Goal: Information Seeking & Learning: Learn about a topic

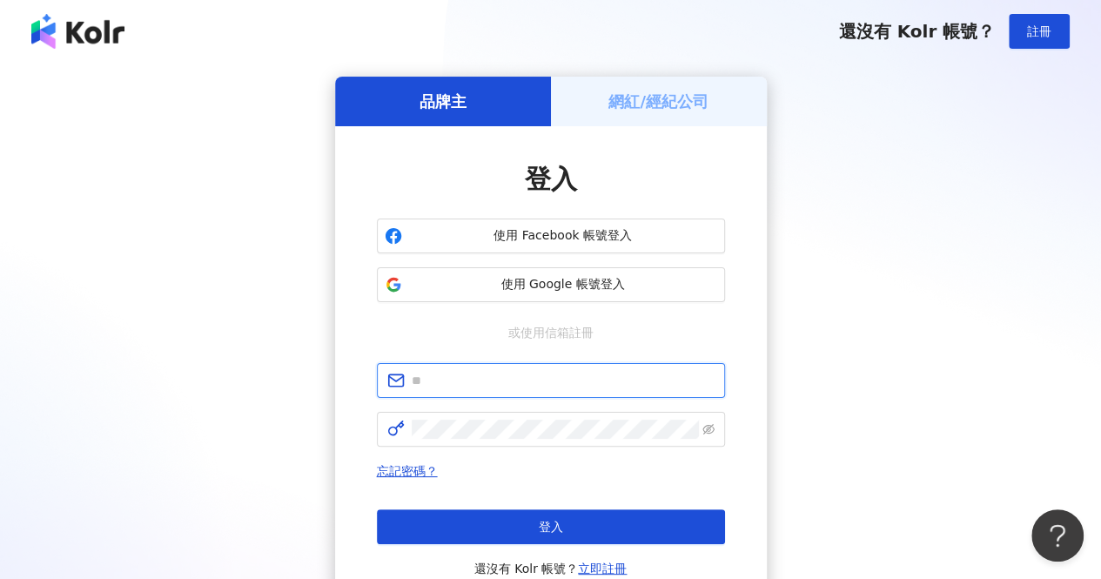
click at [528, 387] on input "text" at bounding box center [563, 380] width 303 height 19
type input "**********"
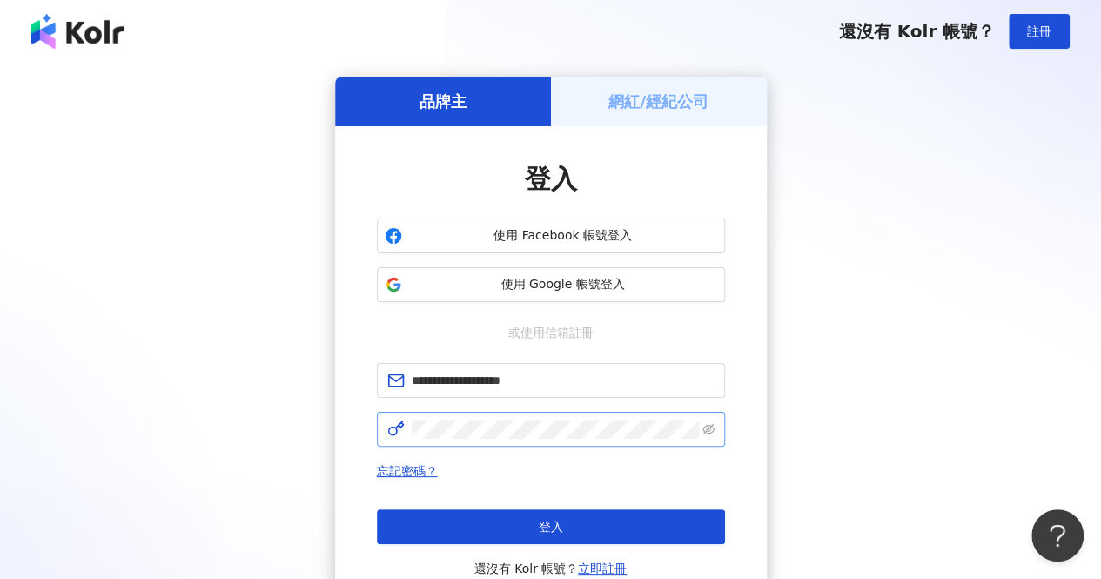
click at [518, 438] on span at bounding box center [551, 429] width 348 height 35
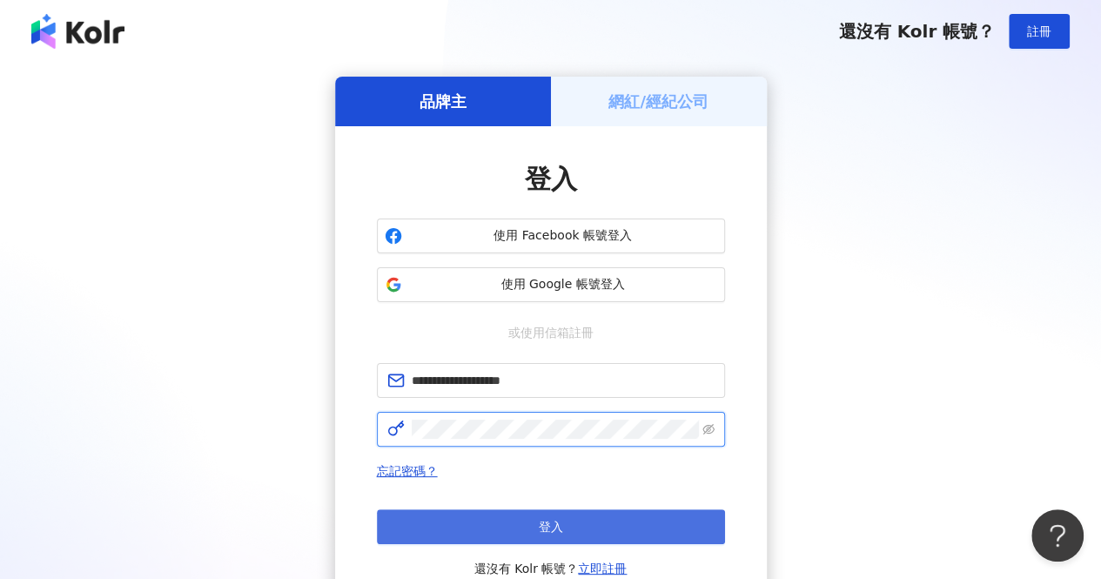
click button "登入" at bounding box center [551, 526] width 348 height 35
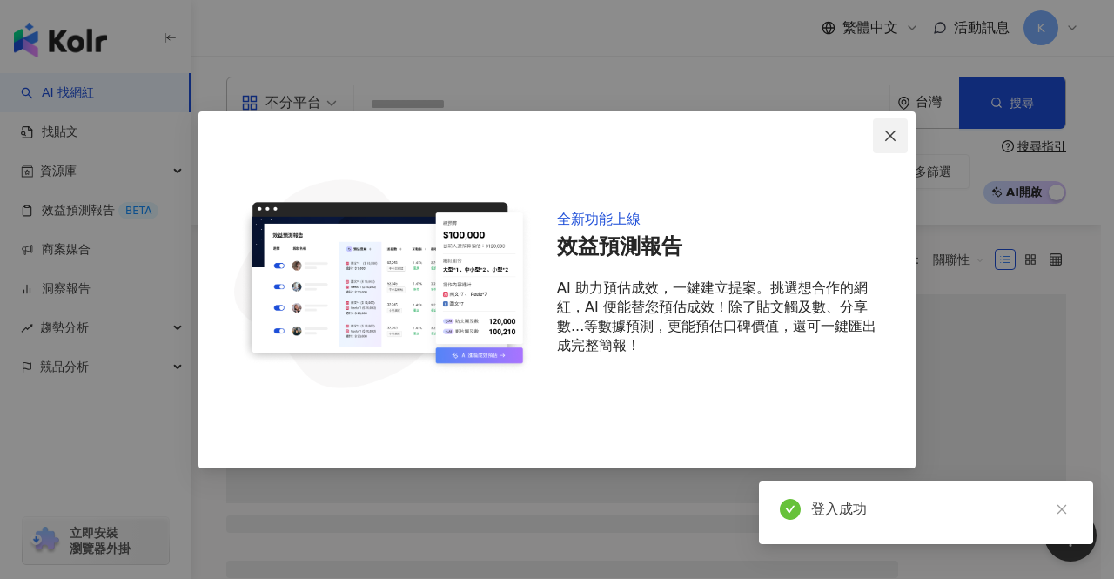
click at [888, 131] on icon "close" at bounding box center [890, 136] width 14 height 14
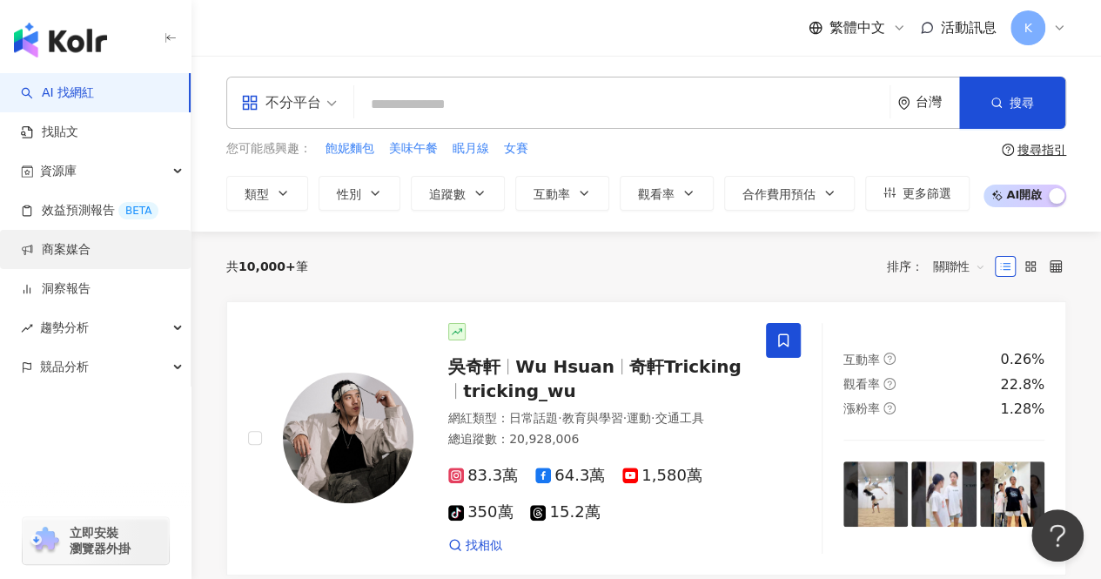
click at [91, 251] on link "商案媒合" at bounding box center [56, 249] width 70 height 17
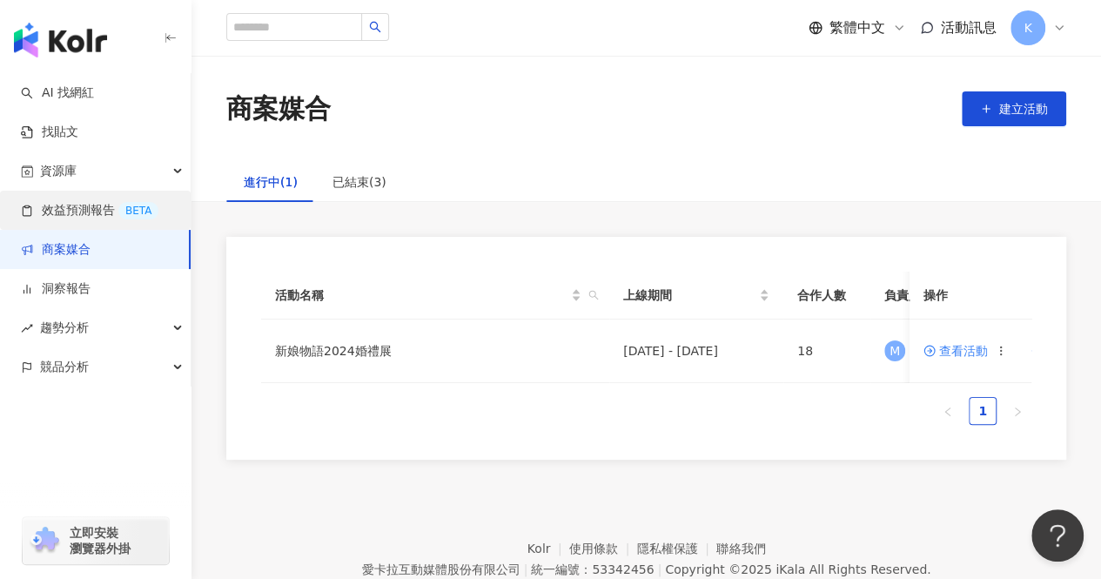
click at [99, 210] on link "效益預測報告 BETA" at bounding box center [90, 210] width 138 height 17
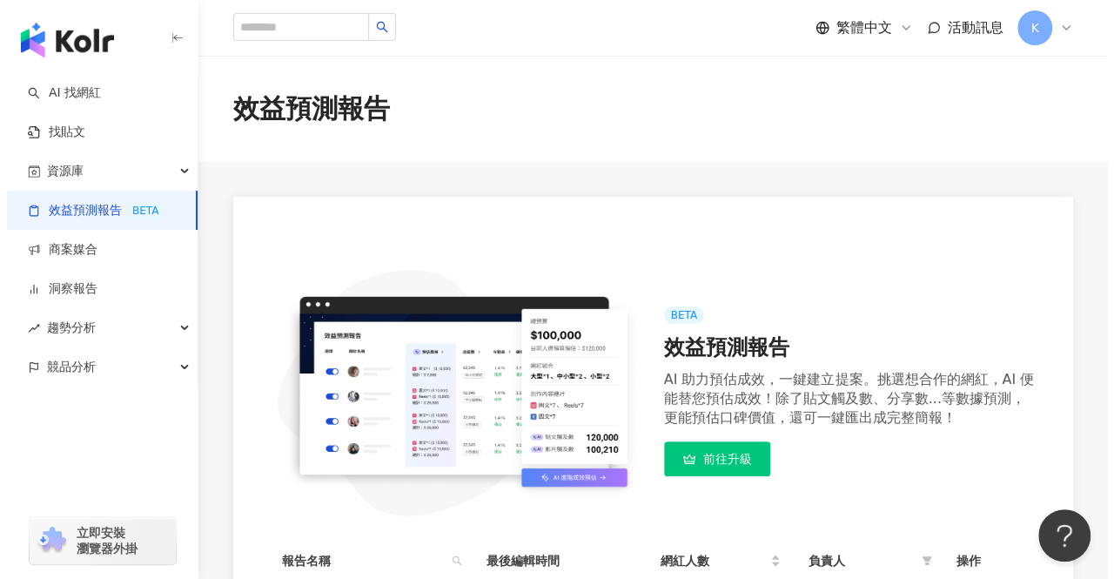
scroll to position [288, 0]
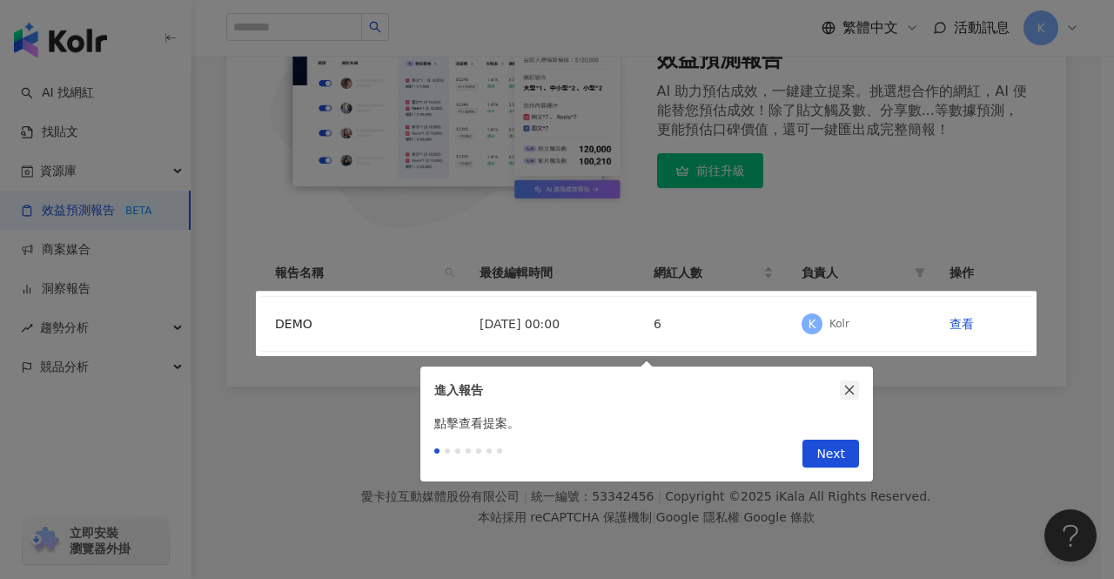
click at [855, 394] on icon "close" at bounding box center [849, 390] width 12 height 12
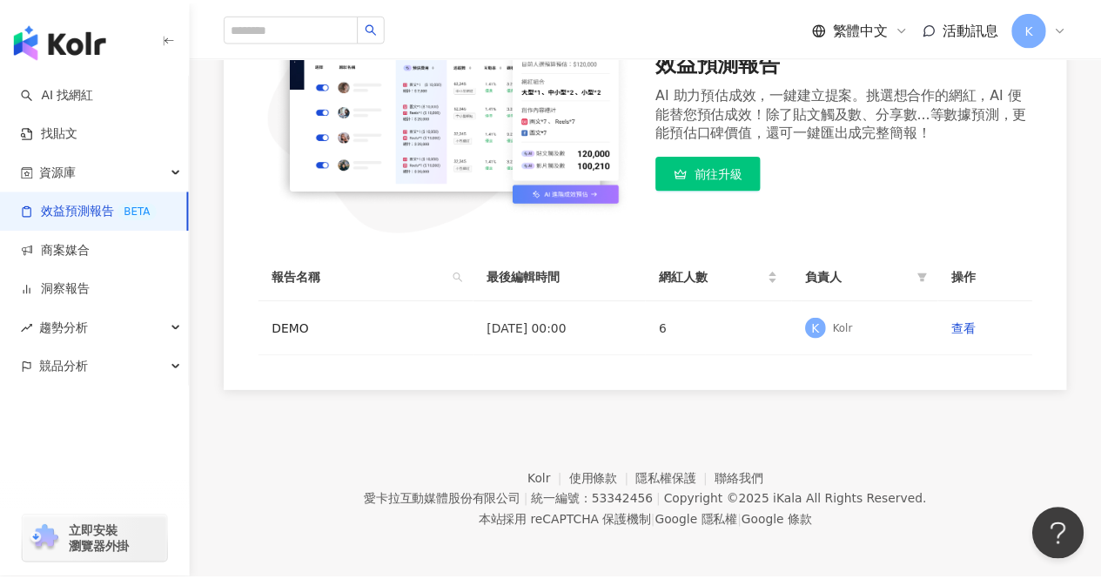
scroll to position [287, 0]
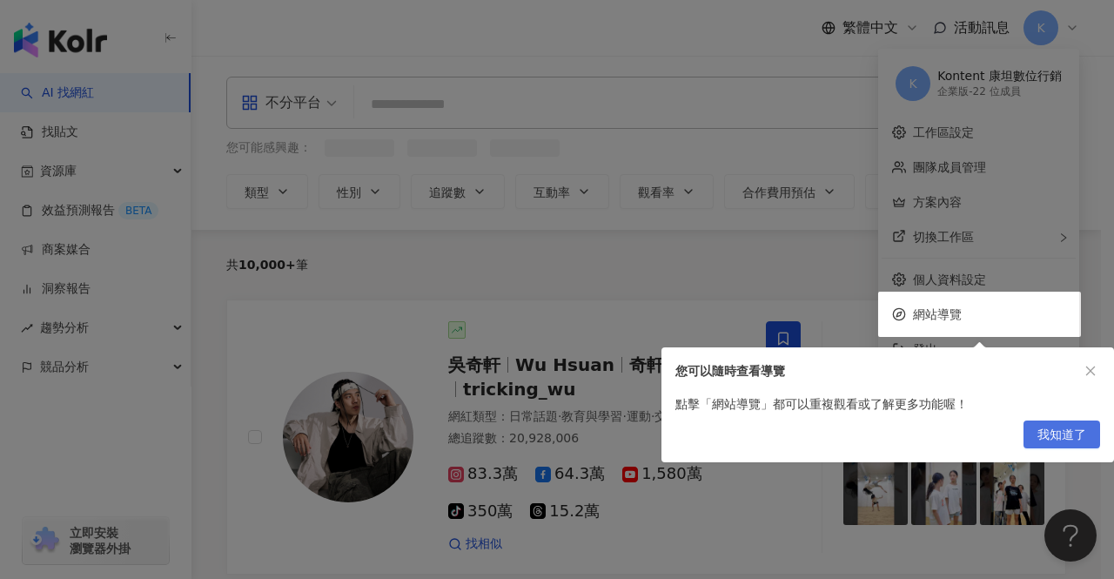
click at [1058, 436] on span "我知道了" at bounding box center [1062, 435] width 49 height 28
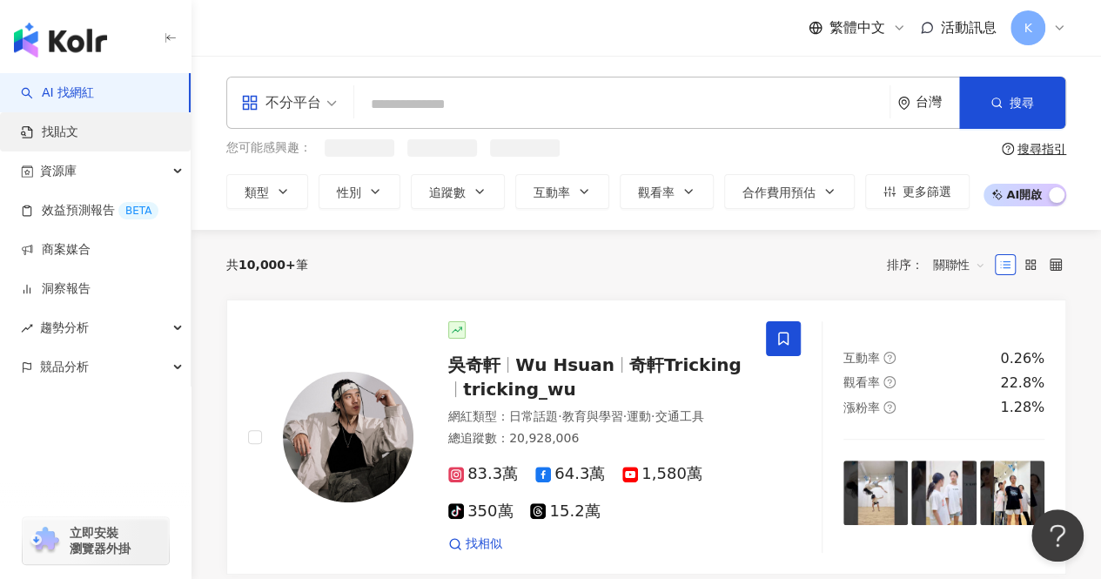
click at [78, 130] on link "找貼文" at bounding box center [49, 132] width 57 height 17
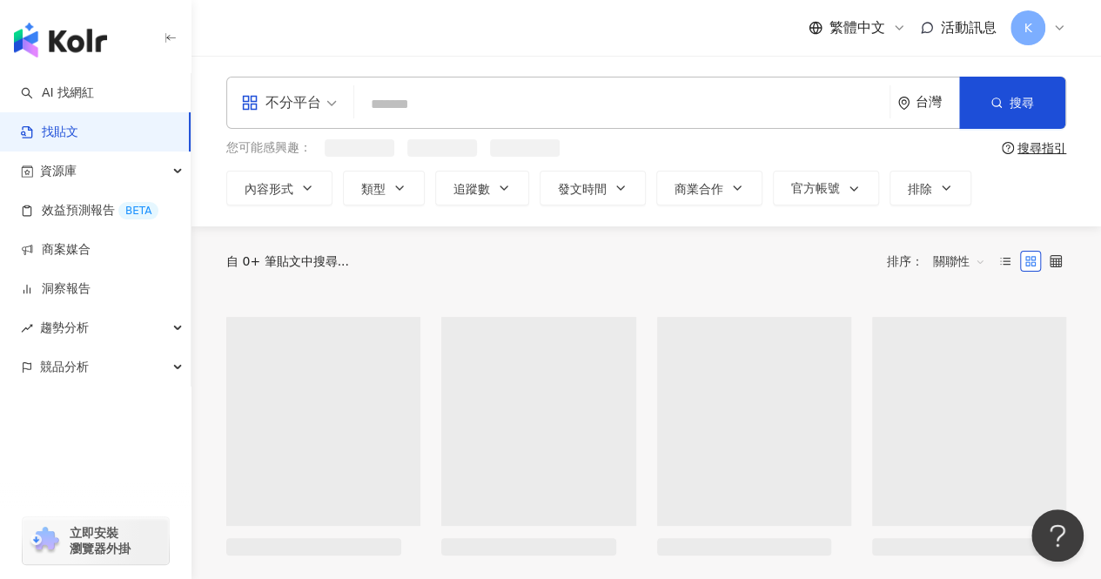
click at [470, 107] on input "search" at bounding box center [621, 103] width 521 height 37
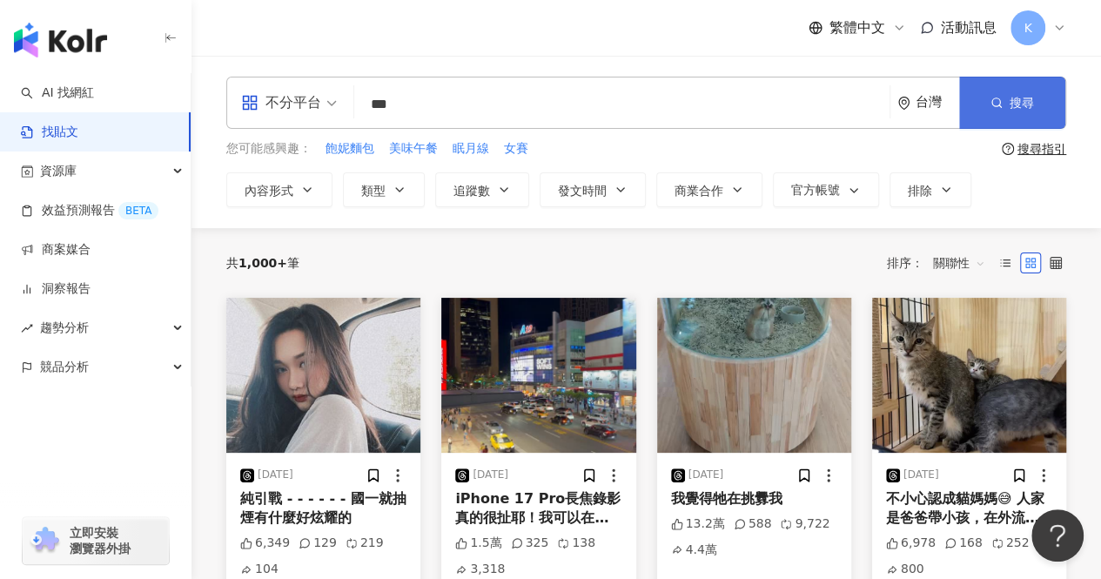
type input "***"
click at [1022, 110] on span "搜尋" at bounding box center [1022, 103] width 24 height 14
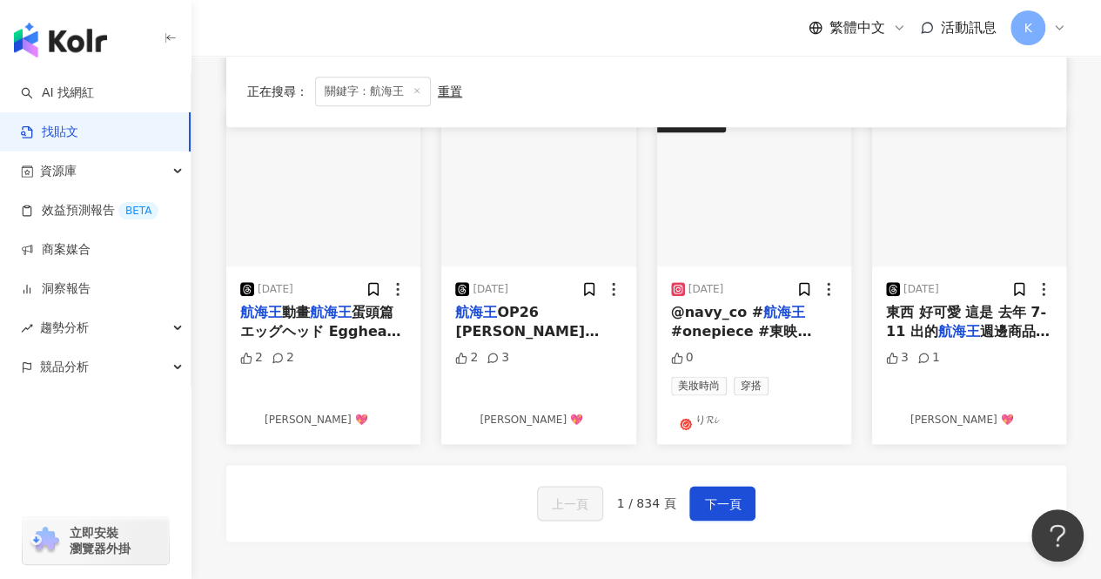
scroll to position [857, 0]
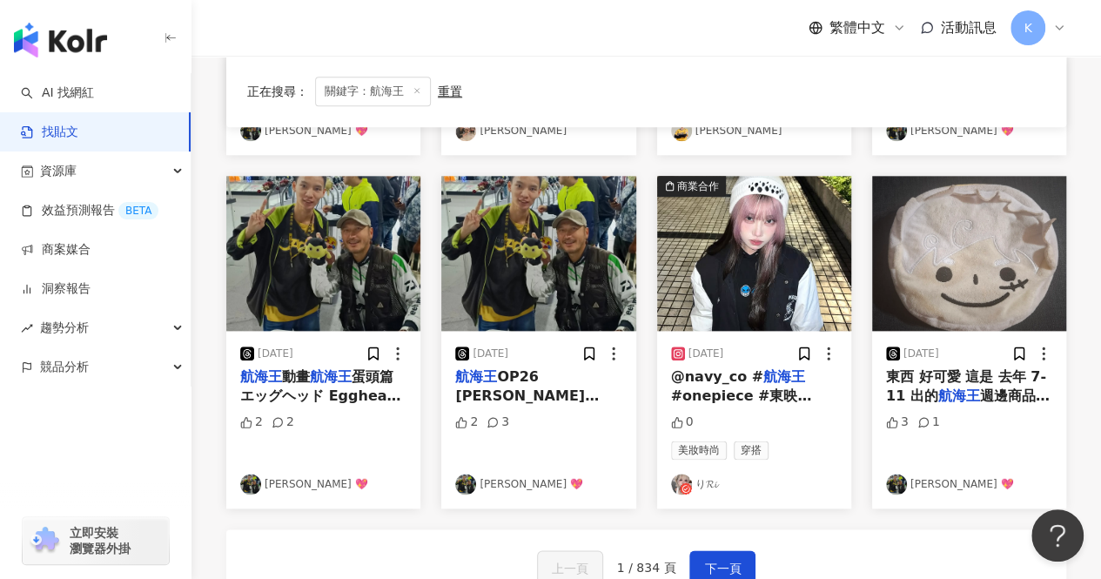
drag, startPoint x: 758, startPoint y: 375, endPoint x: 701, endPoint y: 482, distance: 121.5
click at [701, 482] on link "り𝓡𝓲" at bounding box center [754, 484] width 166 height 21
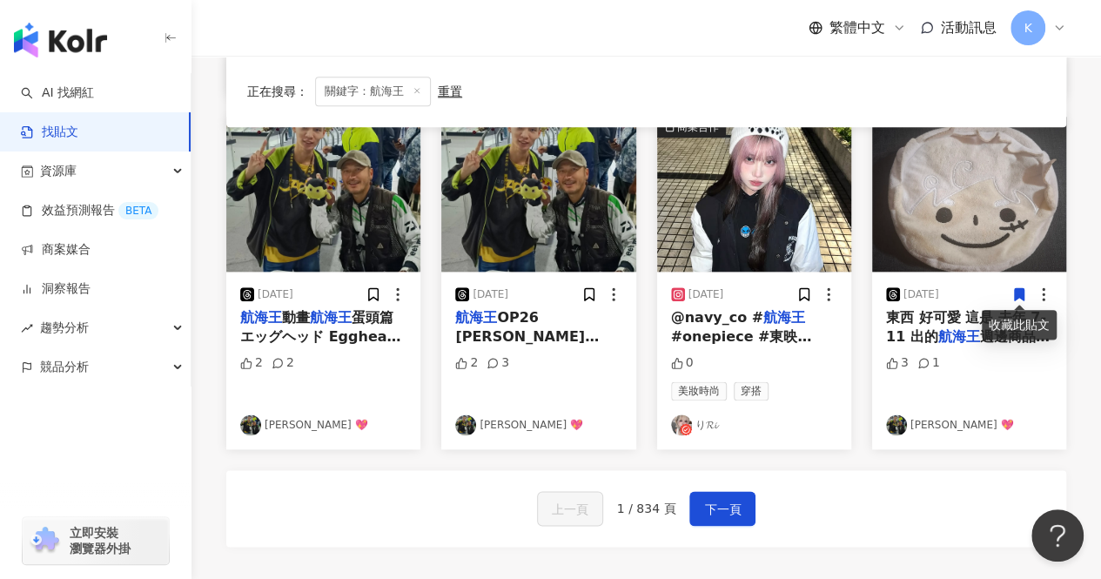
scroll to position [944, 0]
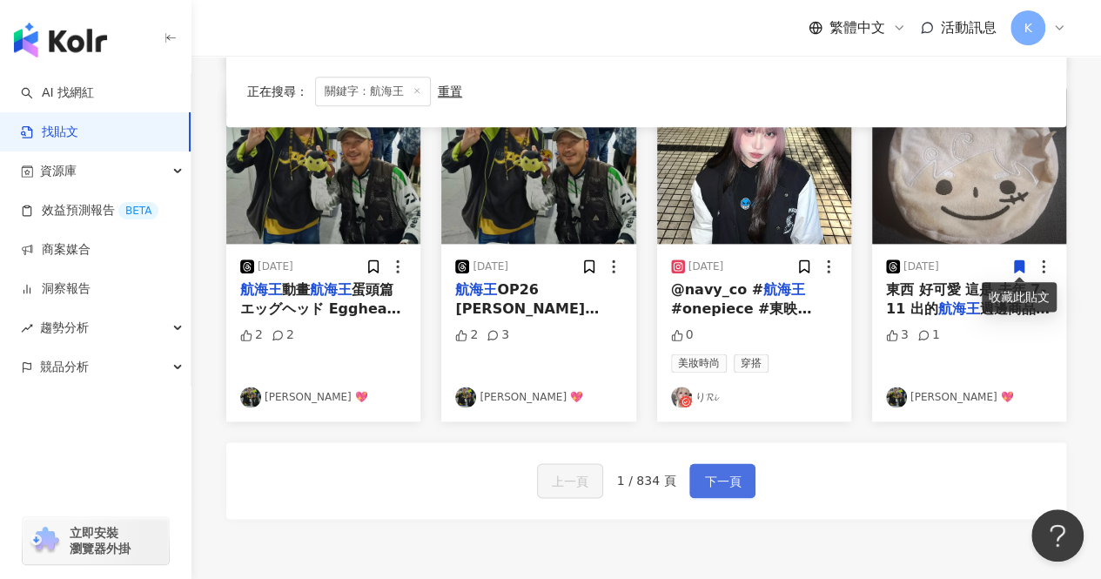
click at [715, 484] on span "下一頁" at bounding box center [722, 481] width 37 height 21
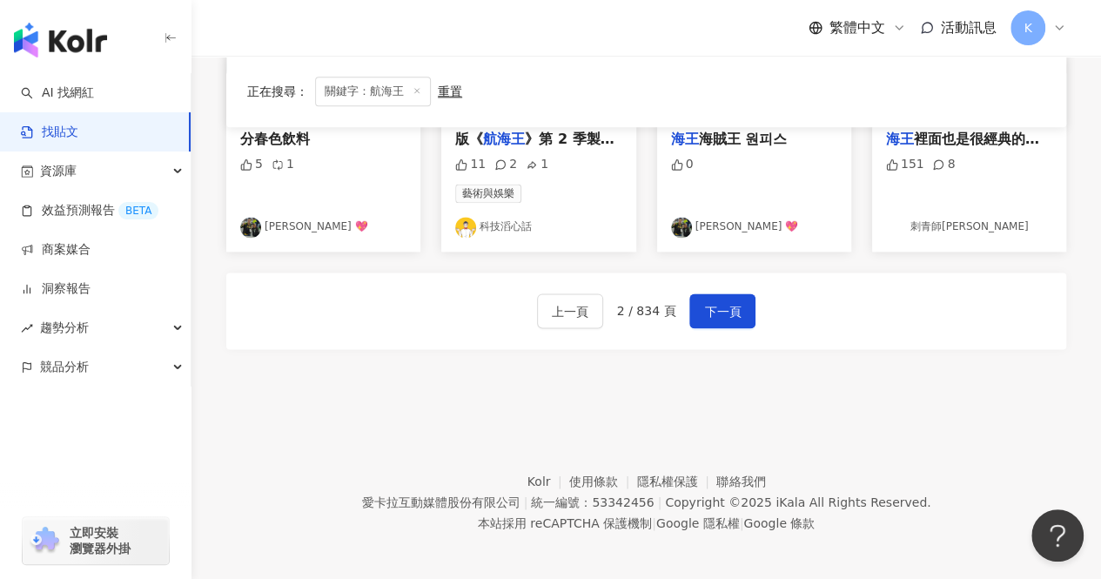
scroll to position [1058, 0]
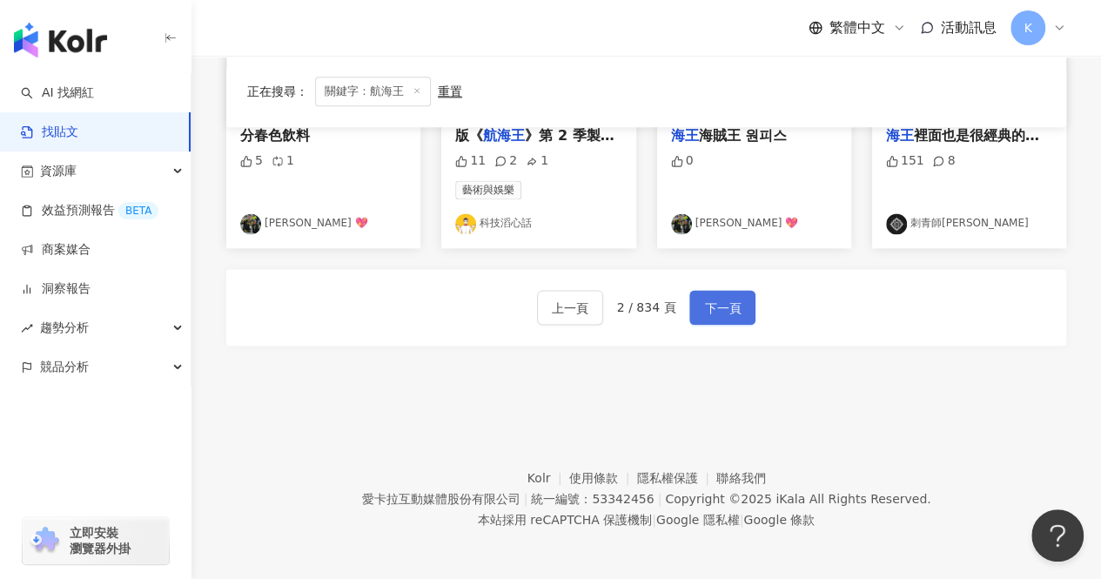
click at [728, 320] on button "下一頁" at bounding box center [722, 307] width 66 height 35
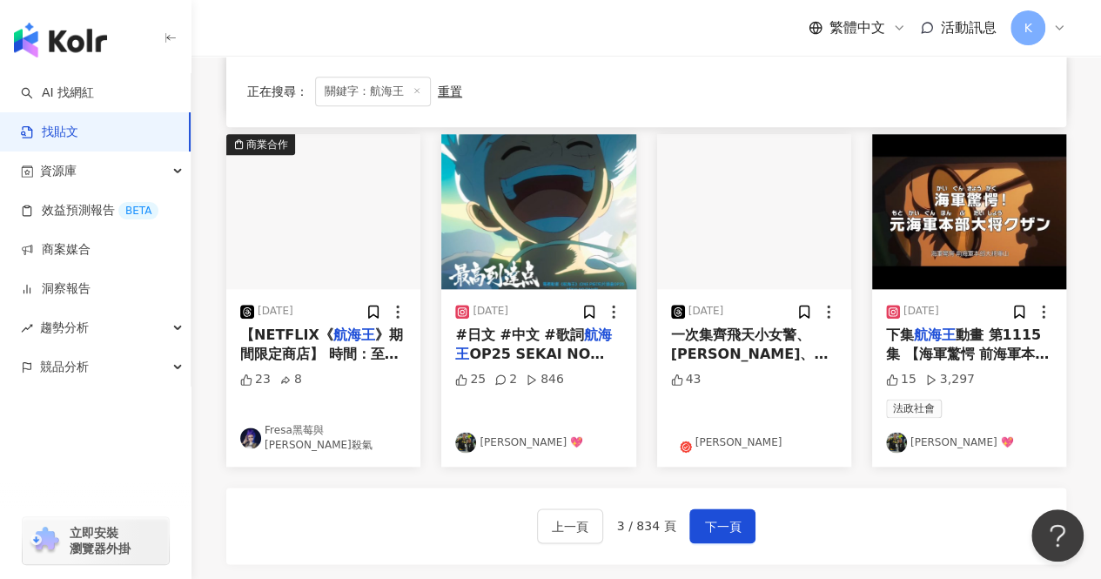
scroll to position [1045, 0]
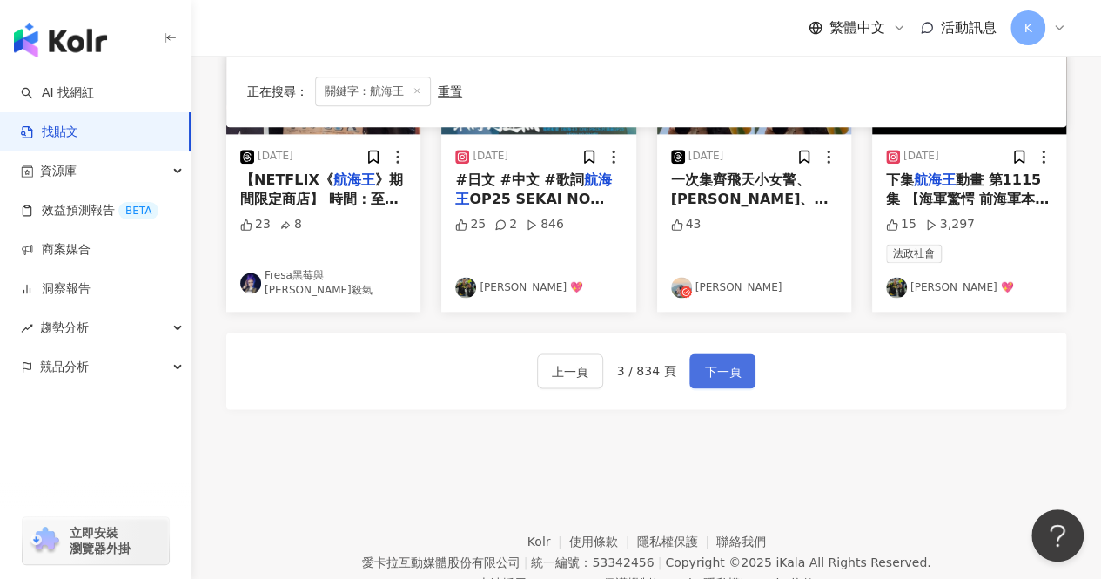
click at [729, 361] on span "下一頁" at bounding box center [722, 371] width 37 height 21
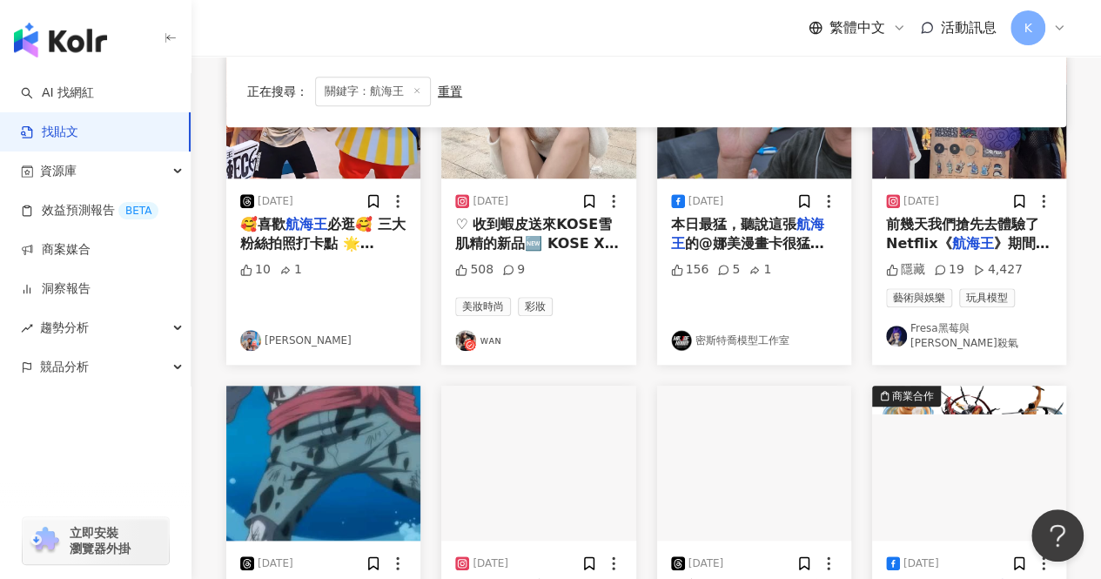
scroll to position [957, 0]
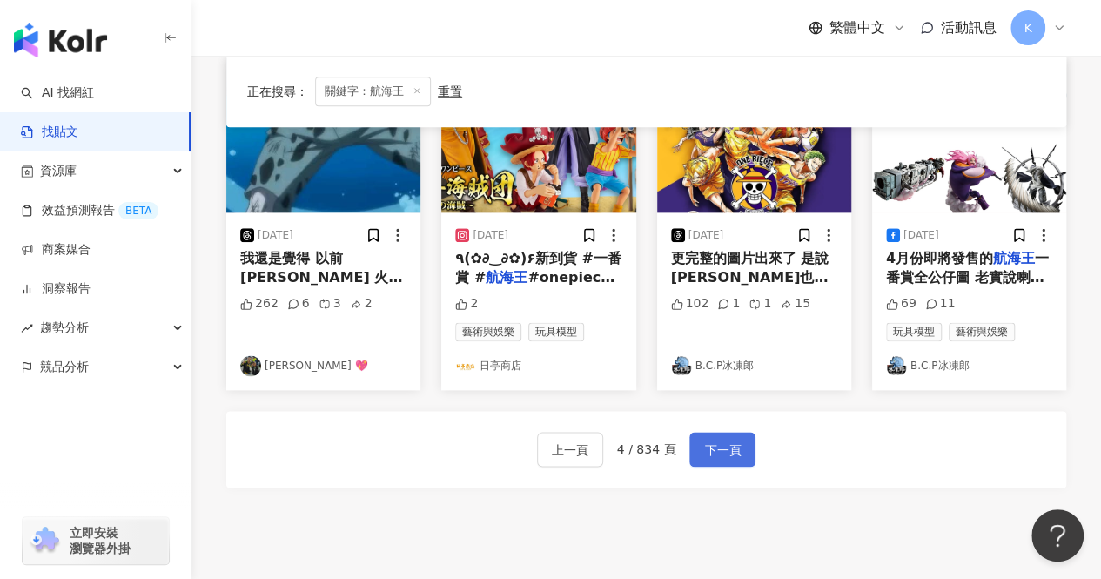
click at [724, 442] on span "下一頁" at bounding box center [722, 450] width 37 height 21
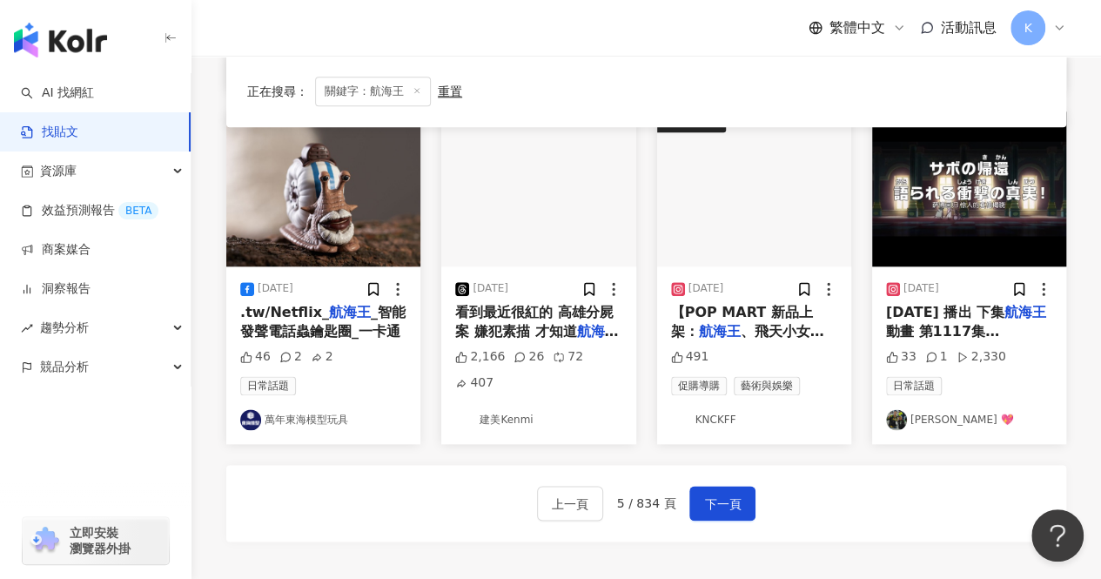
scroll to position [870, 0]
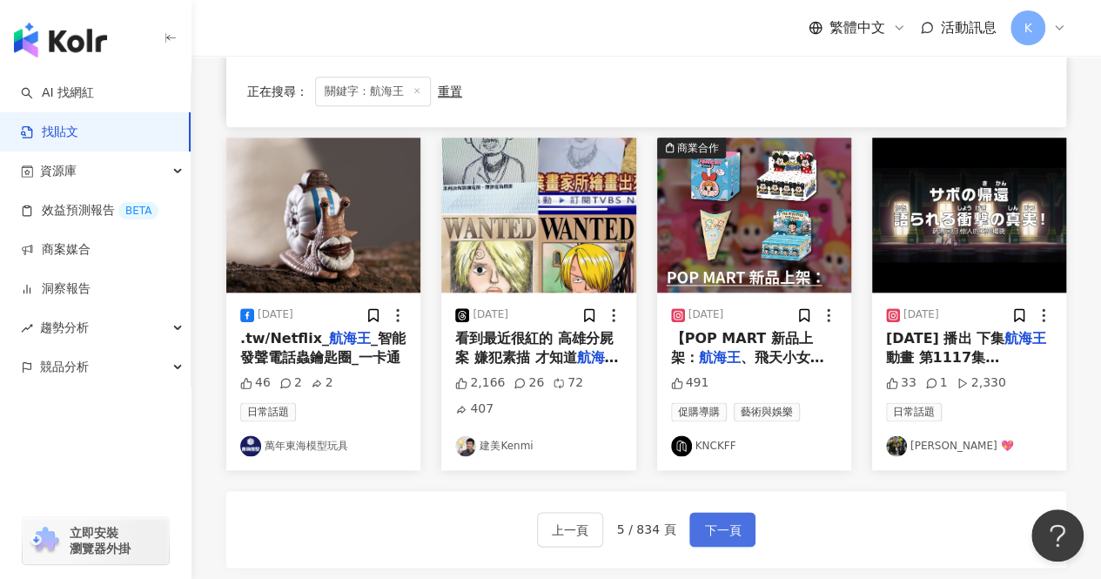
click at [704, 532] on span "下一頁" at bounding box center [722, 530] width 37 height 21
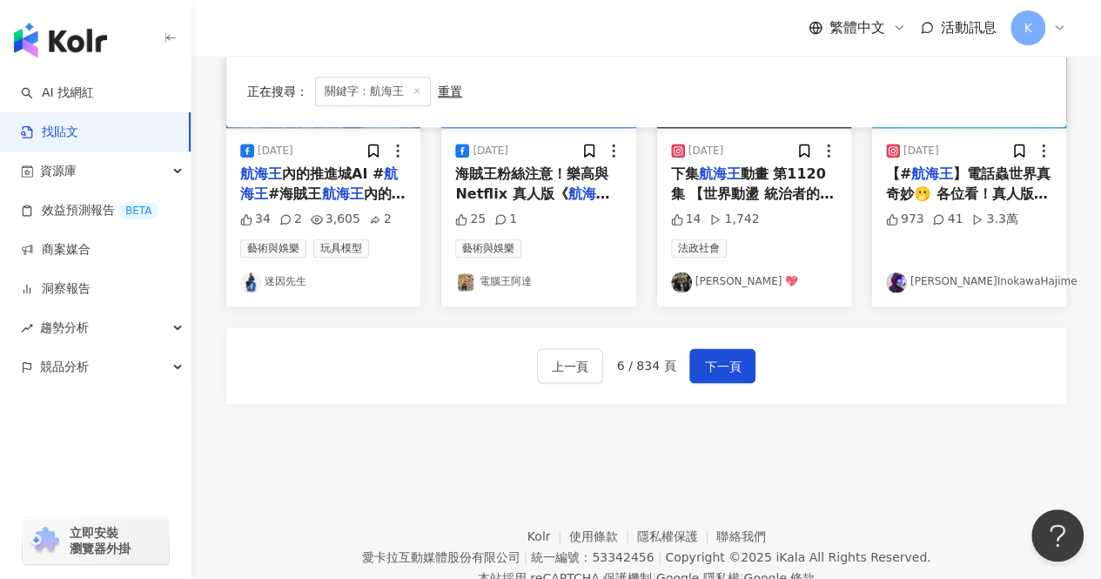
scroll to position [1092, 0]
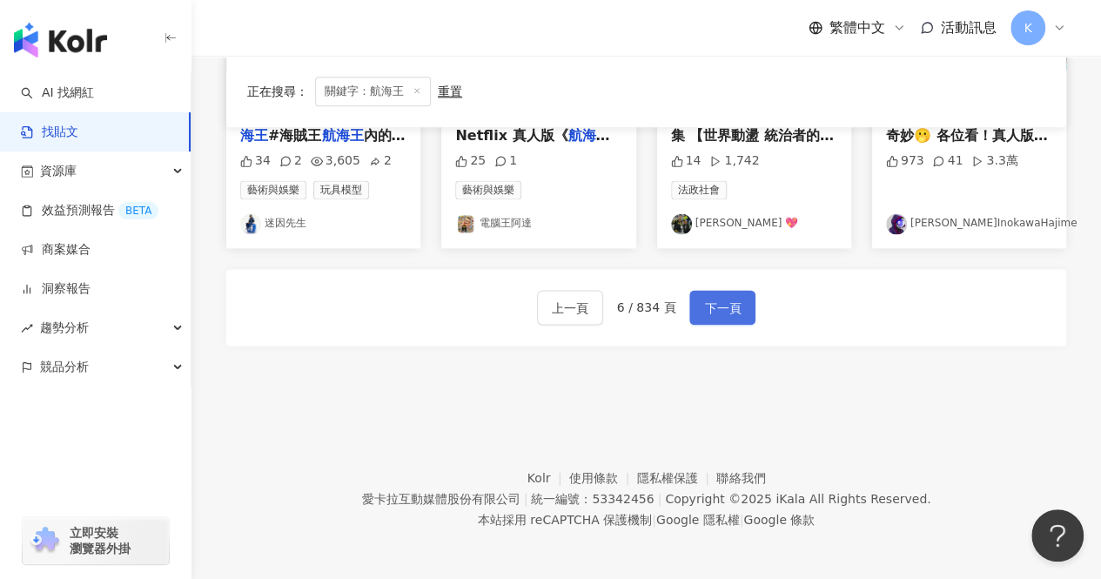
click at [724, 312] on span "下一頁" at bounding box center [722, 308] width 37 height 21
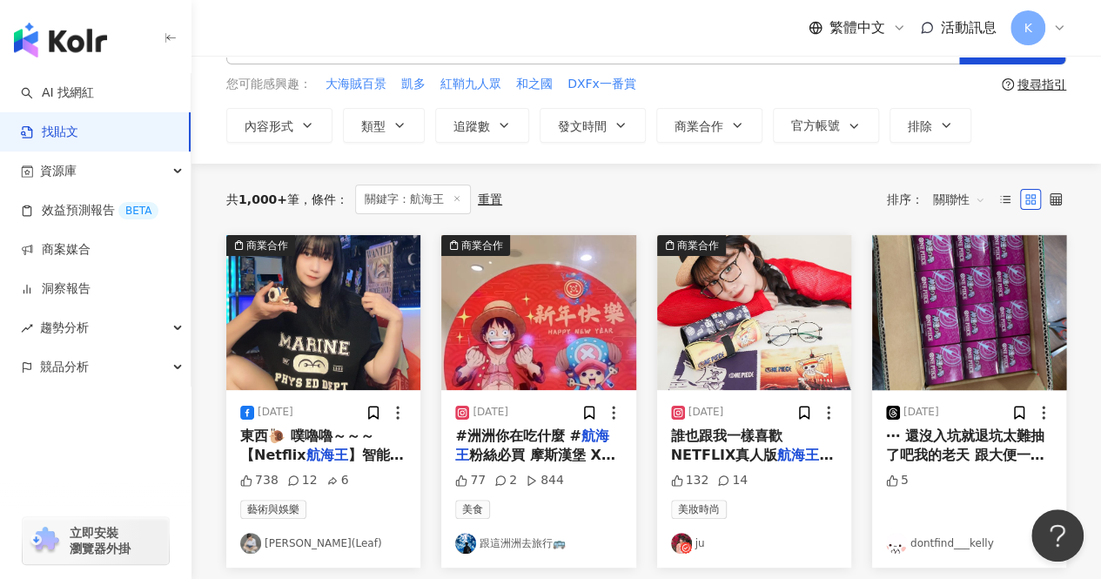
scroll to position [87, 0]
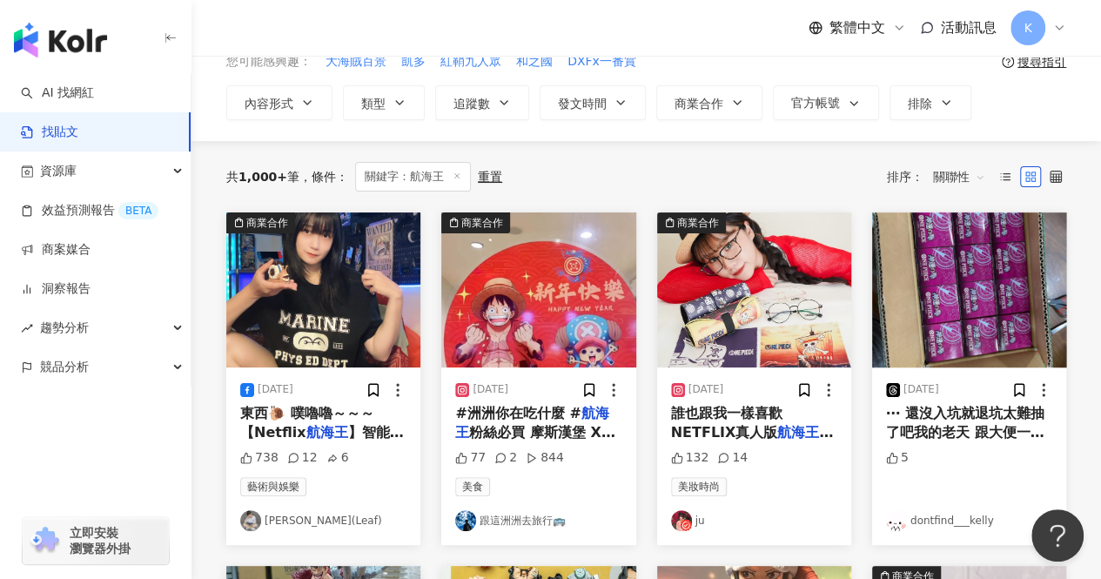
drag, startPoint x: 733, startPoint y: 415, endPoint x: 690, endPoint y: 430, distance: 45.1
click at [690, 430] on span "誰也跟我一樣喜歡NETFLIX真人版" at bounding box center [726, 423] width 111 height 36
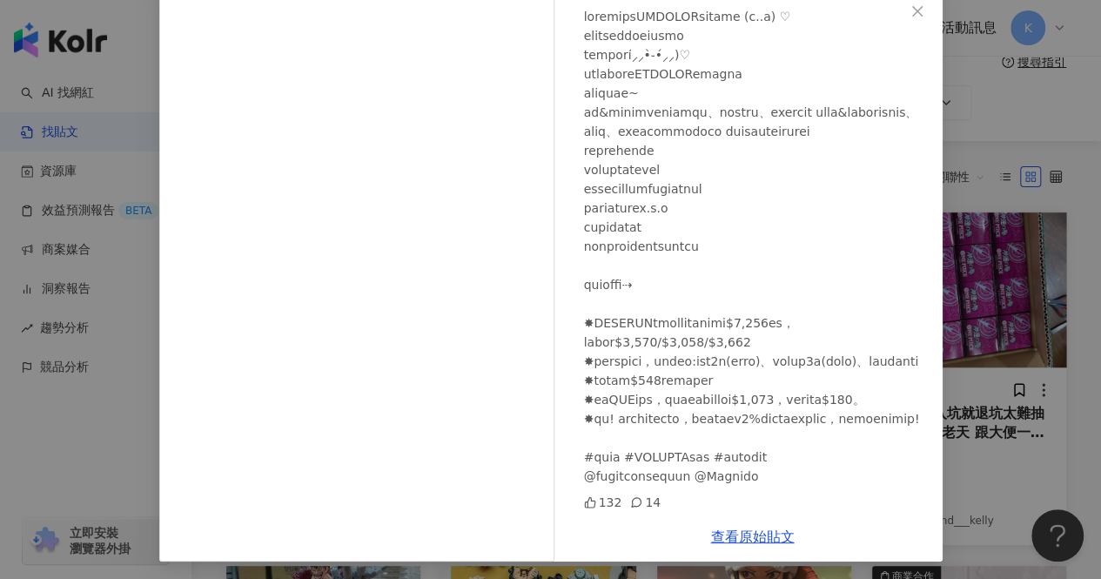
scroll to position [104, 0]
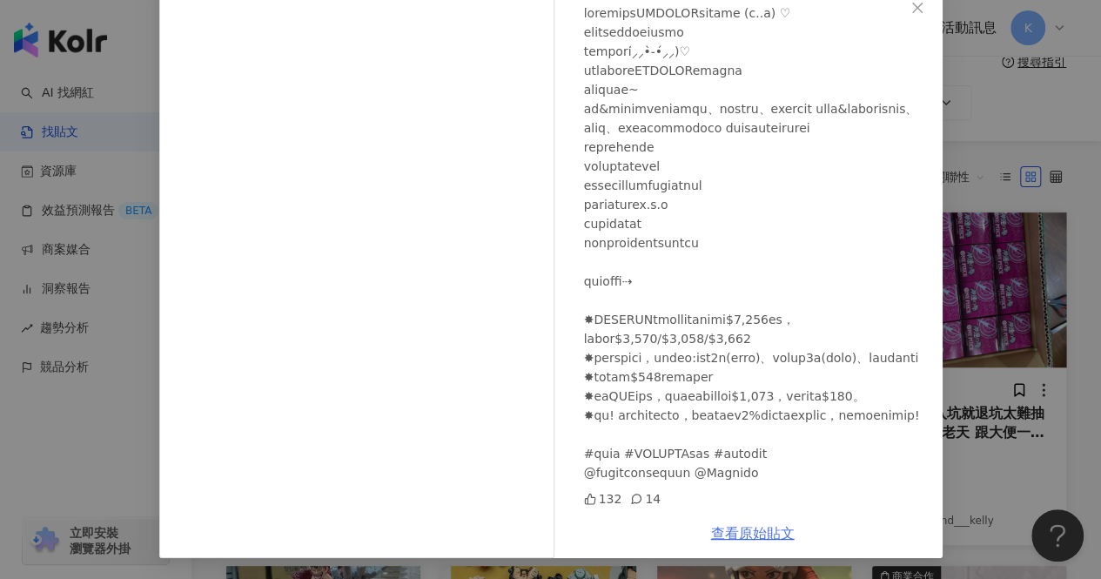
click at [752, 534] on link "查看原始貼文" at bounding box center [753, 533] width 84 height 17
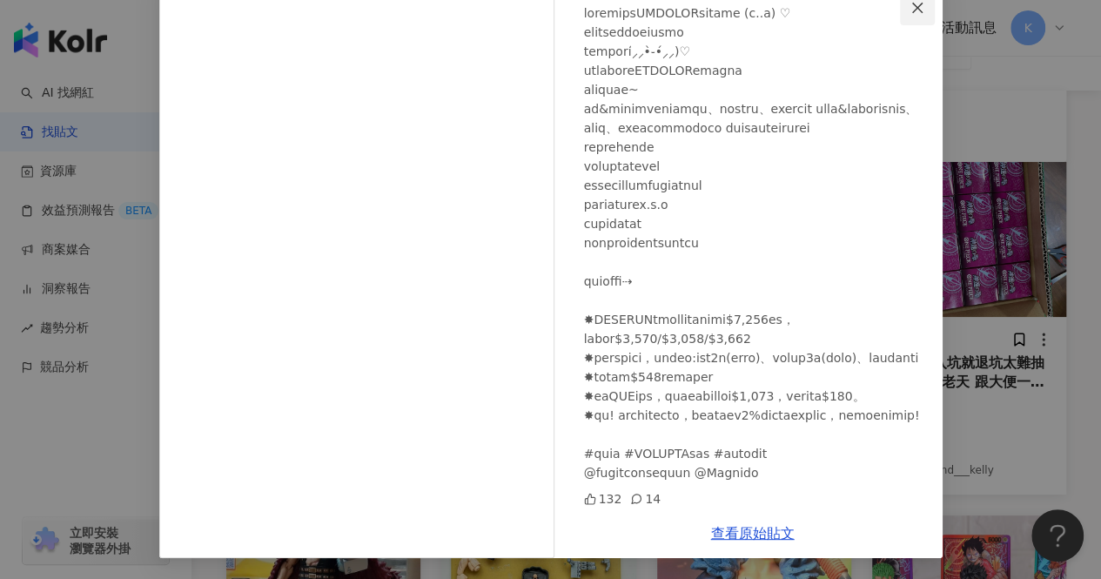
scroll to position [174, 0]
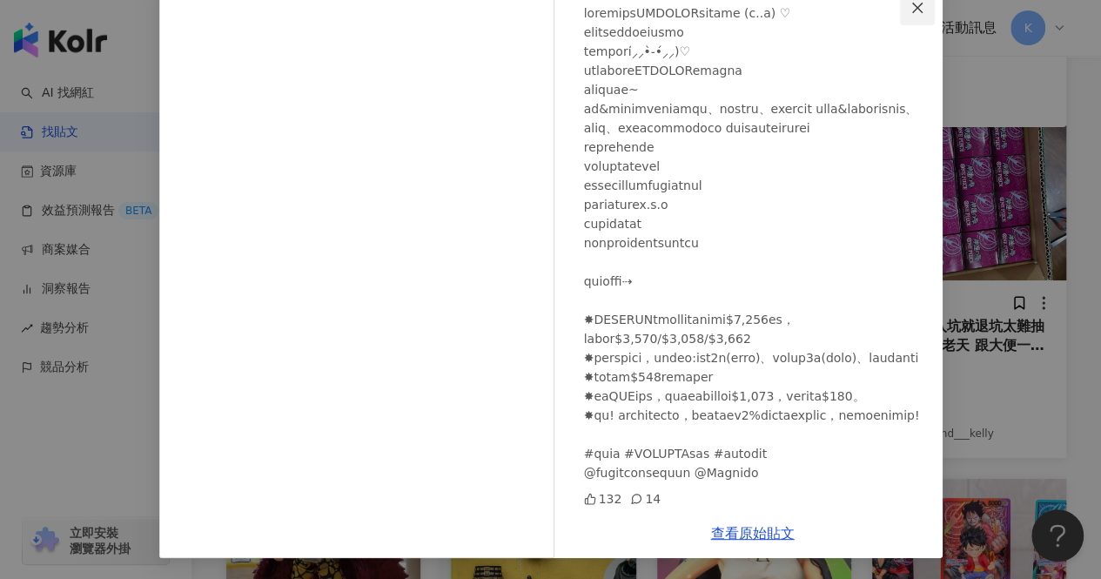
click at [912, 5] on icon "close" at bounding box center [917, 7] width 10 height 10
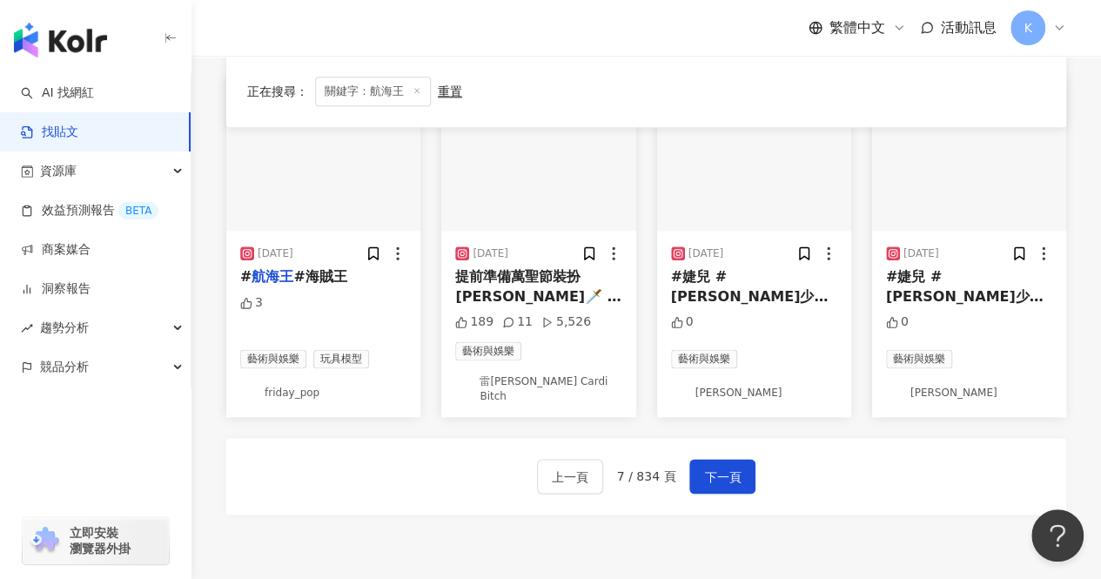
scroll to position [957, 0]
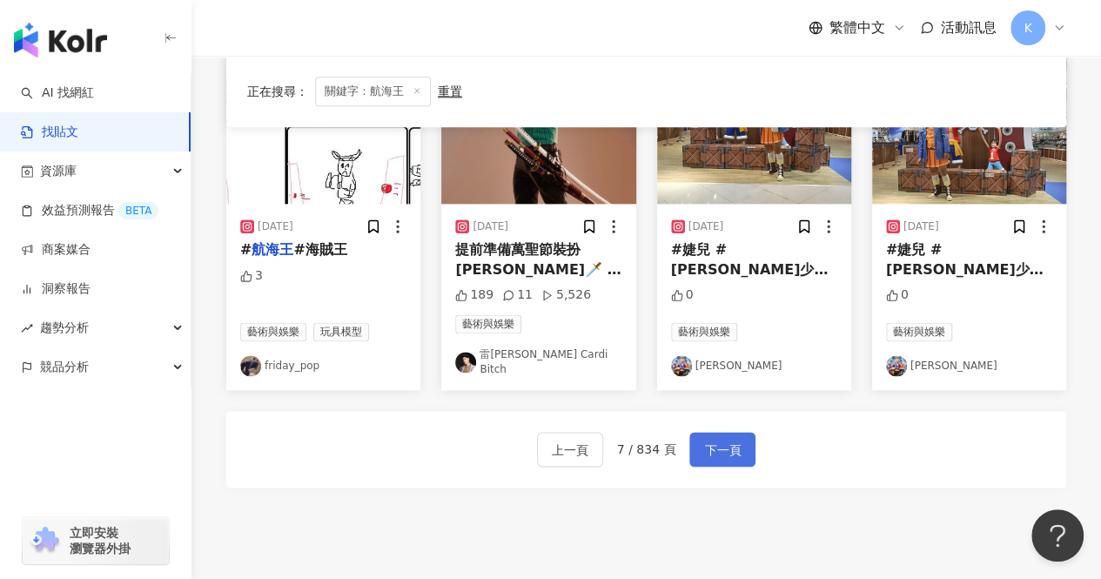
click at [704, 440] on span "下一頁" at bounding box center [722, 450] width 37 height 21
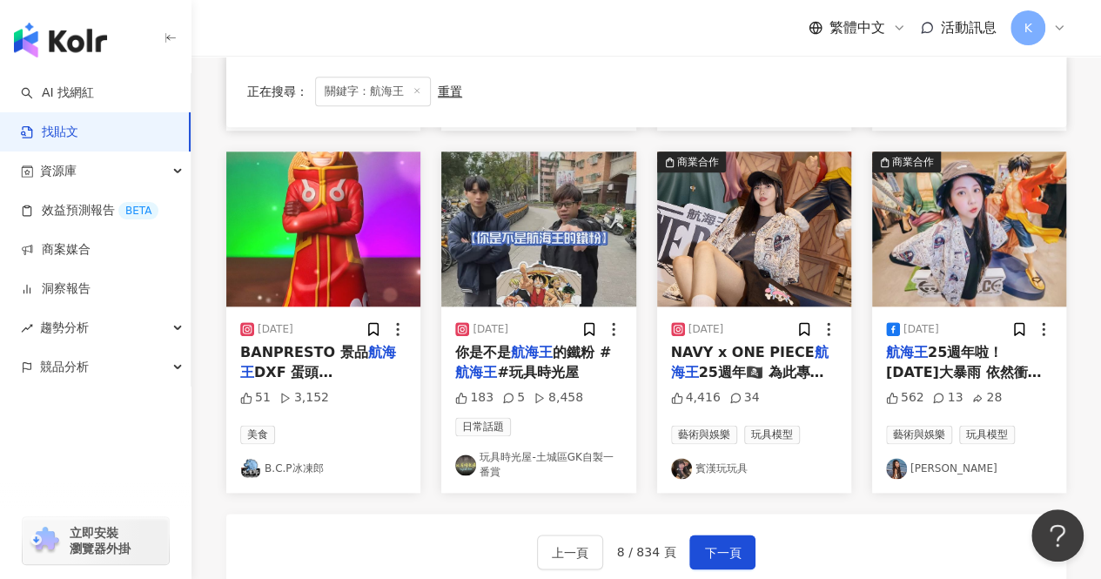
scroll to position [879, 0]
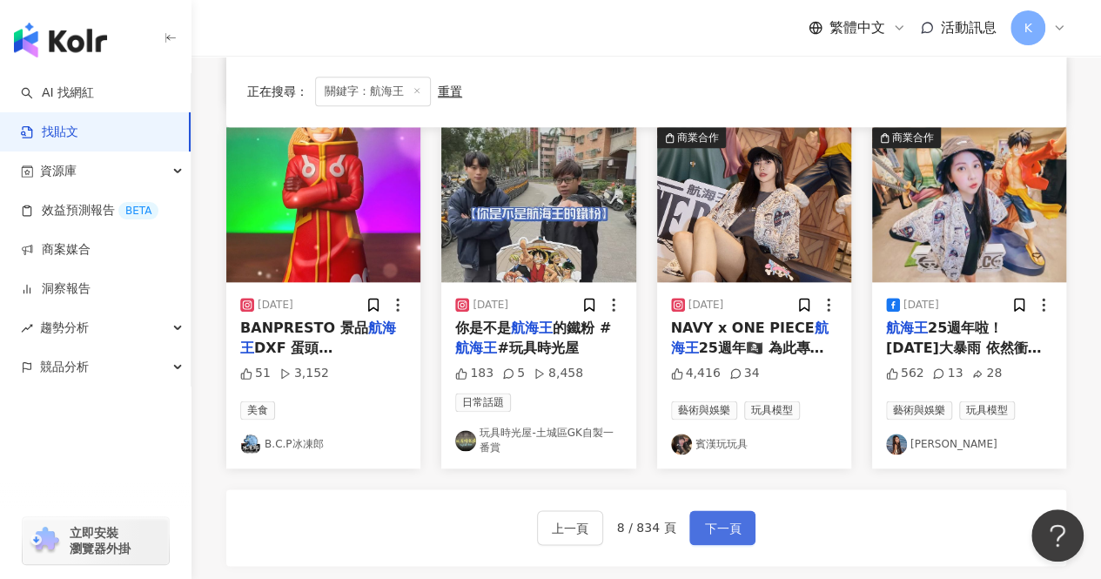
click at [724, 521] on span "下一頁" at bounding box center [722, 528] width 37 height 21
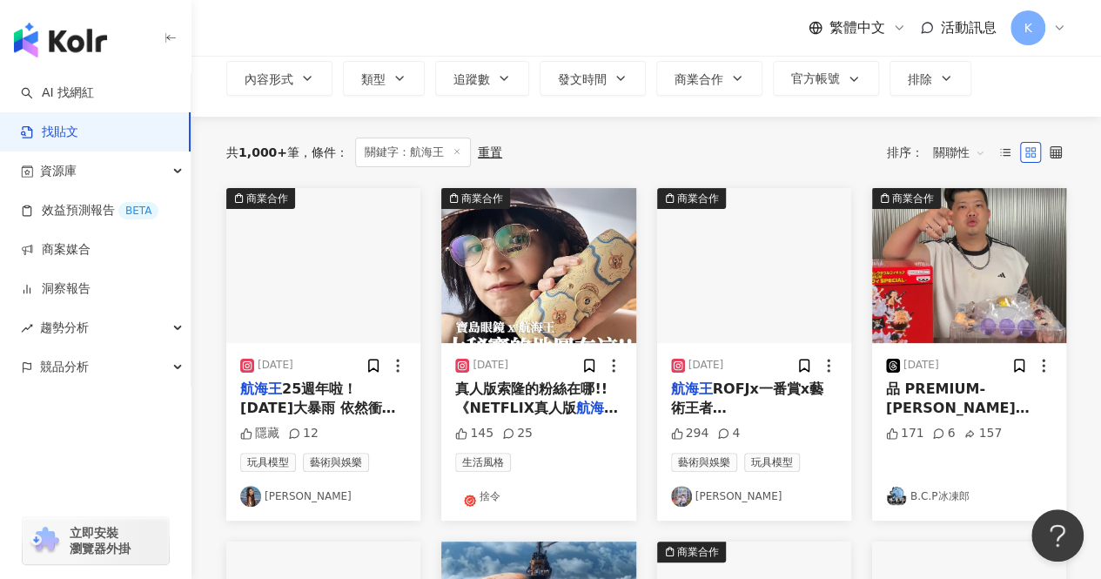
scroll to position [87, 0]
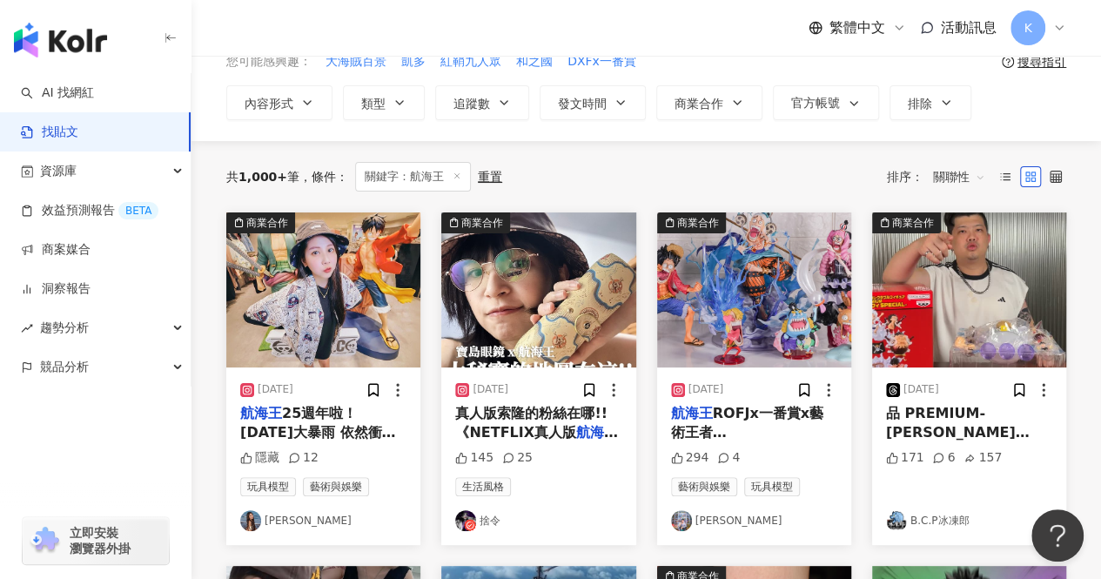
click at [489, 521] on link "捨令" at bounding box center [538, 520] width 166 height 21
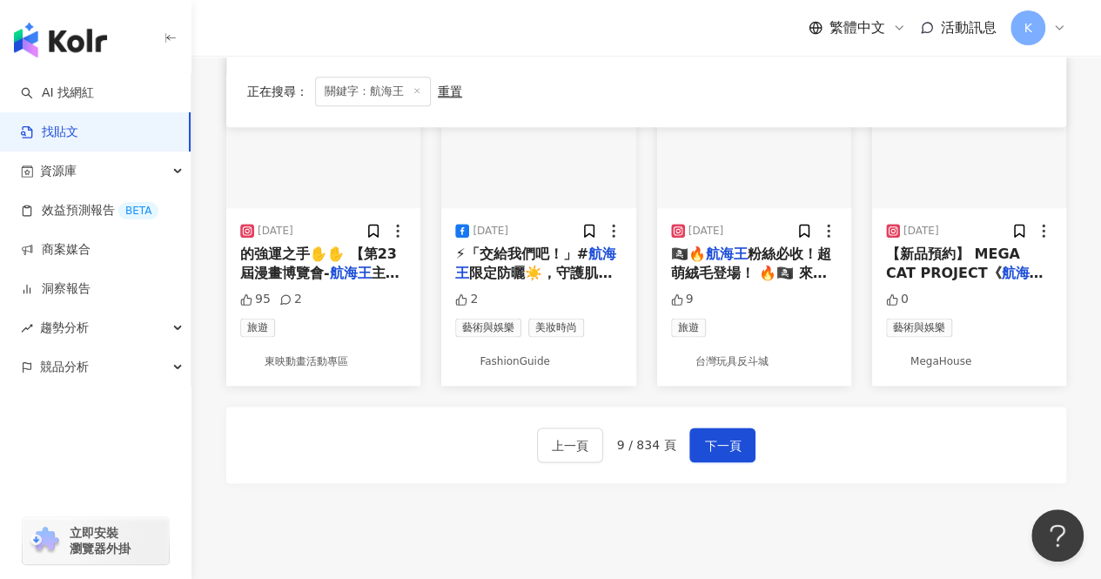
scroll to position [1092, 0]
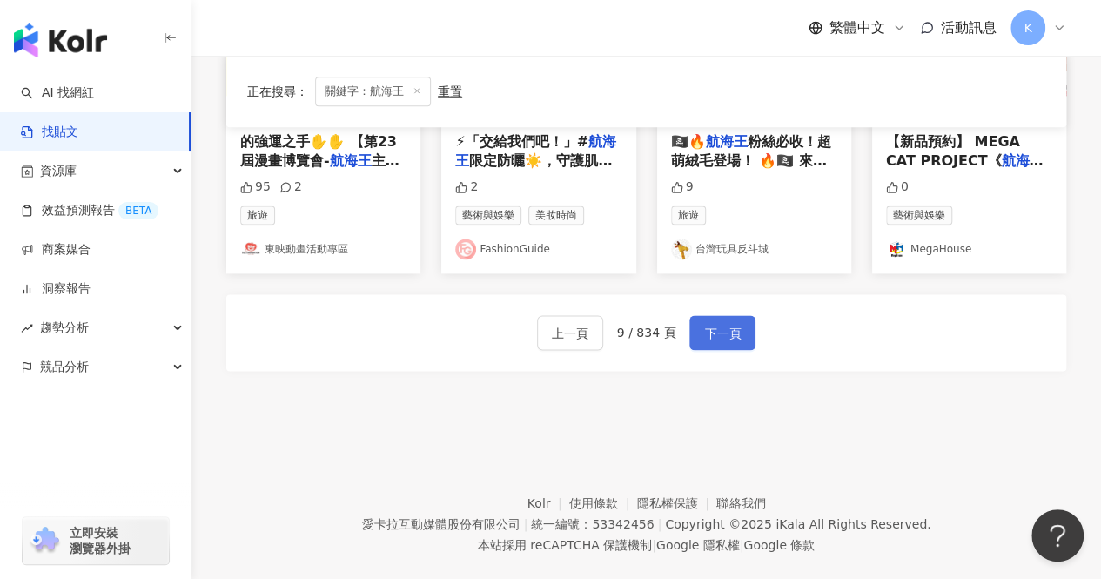
click at [731, 323] on span "下一頁" at bounding box center [722, 333] width 37 height 21
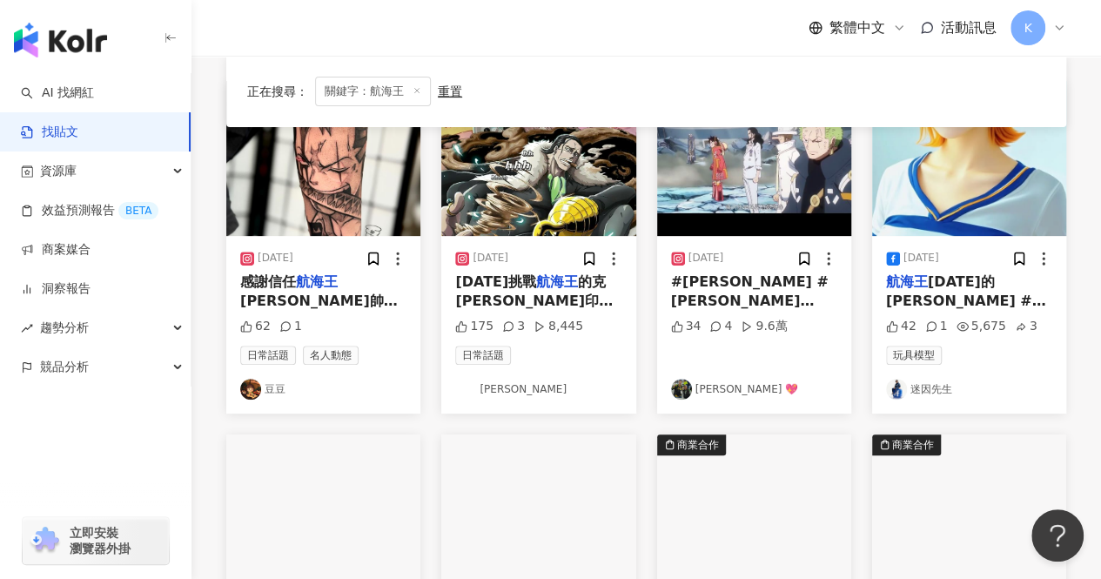
scroll to position [0, 0]
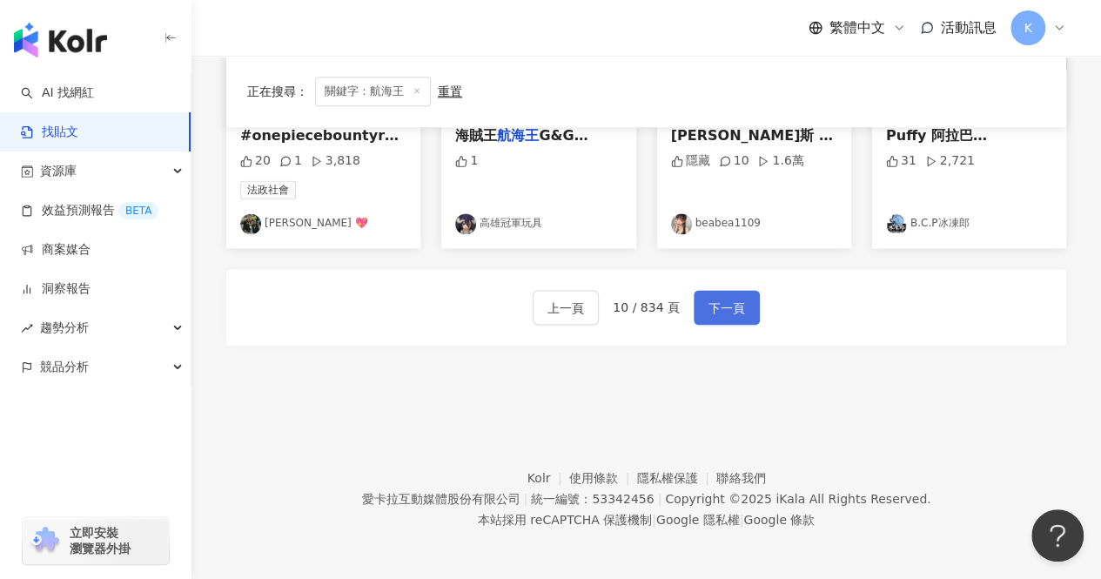
click at [738, 306] on span "下一頁" at bounding box center [727, 308] width 37 height 21
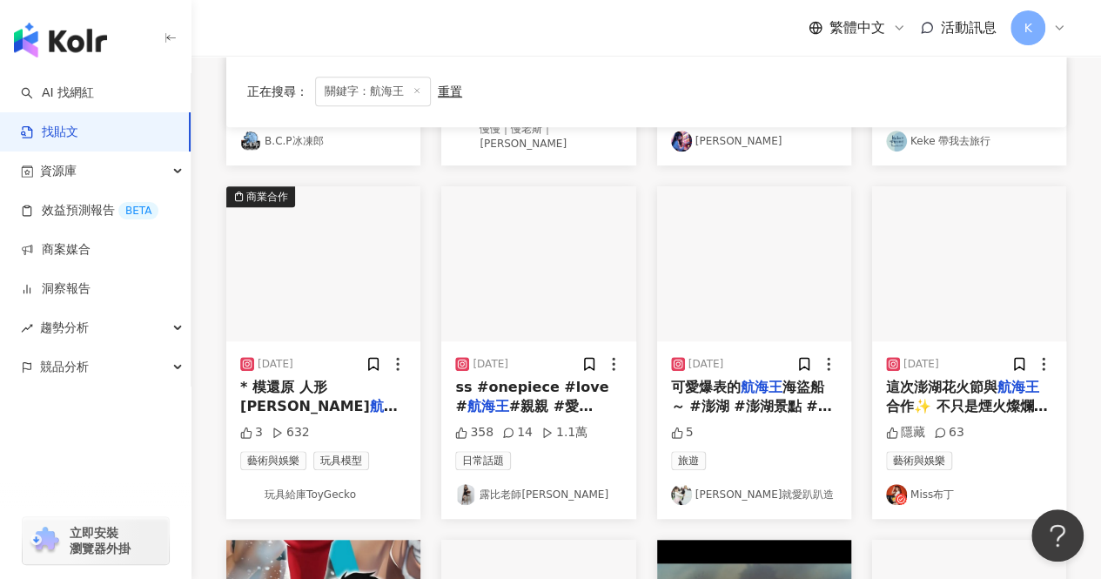
scroll to position [482, 0]
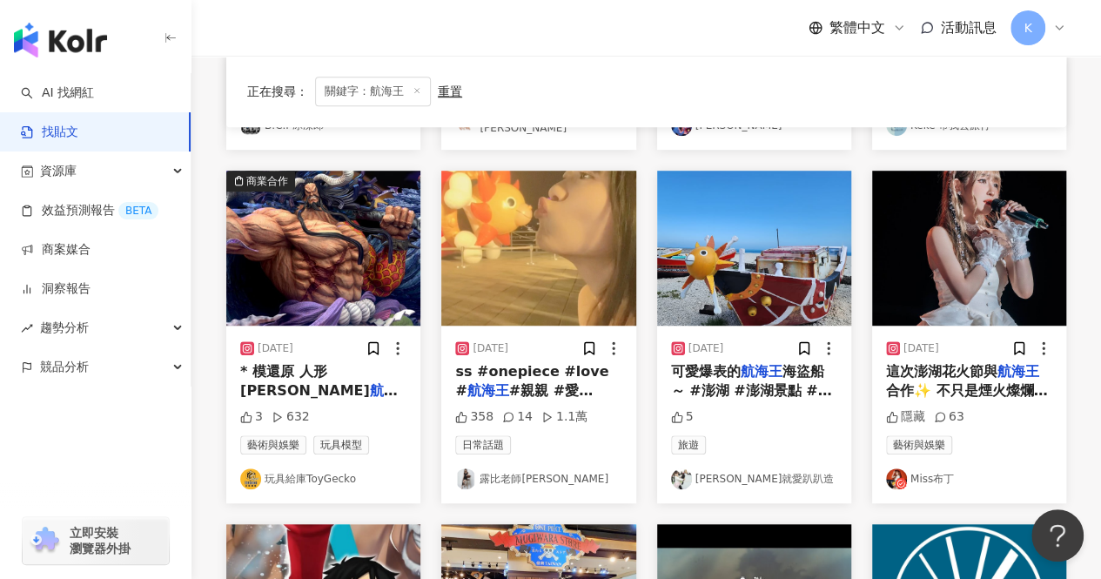
click at [931, 476] on link "Miss布丁" at bounding box center [969, 478] width 166 height 21
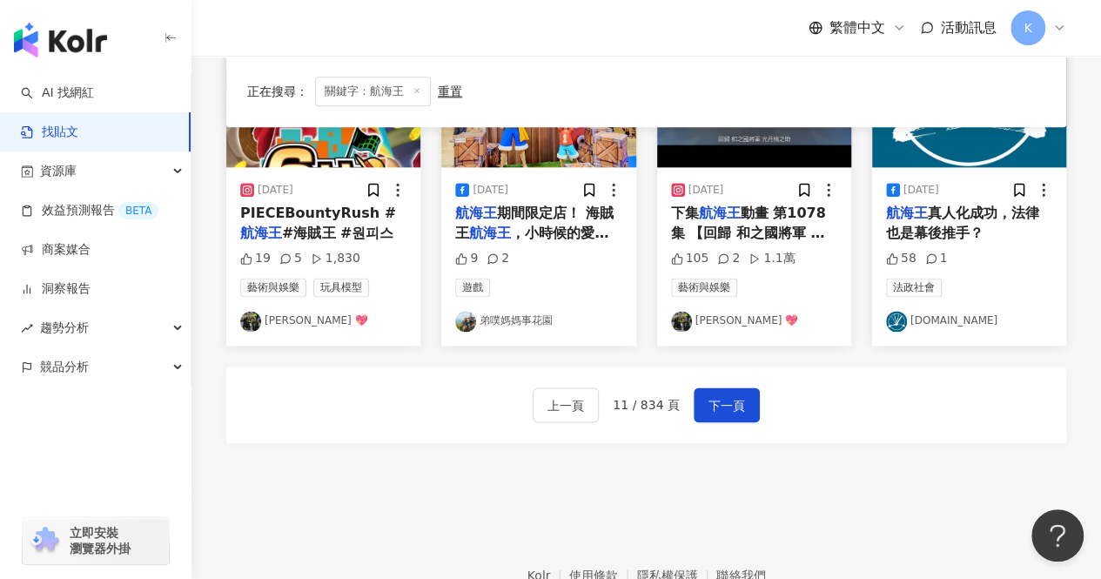
scroll to position [1004, 0]
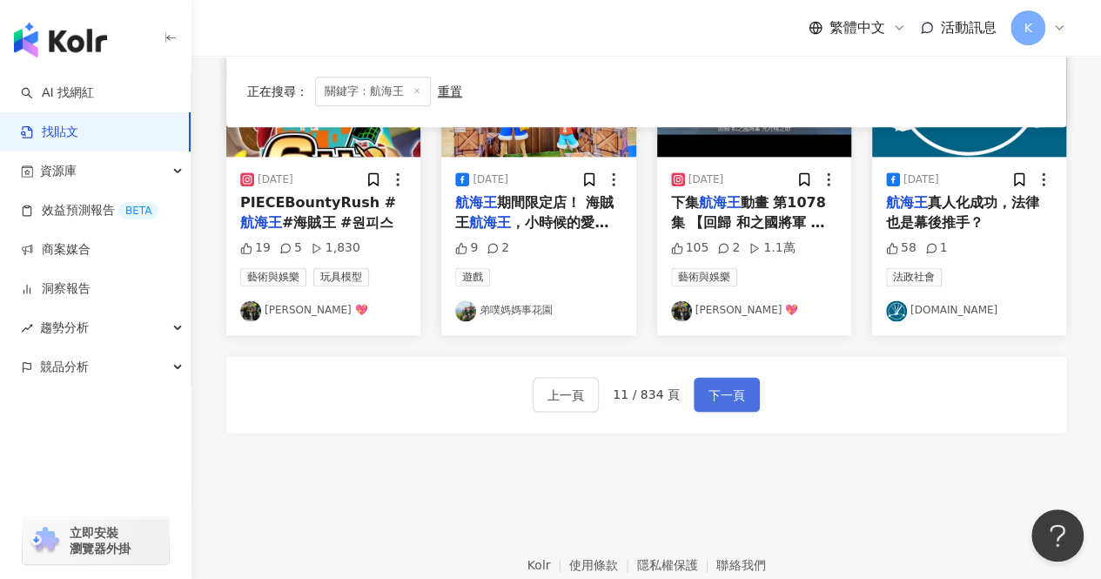
click at [729, 385] on span "下一頁" at bounding box center [727, 395] width 37 height 21
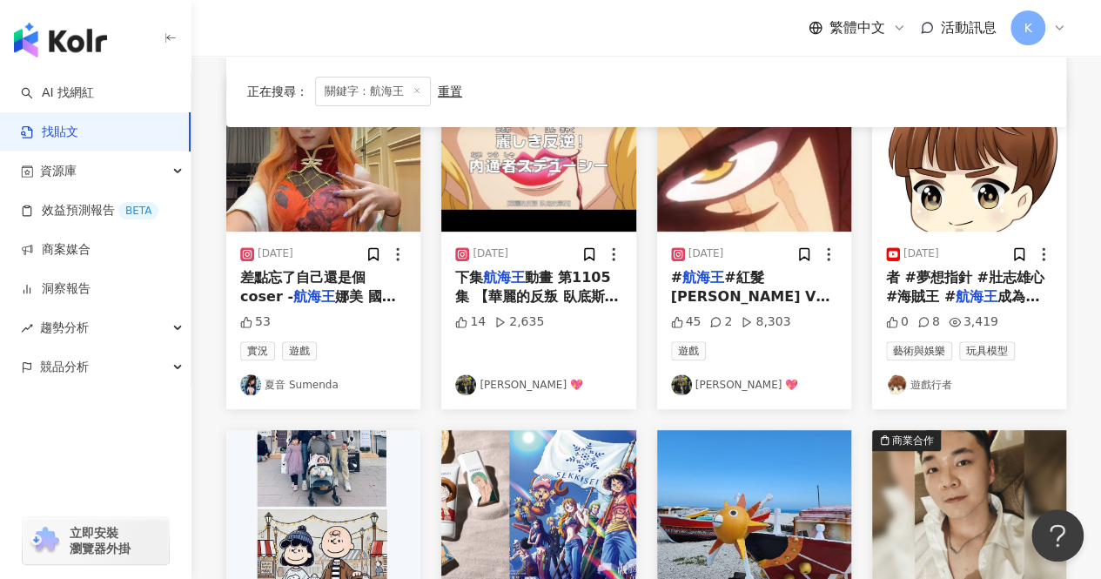
scroll to position [0, 0]
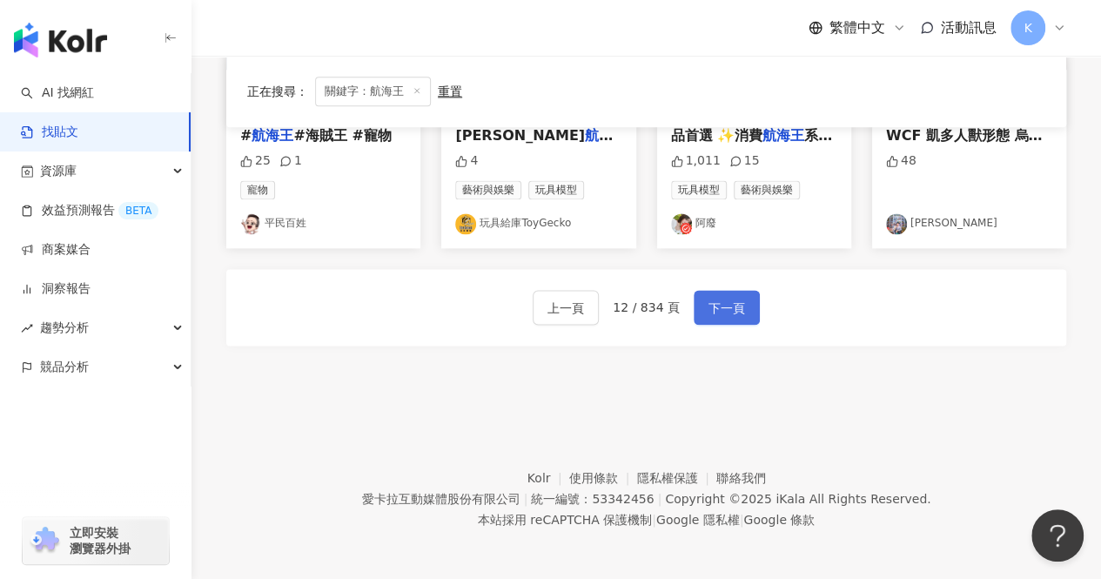
click at [726, 304] on span "下一頁" at bounding box center [727, 308] width 37 height 21
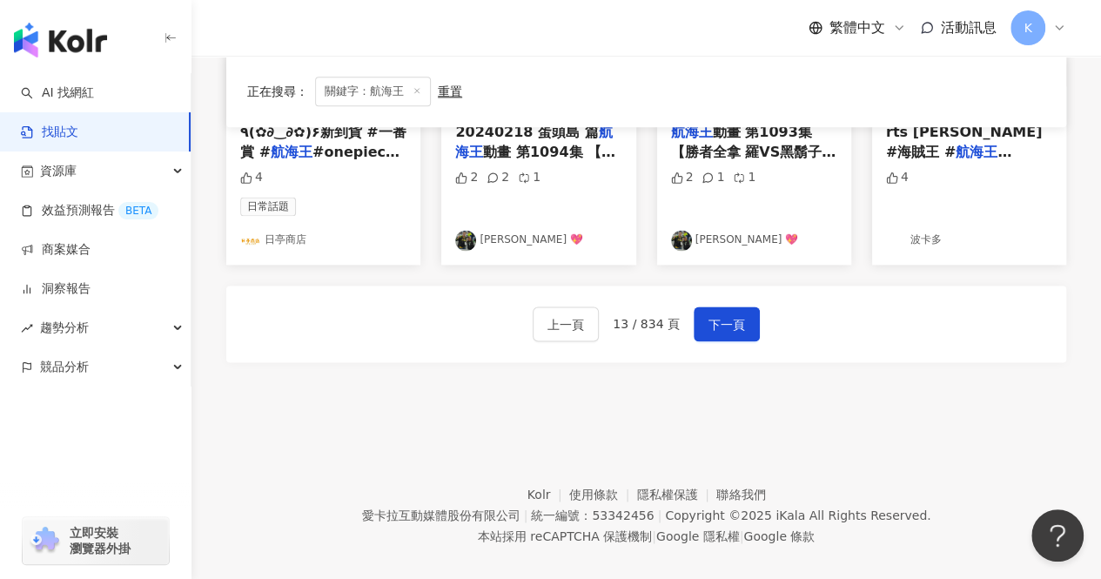
scroll to position [1092, 0]
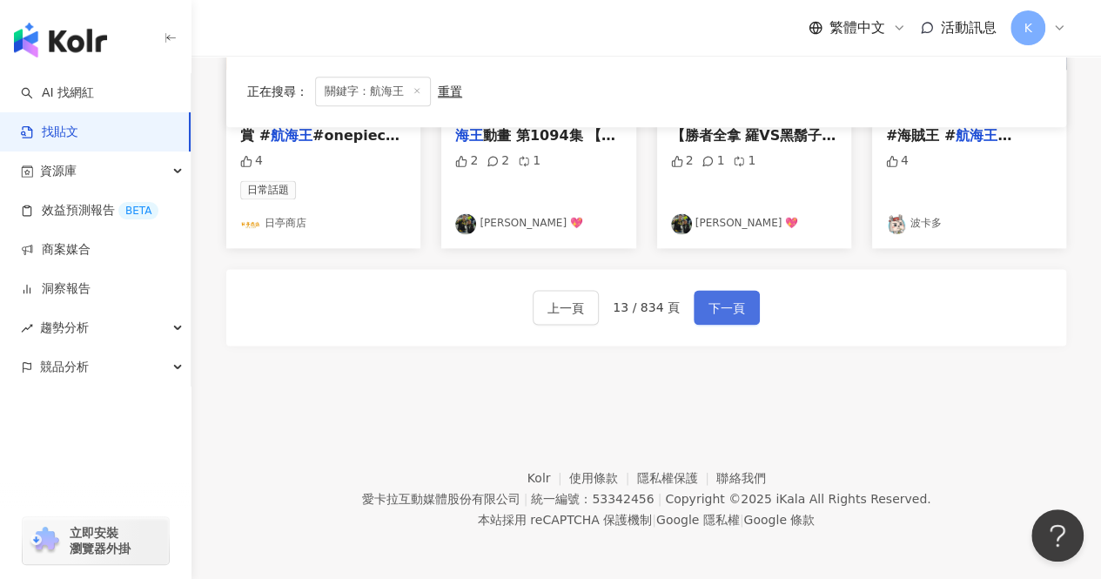
click at [733, 319] on button "下一頁" at bounding box center [727, 307] width 66 height 35
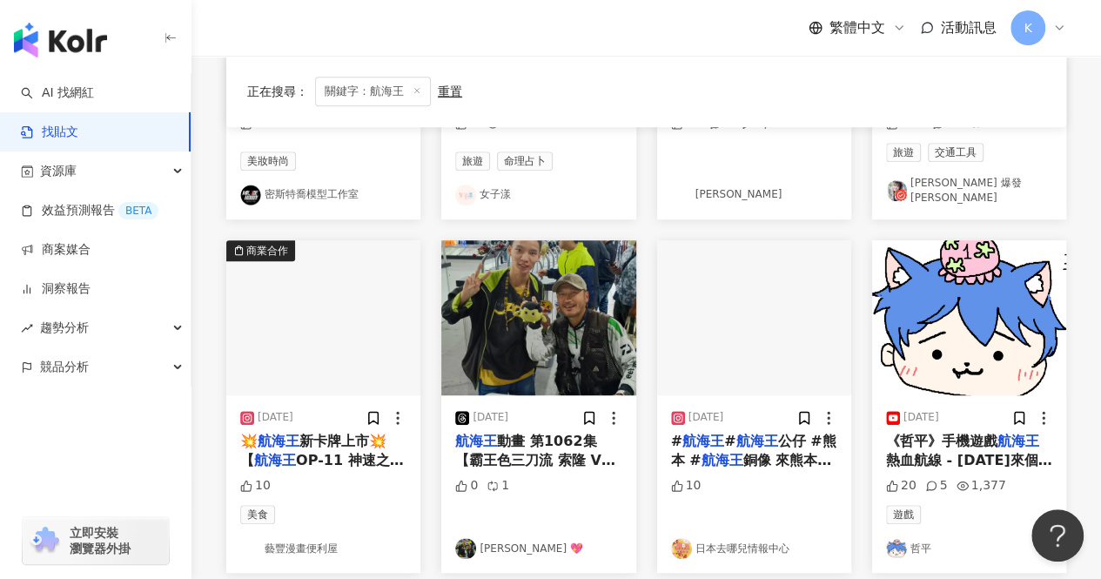
scroll to position [143, 0]
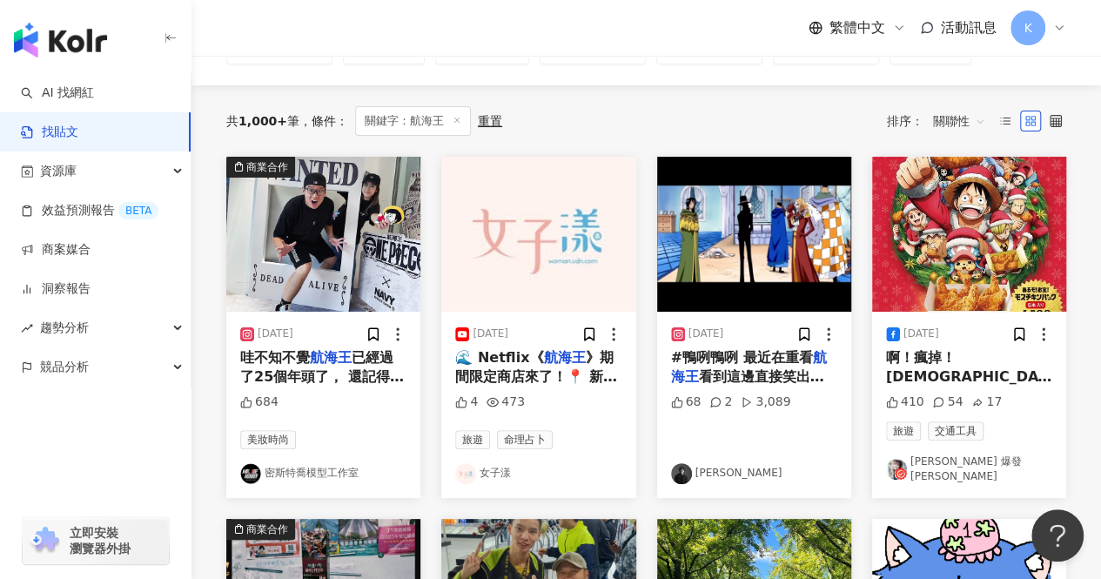
click at [317, 463] on link "密斯特喬模型工作室" at bounding box center [323, 473] width 166 height 21
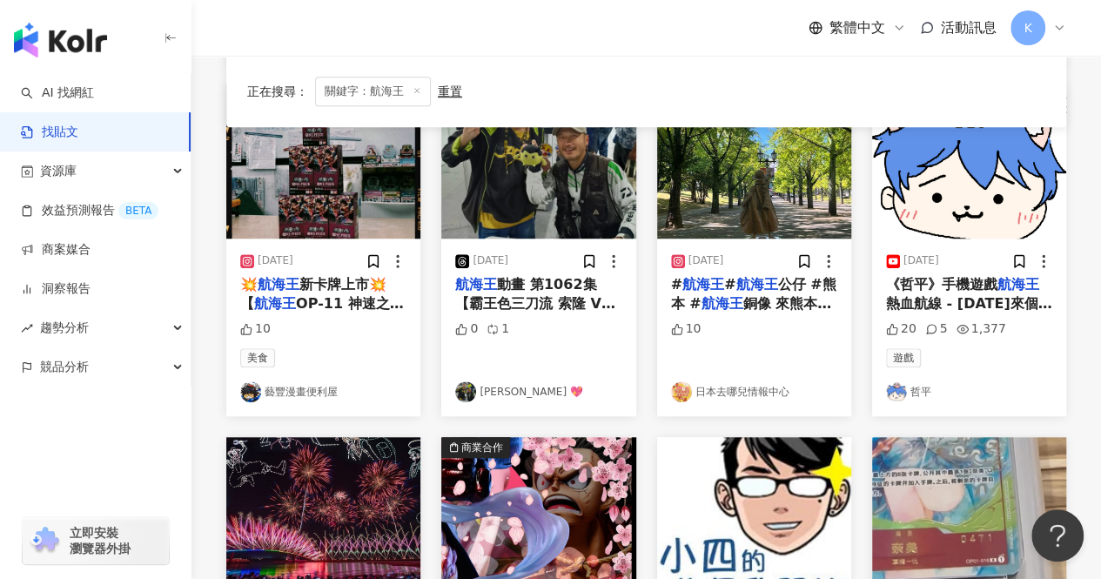
scroll to position [1013, 0]
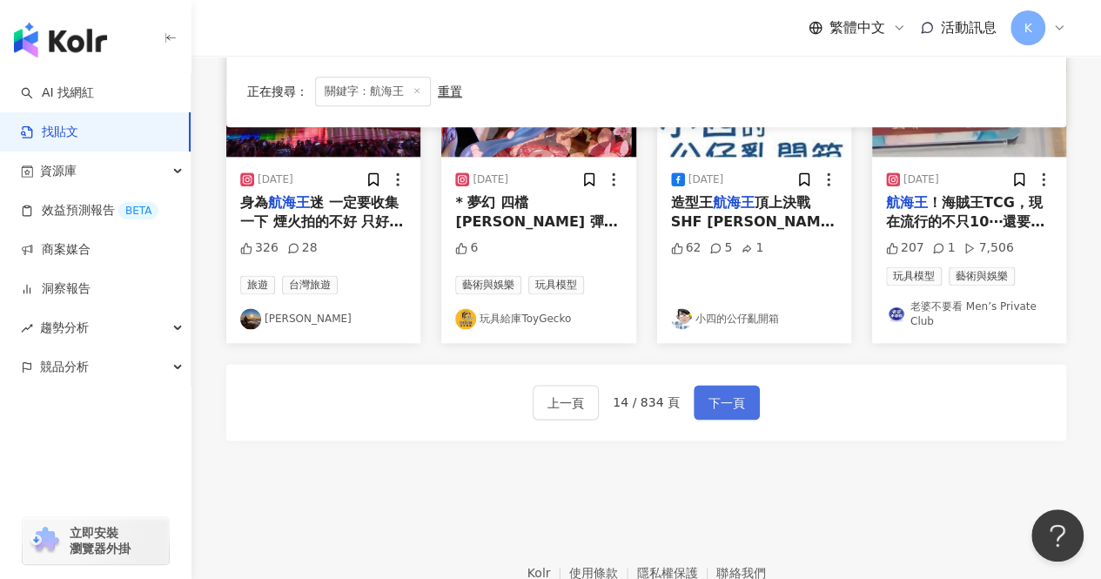
click at [741, 399] on button "下一頁" at bounding box center [727, 402] width 66 height 35
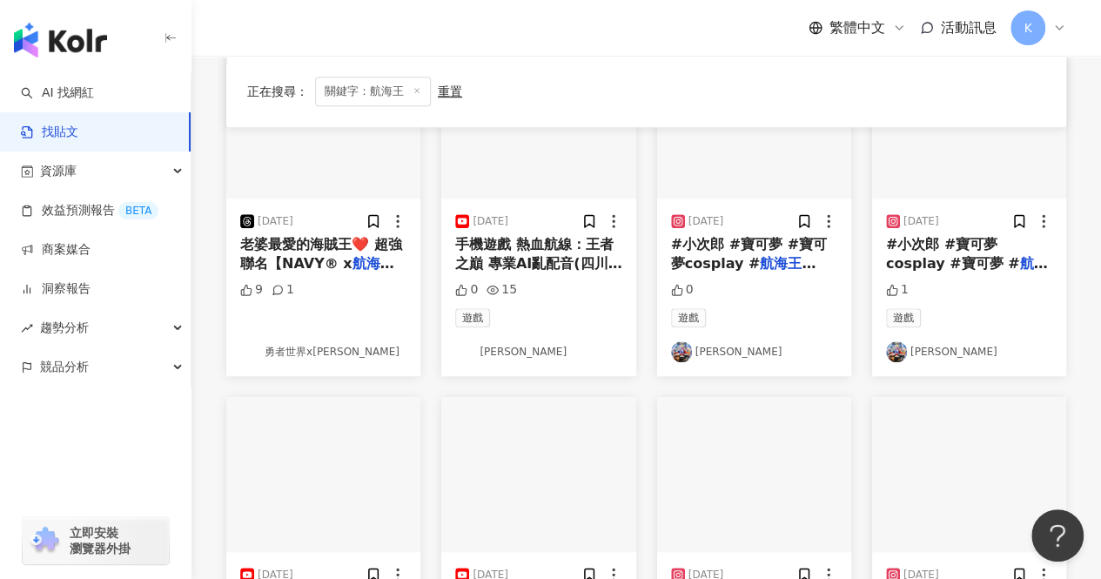
scroll to position [1092, 0]
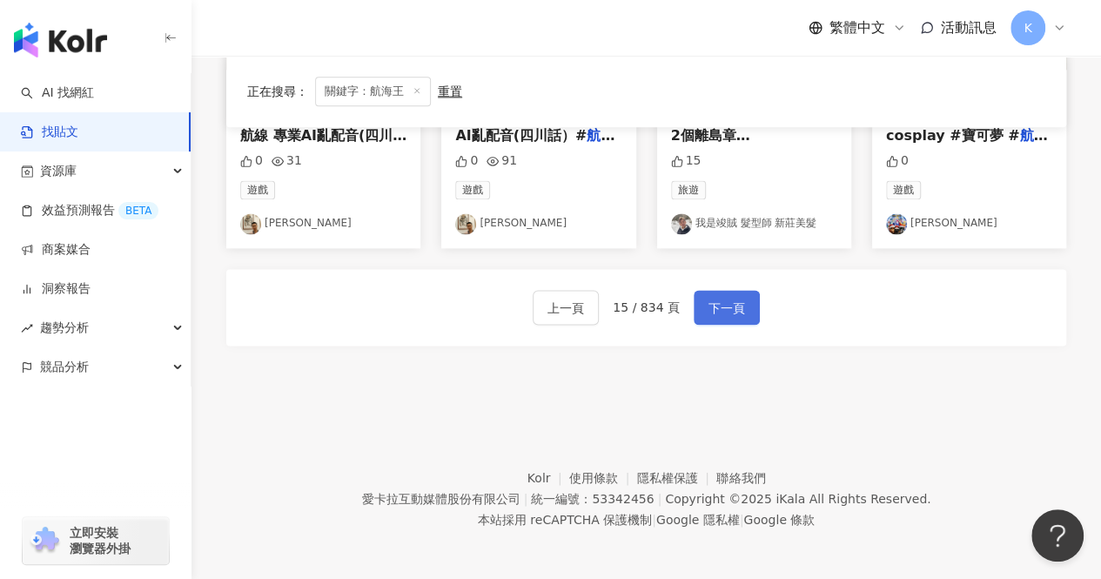
click at [711, 298] on span "下一頁" at bounding box center [727, 308] width 37 height 21
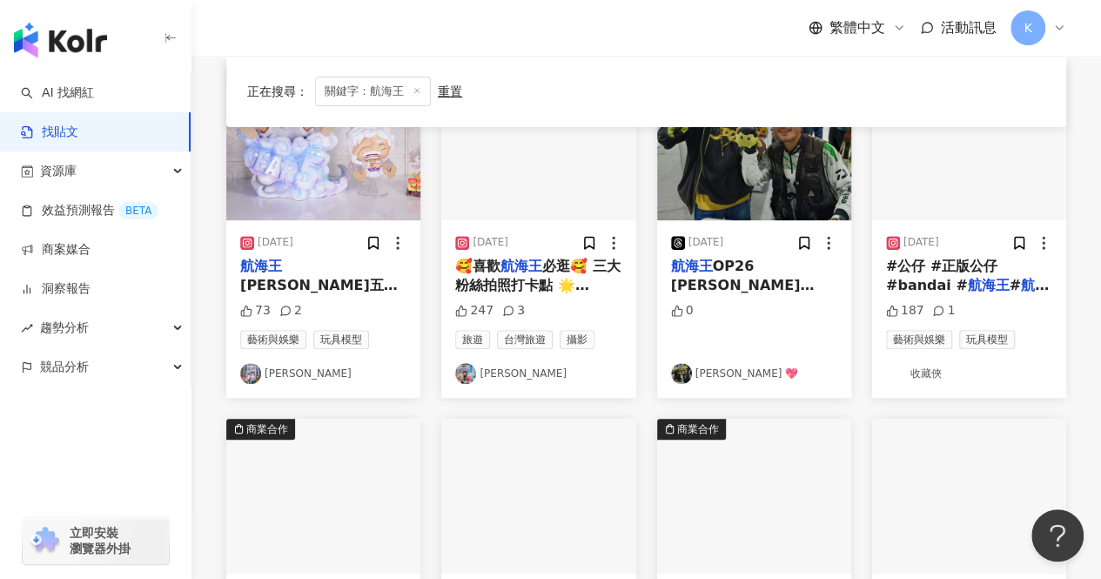
scroll to position [0, 0]
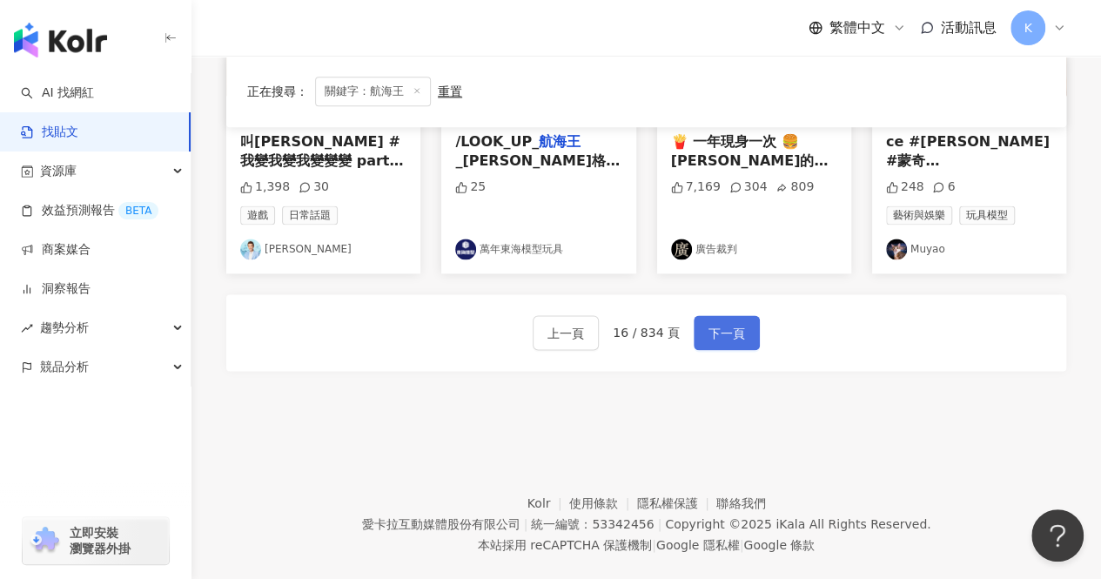
click at [744, 315] on button "下一頁" at bounding box center [727, 332] width 66 height 35
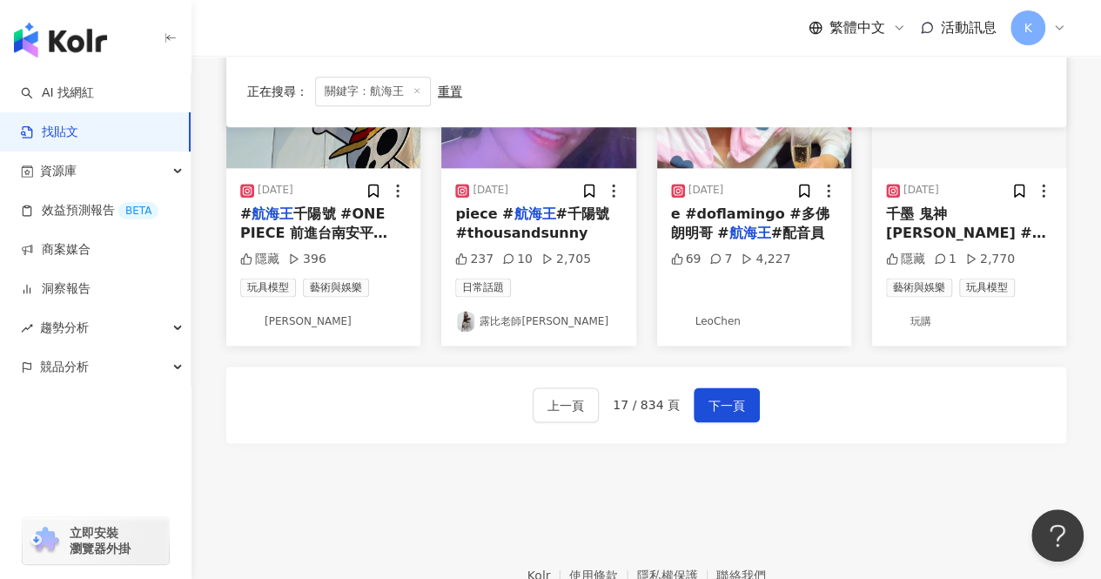
scroll to position [1045, 0]
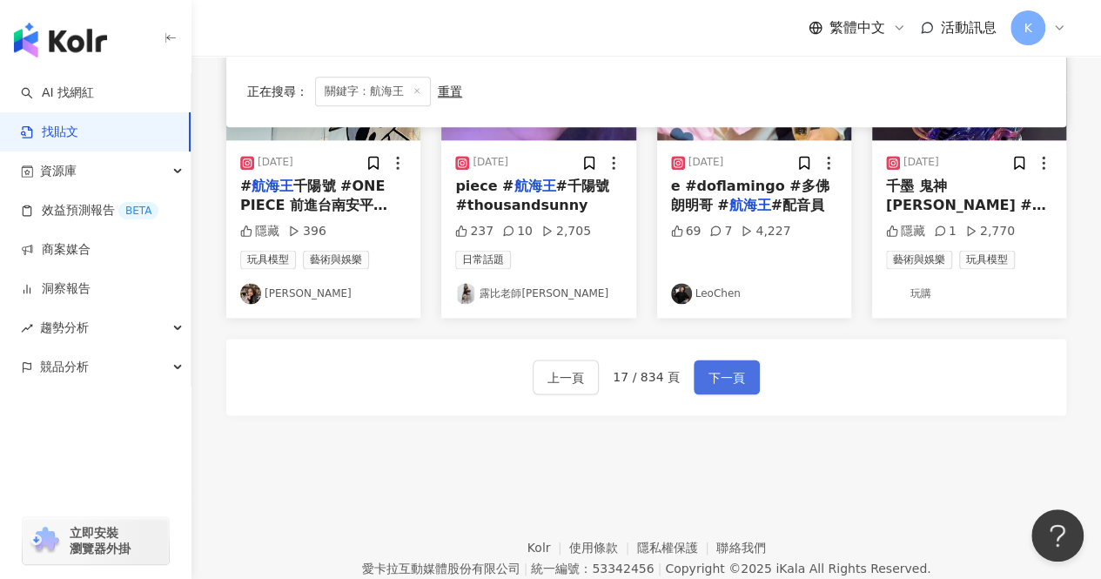
click at [733, 367] on span "下一頁" at bounding box center [727, 377] width 37 height 21
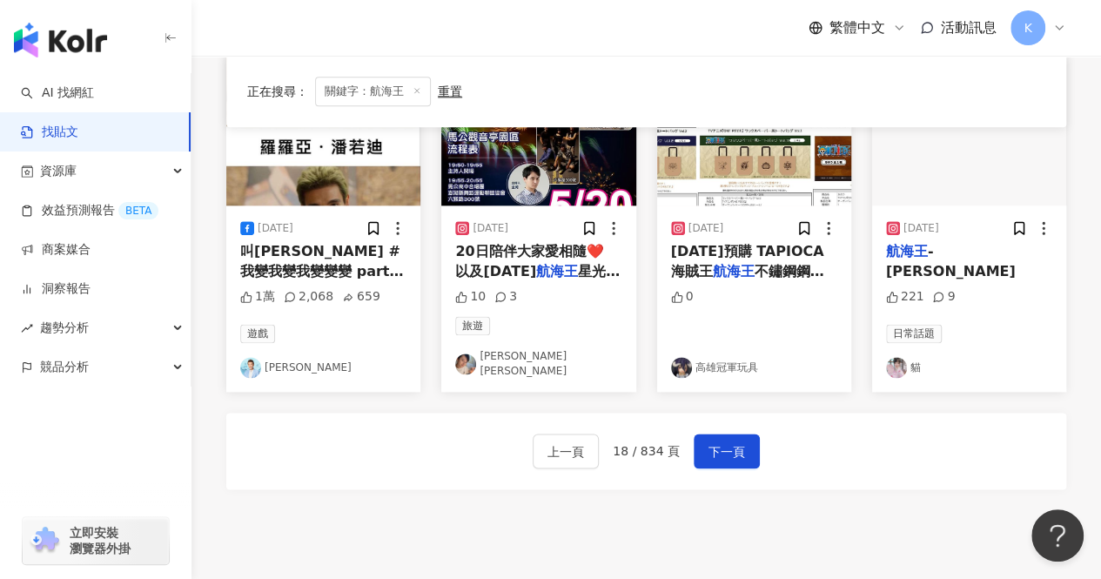
scroll to position [957, 0]
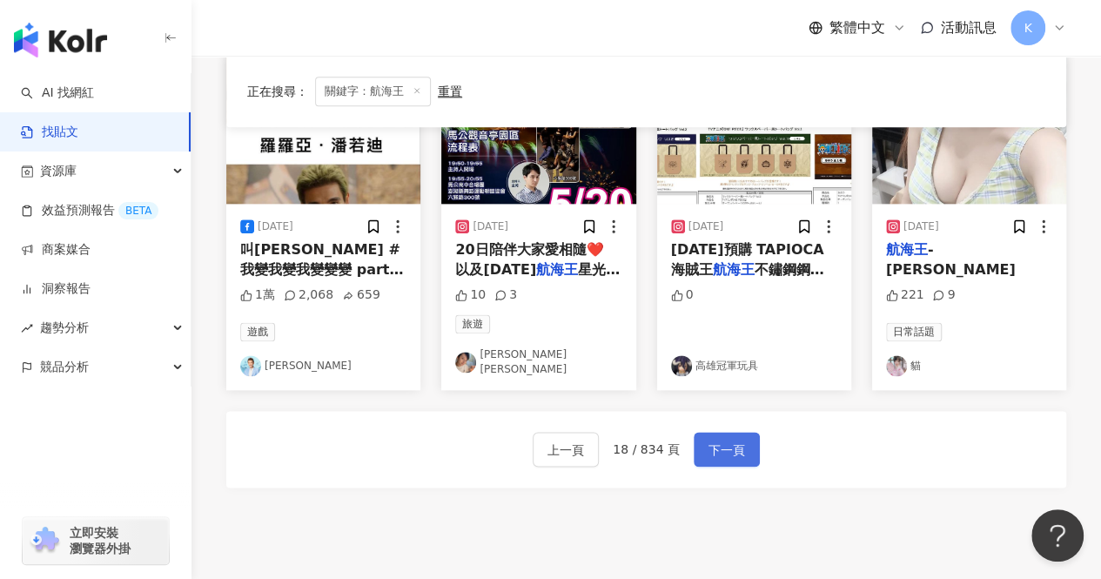
click at [736, 447] on span "下一頁" at bounding box center [727, 450] width 37 height 21
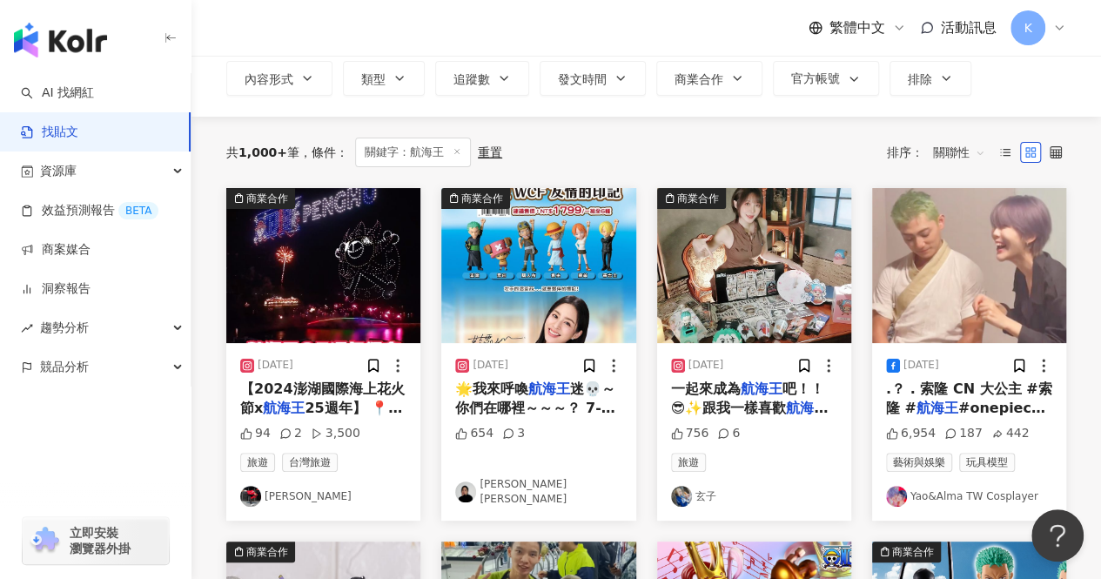
scroll to position [96, 0]
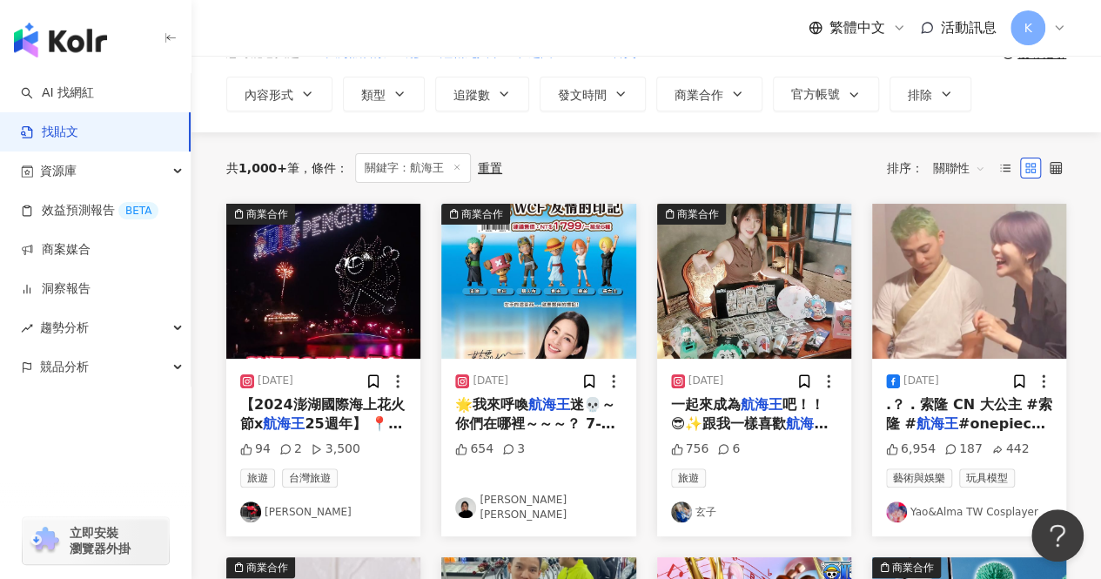
click at [933, 509] on link "Yao&Alma TW Cosplayer" at bounding box center [969, 511] width 166 height 21
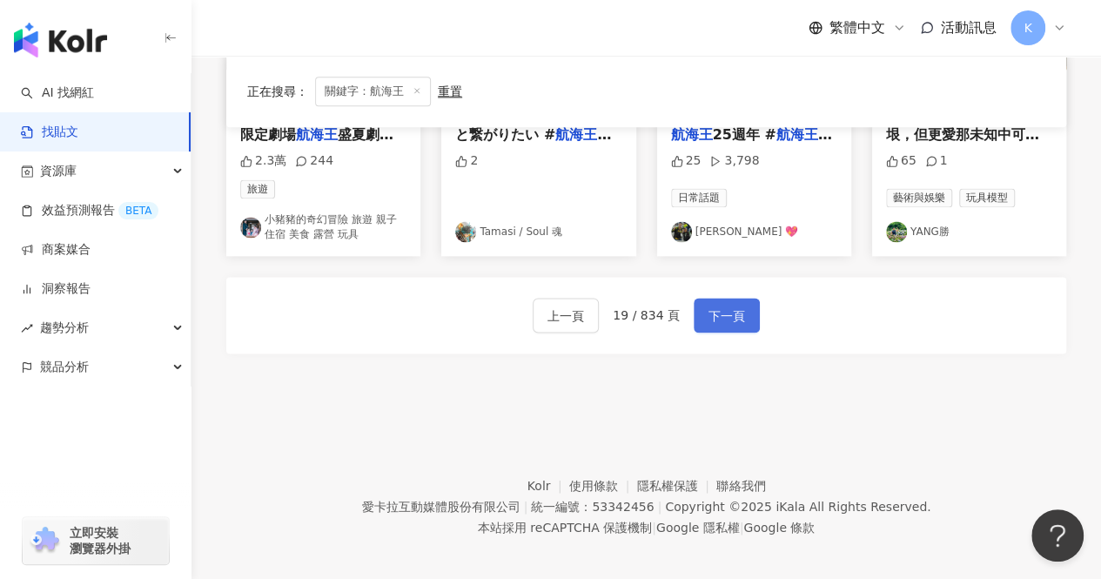
click at [736, 333] on div "上一頁 19 / 834 頁 下一頁" at bounding box center [646, 315] width 840 height 77
click at [733, 306] on span "下一頁" at bounding box center [727, 316] width 37 height 21
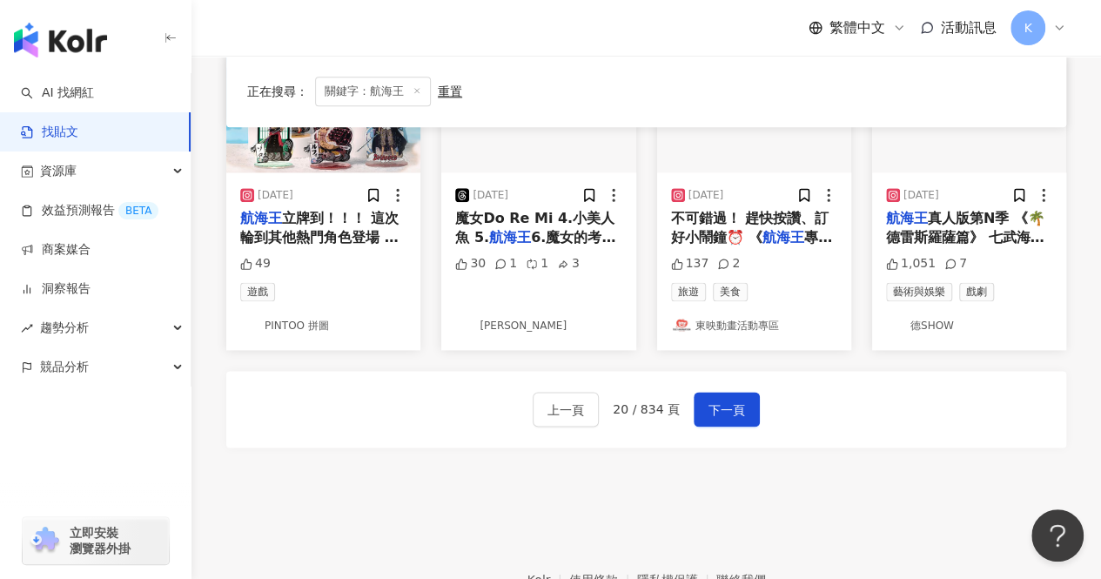
scroll to position [1004, 0]
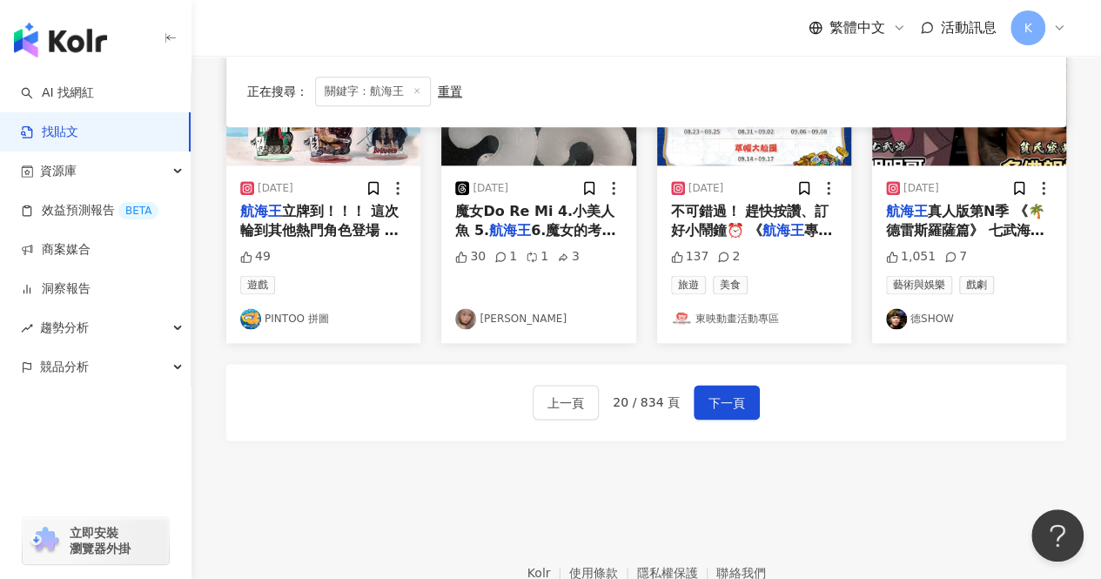
click at [471, 308] on img at bounding box center [465, 318] width 21 height 21
click at [724, 393] on span "下一頁" at bounding box center [727, 403] width 37 height 21
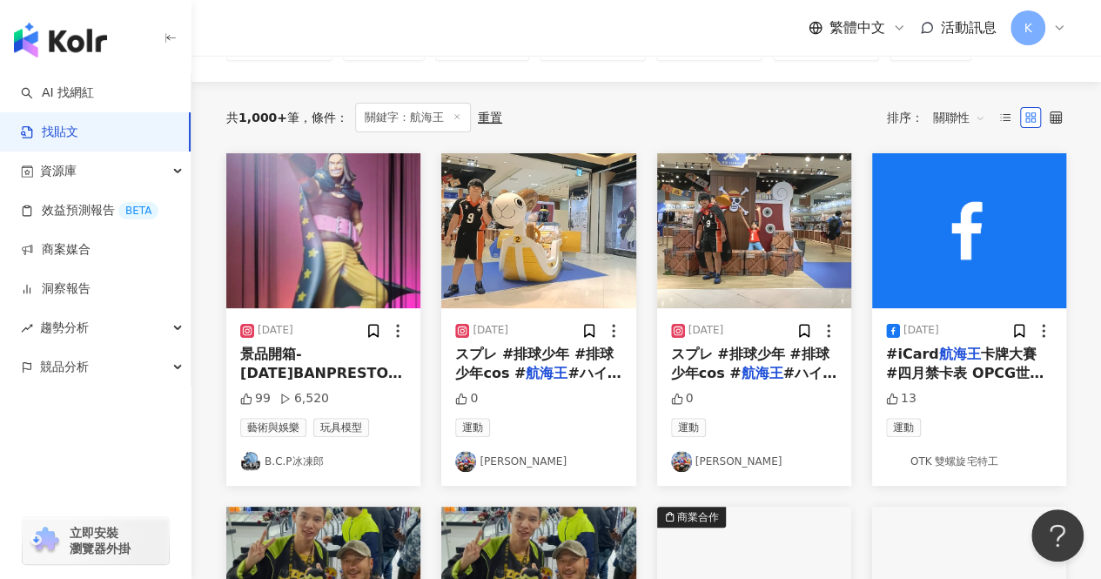
scroll to position [0, 0]
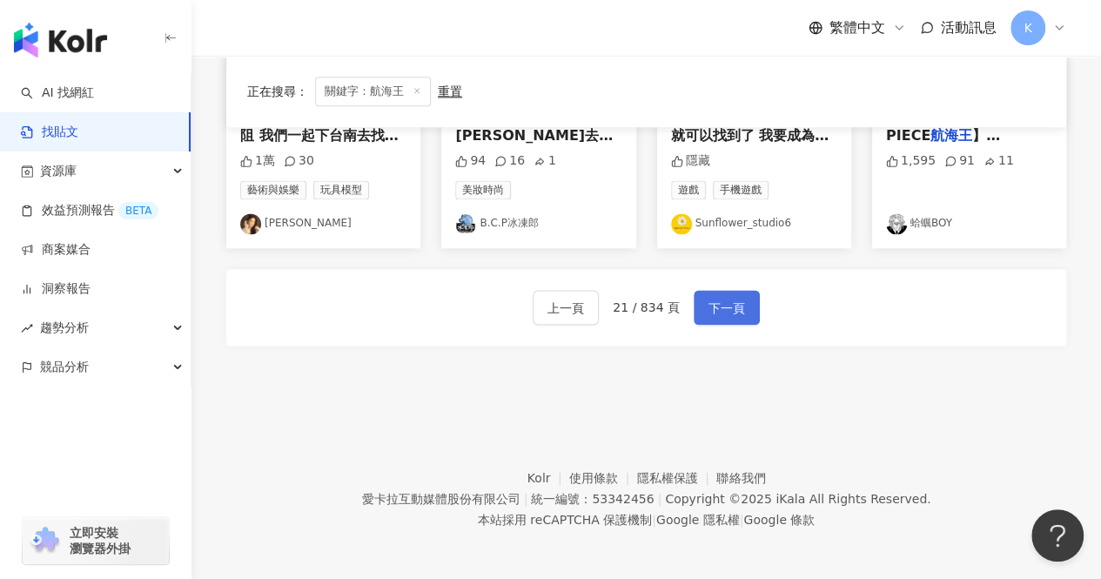
click at [718, 299] on span "下一頁" at bounding box center [727, 308] width 37 height 21
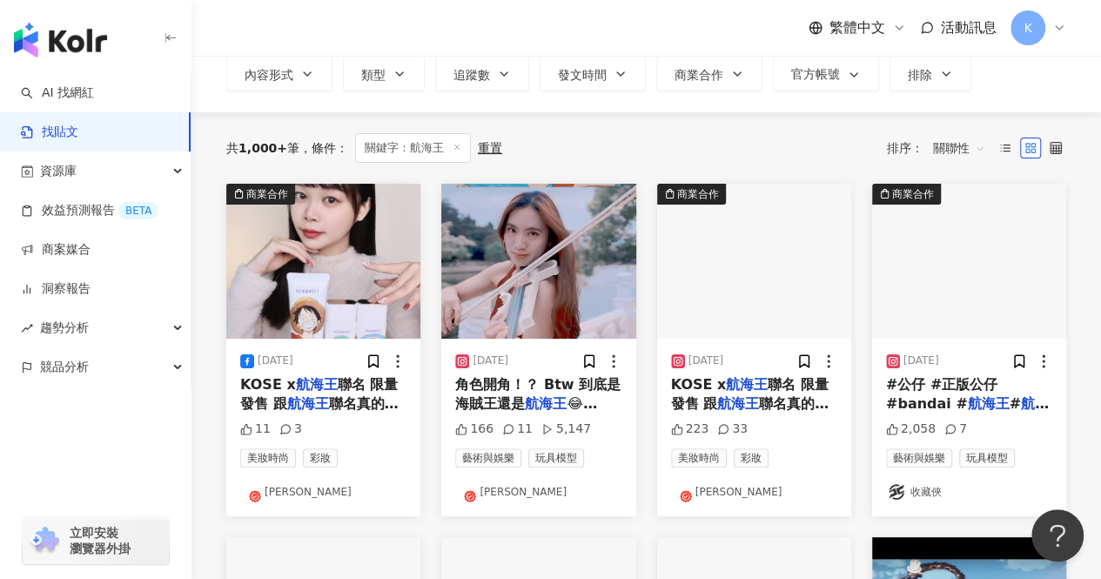
scroll to position [143, 0]
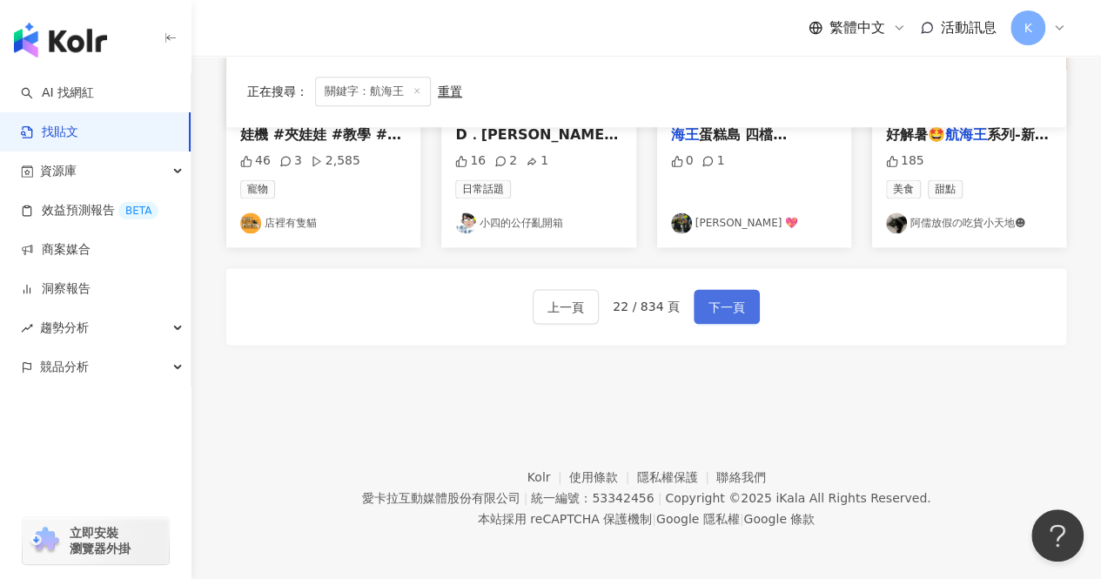
click at [714, 307] on span "下一頁" at bounding box center [727, 307] width 37 height 21
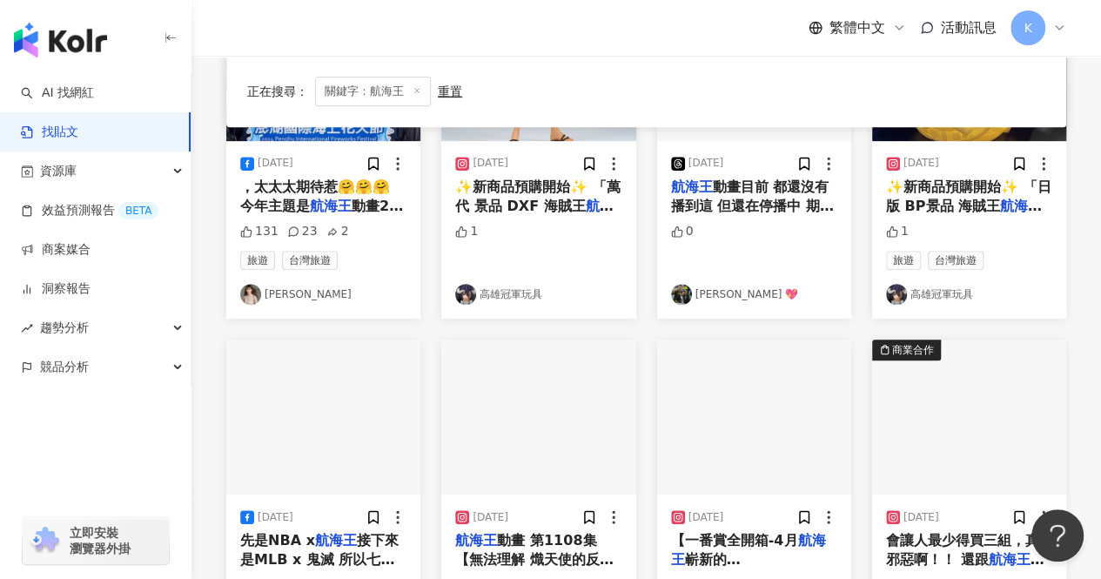
scroll to position [495, 0]
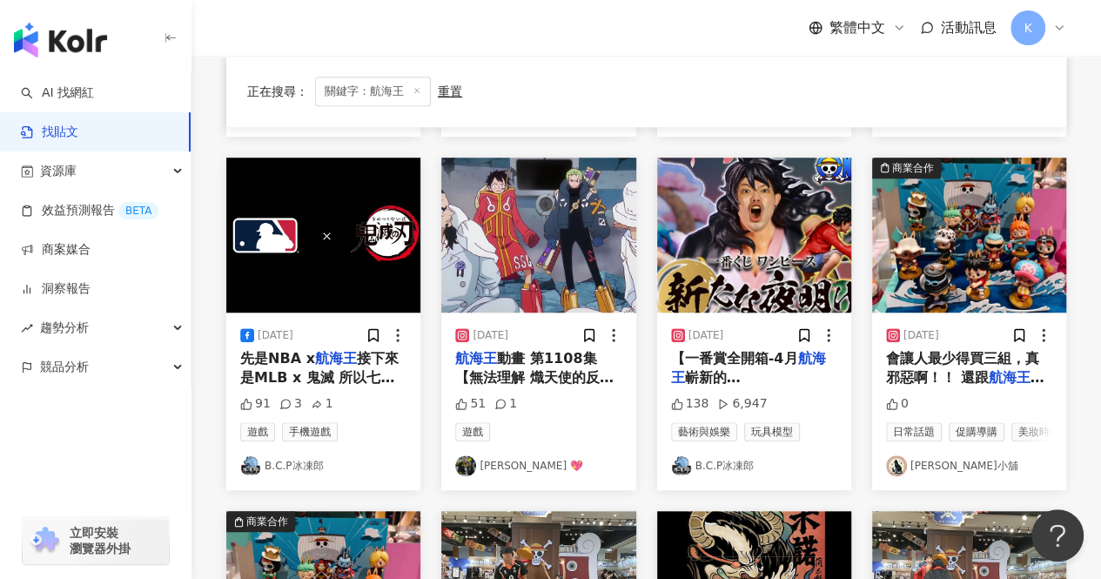
click at [694, 476] on link "B.C.P冰凍郎" at bounding box center [754, 465] width 166 height 21
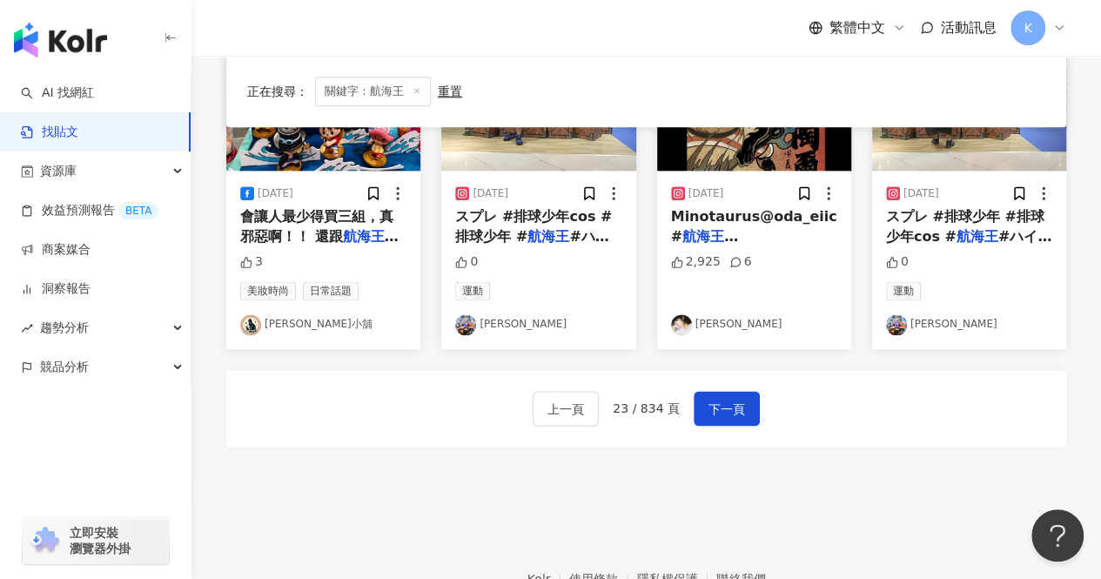
scroll to position [1018, 0]
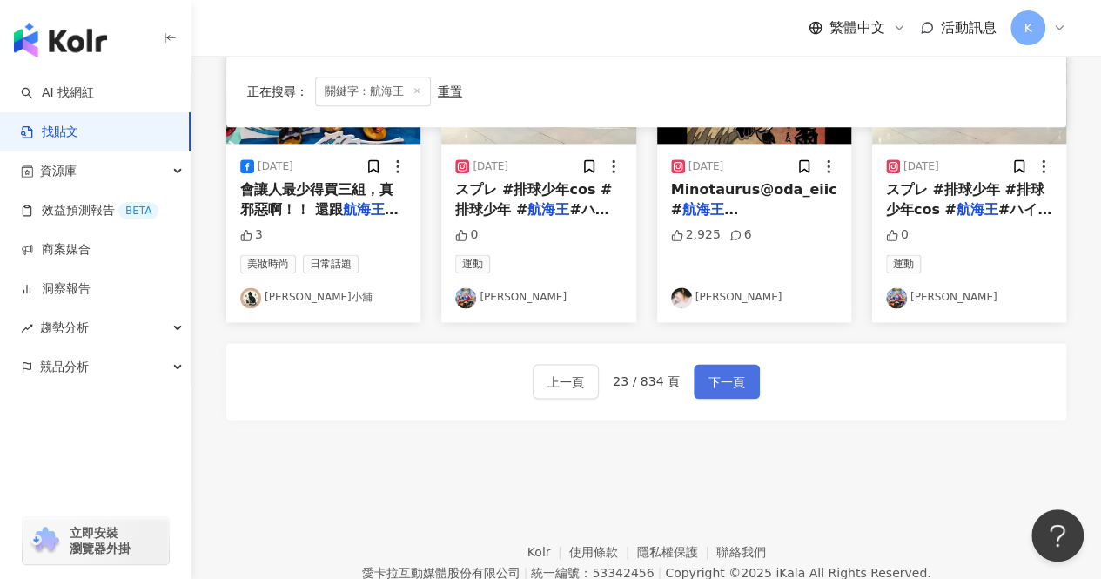
click at [732, 393] on span "下一頁" at bounding box center [727, 382] width 37 height 21
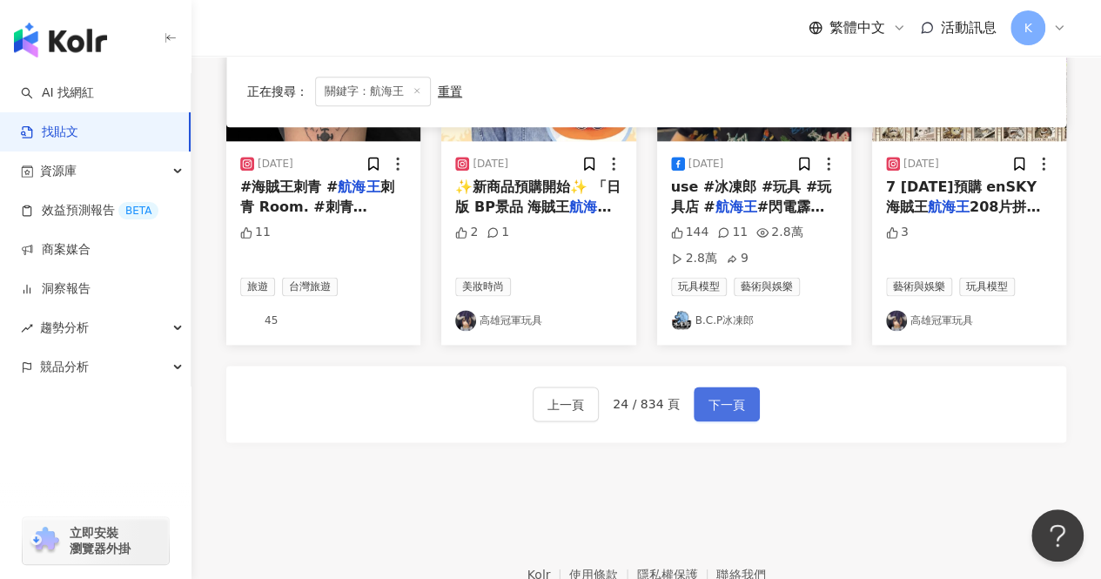
scroll to position [1031, 0]
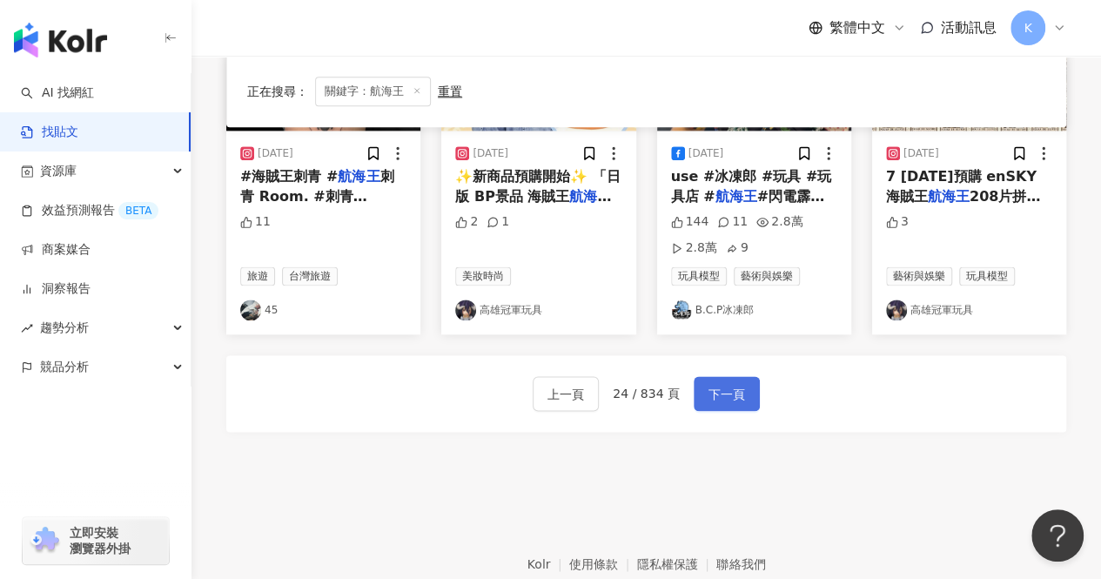
click at [714, 380] on button "下一頁" at bounding box center [727, 393] width 66 height 35
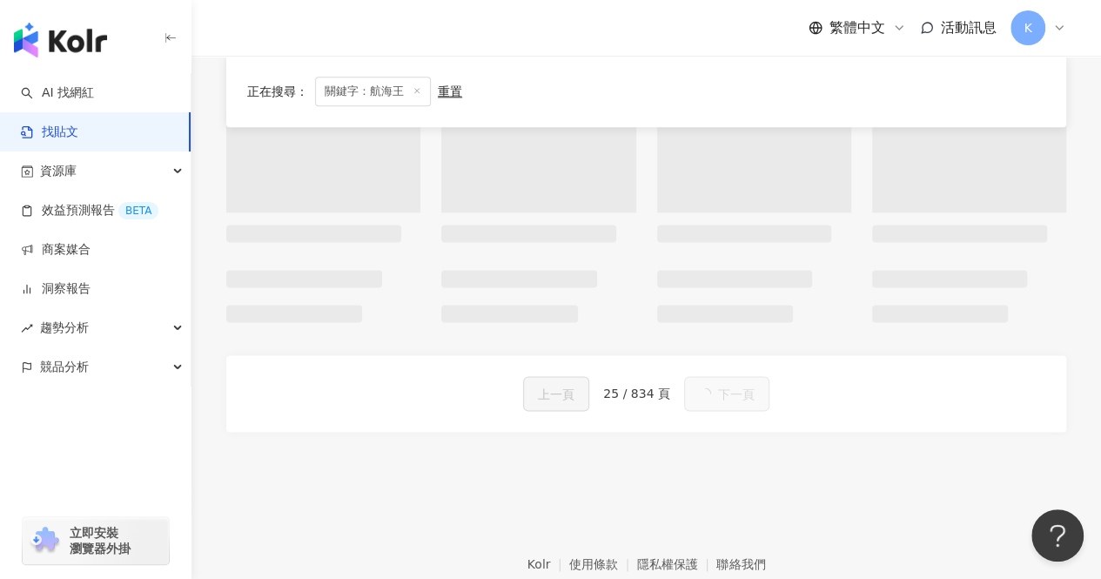
scroll to position [1004, 0]
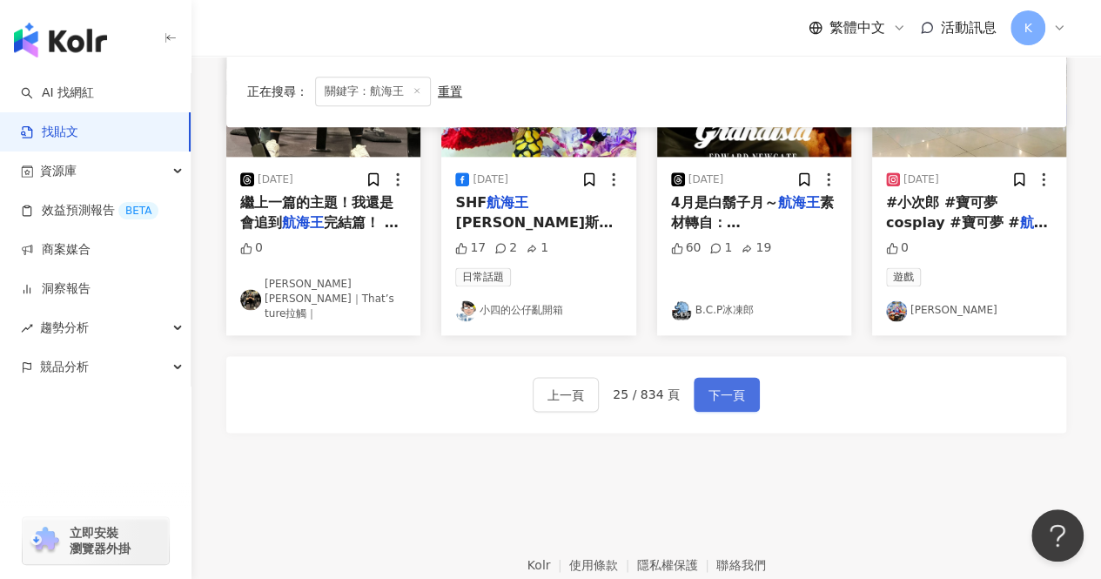
click at [736, 394] on span "下一頁" at bounding box center [727, 395] width 37 height 21
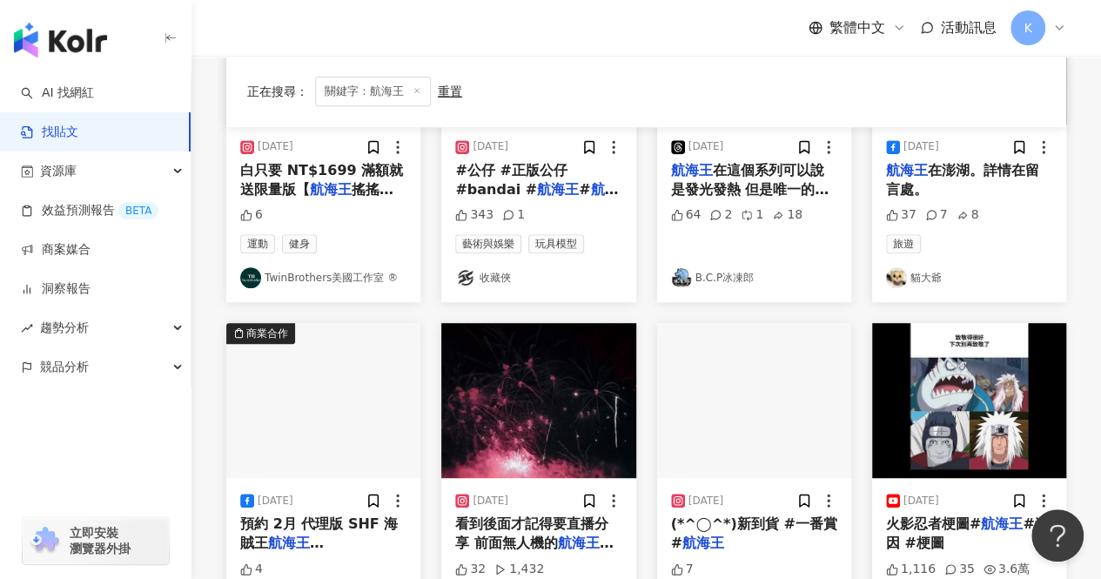
scroll to position [0, 0]
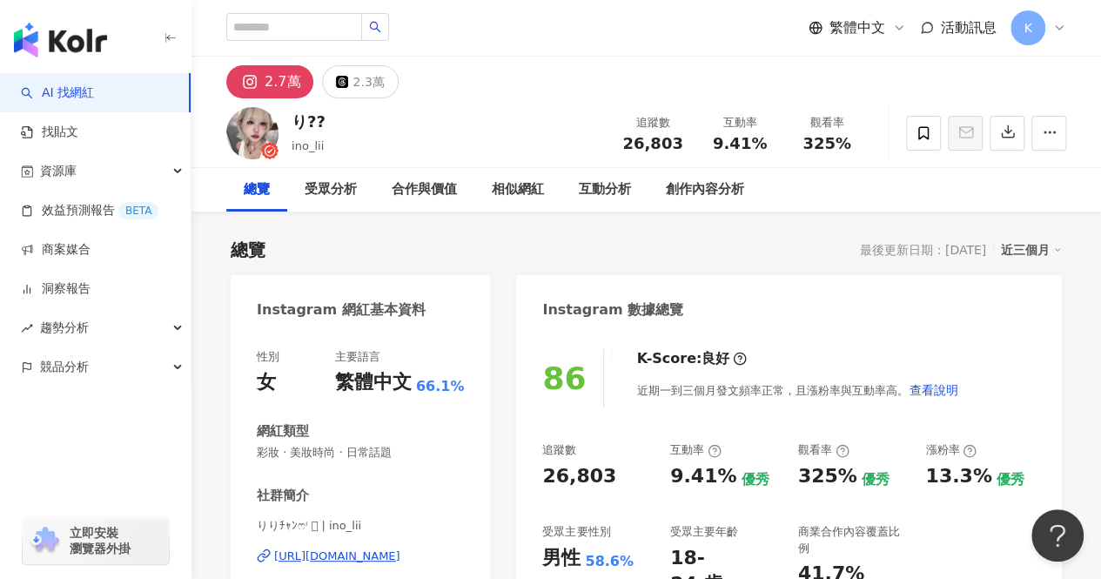
click at [286, 81] on div "2.7萬" at bounding box center [283, 82] width 36 height 24
click at [1058, 135] on button "button" at bounding box center [1048, 133] width 35 height 35
click at [810, 283] on div "Instagram 數據總覽" at bounding box center [789, 303] width 546 height 57
click at [357, 91] on div "2.3萬" at bounding box center [368, 82] width 31 height 24
click at [358, 84] on div "2.3萬" at bounding box center [368, 82] width 31 height 24
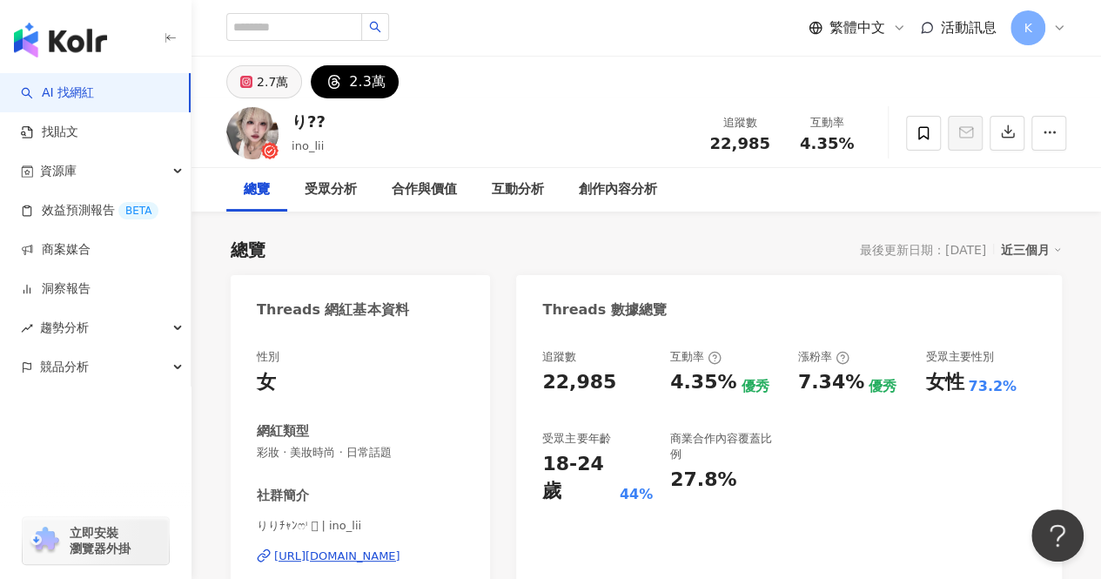
click at [258, 81] on div "2.7萬" at bounding box center [272, 82] width 31 height 24
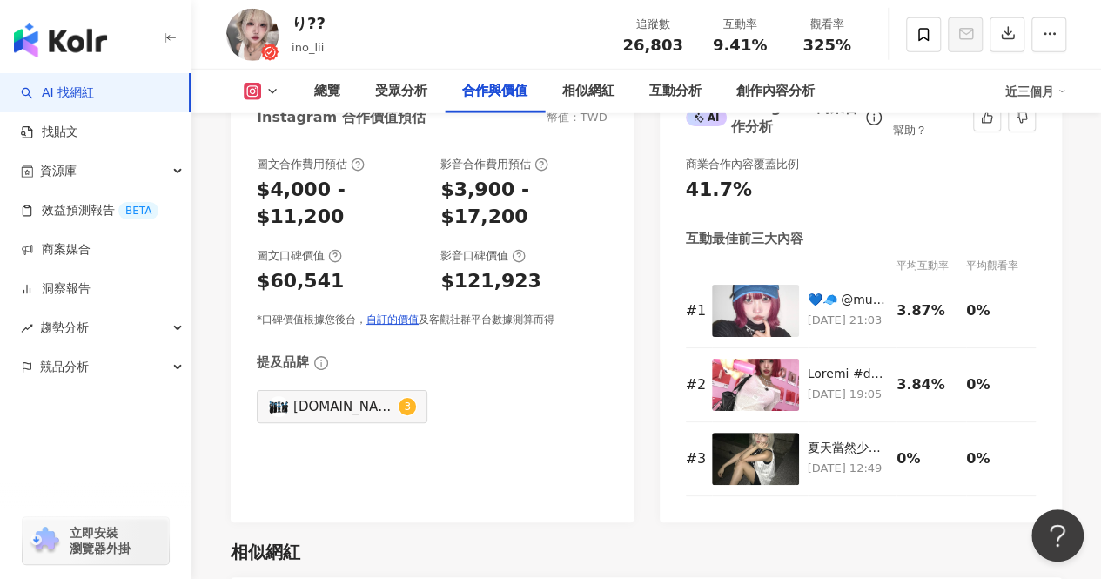
scroll to position [2524, 0]
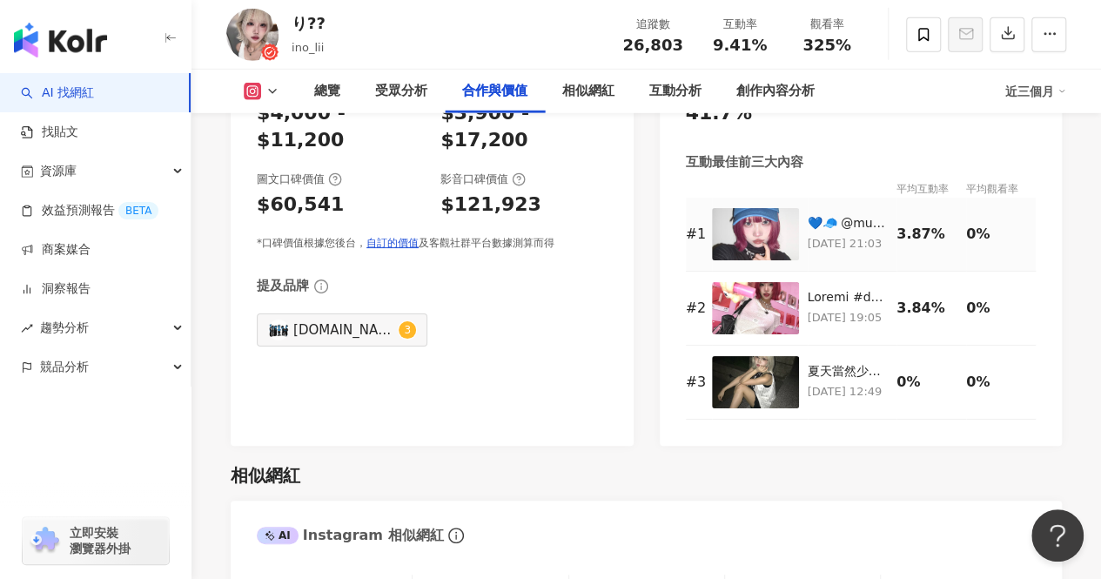
click at [834, 215] on div "💙🧢 @mu_cent_tw @mu_cent 🩵11/7-11/13 MUCENT 將舉辦首次台灣快閃⊹⁺⸜(ᐡ⸝ɞ̴̶̷ ·̮ ɞ̴̶̷⸝ᐡ)⸝⁺⊹ 📍新…" at bounding box center [848, 223] width 81 height 17
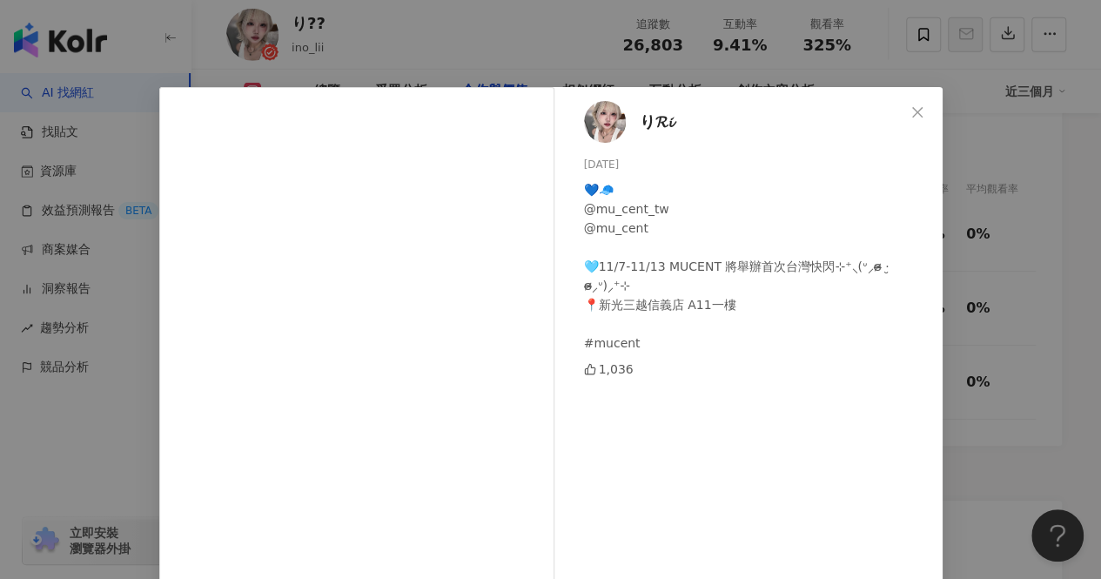
click at [656, 121] on span "り𝓡𝓲" at bounding box center [656, 122] width 33 height 24
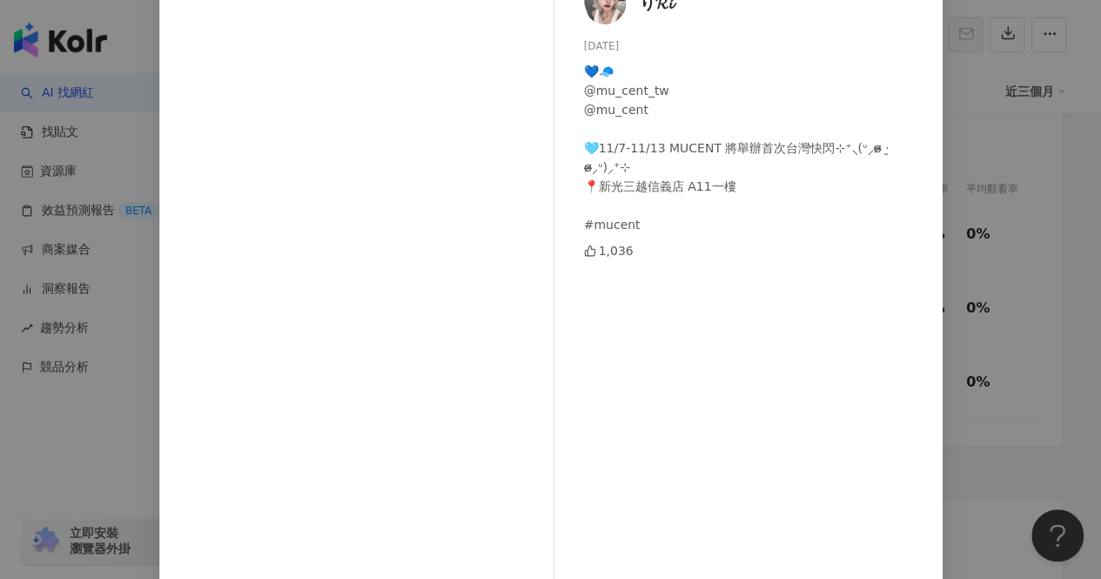
scroll to position [232, 0]
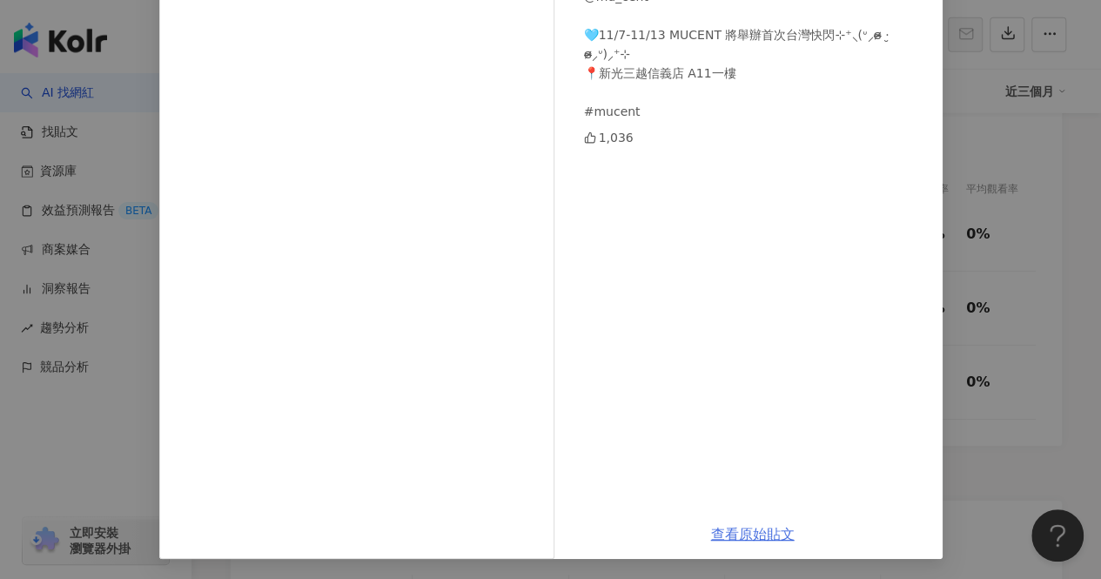
click at [756, 534] on link "查看原始貼文" at bounding box center [753, 534] width 84 height 17
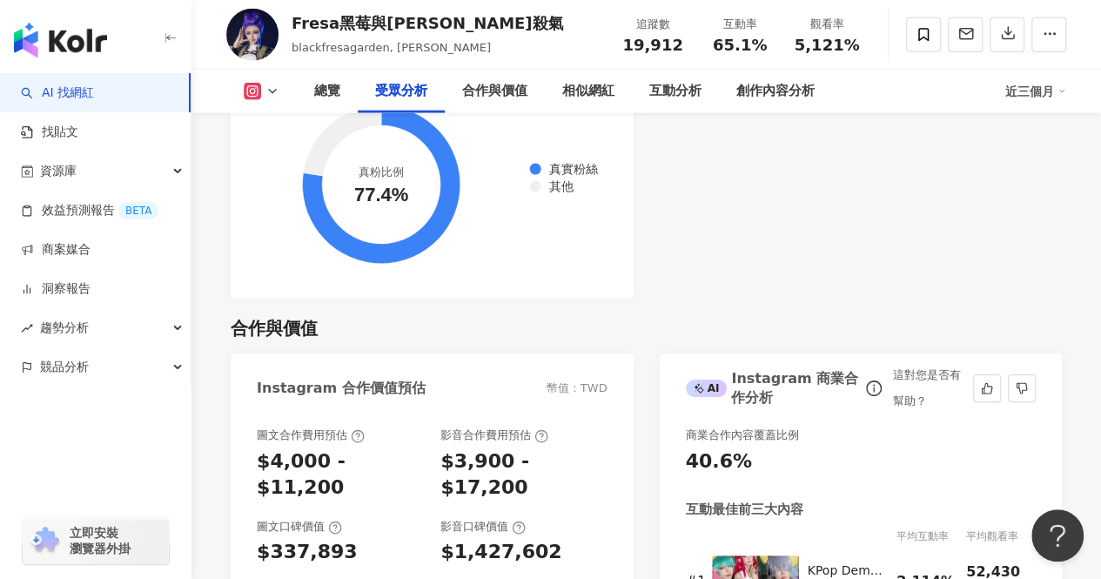
scroll to position [2486, 0]
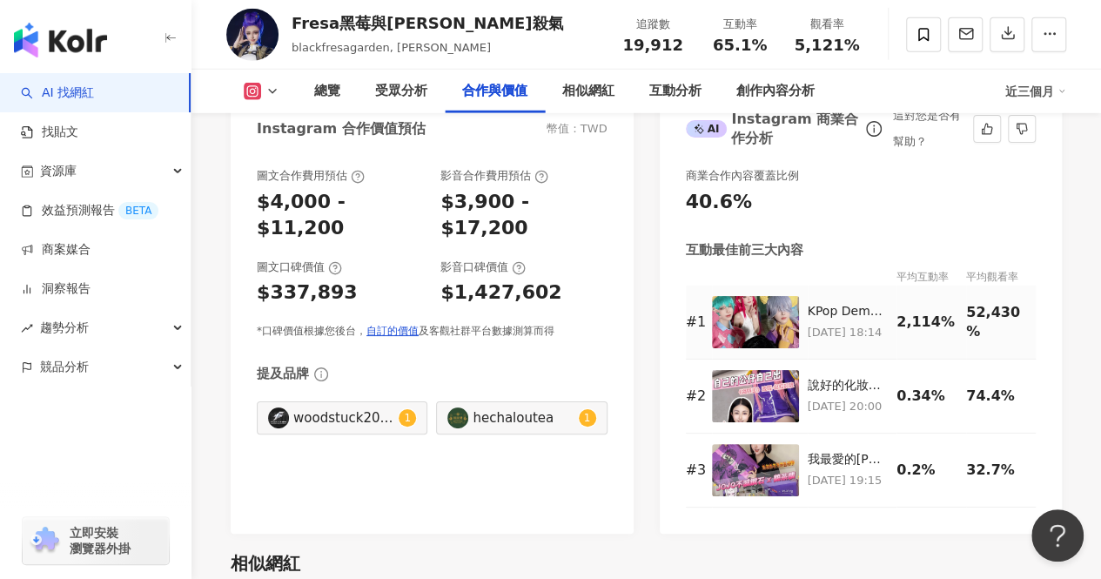
click at [776, 318] on img at bounding box center [755, 322] width 87 height 52
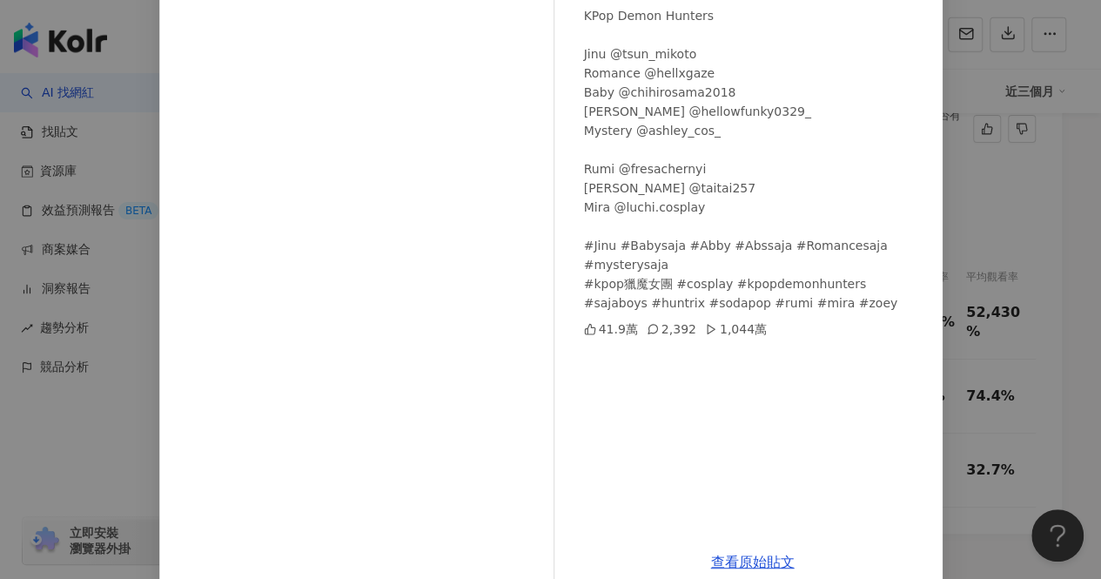
scroll to position [202, 0]
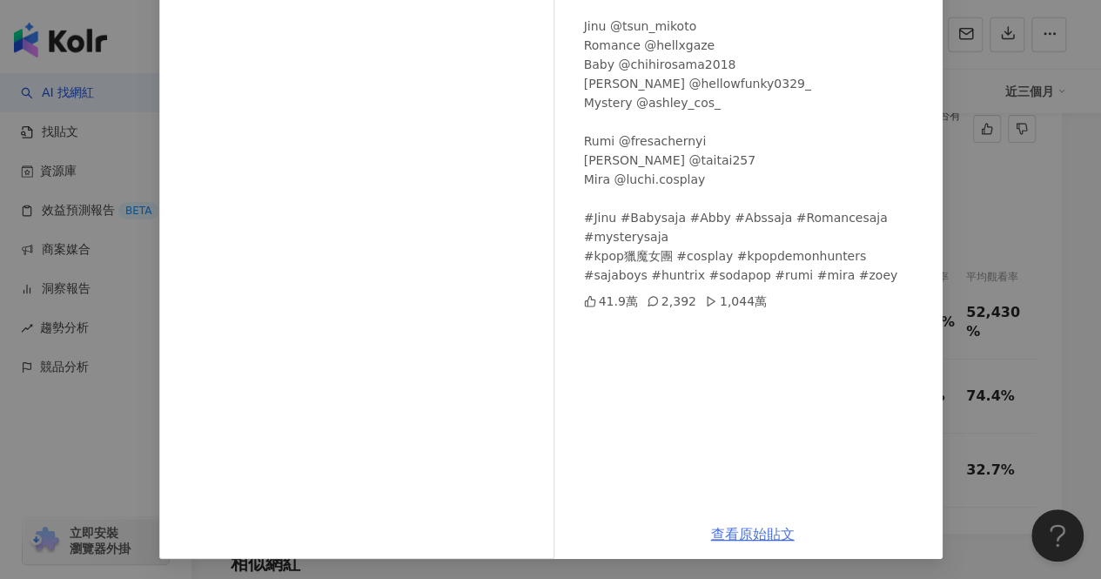
click at [733, 535] on link "查看原始貼文" at bounding box center [753, 534] width 84 height 17
click at [1057, 191] on div "cosir20192019 2025/7/14 KPop Demon Hunters Jinu @tsun_mikoto Romance @hellxgaze…" at bounding box center [550, 289] width 1101 height 579
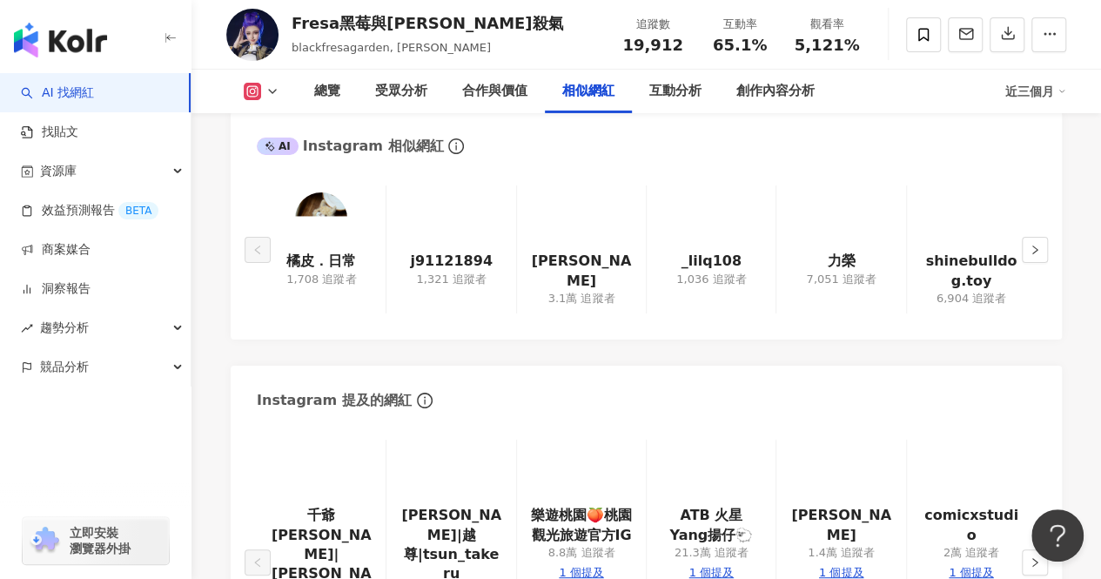
scroll to position [2660, 0]
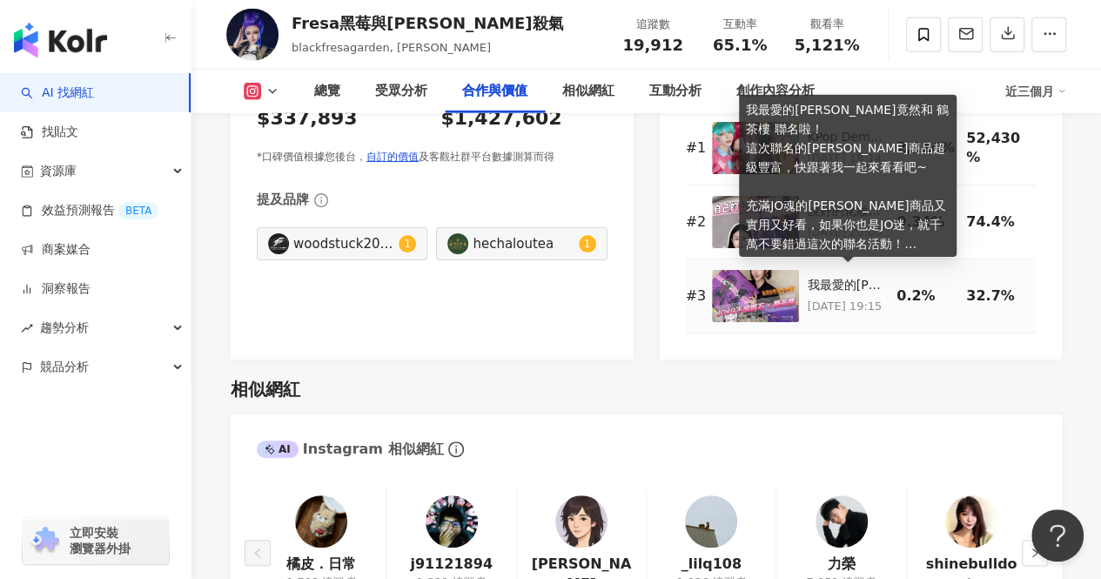
click at [843, 281] on div "我最愛的JOJO竟然和 鶴茶樓 聯名啦！ 這次聯名的周邊商品超級豐富，快跟著我一起來看看吧~ 充滿JO魂的周邊商品又實用又好看，如果你也是JO迷，就千萬不要錯…" at bounding box center [848, 285] width 81 height 17
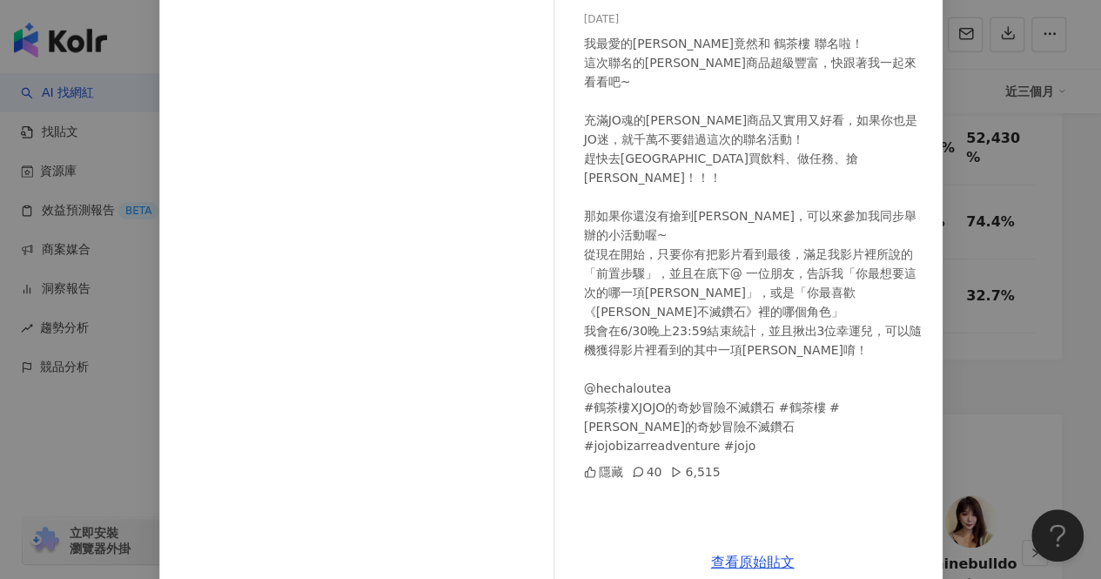
scroll to position [174, 0]
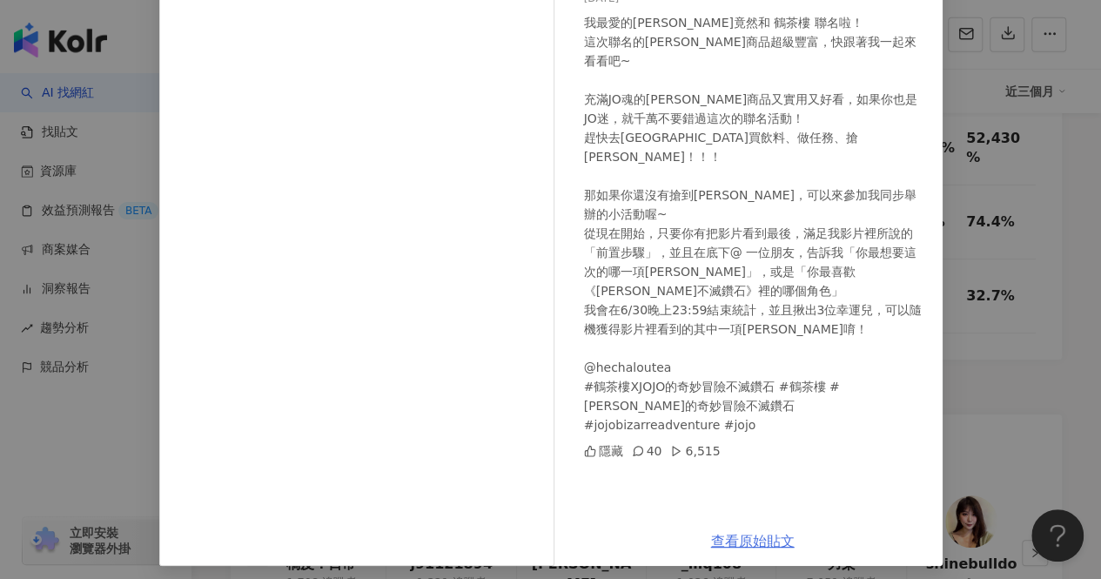
click at [750, 536] on link "查看原始貼文" at bounding box center [753, 541] width 84 height 17
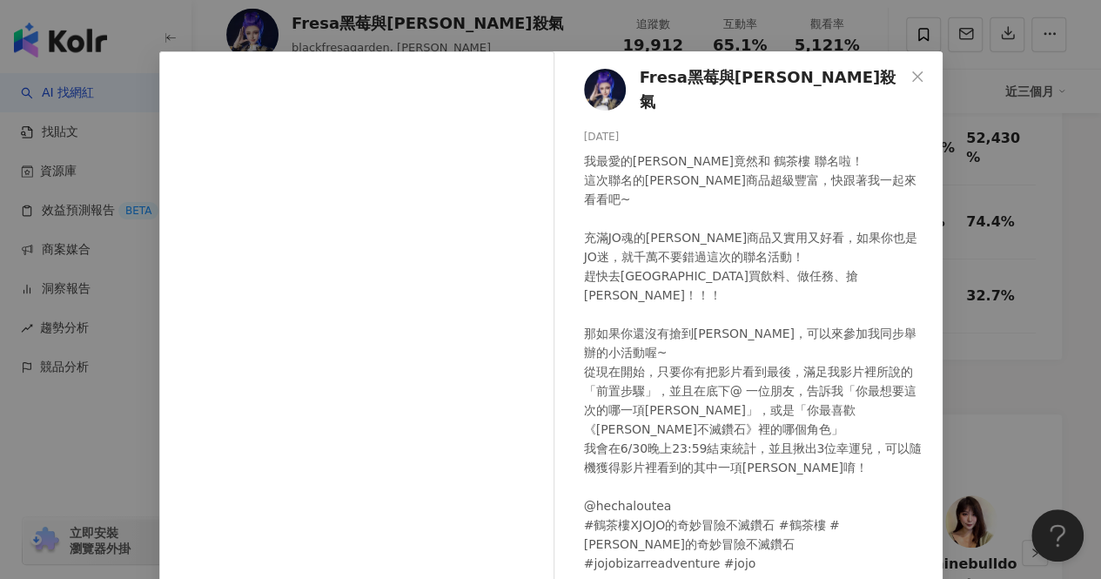
scroll to position [0, 0]
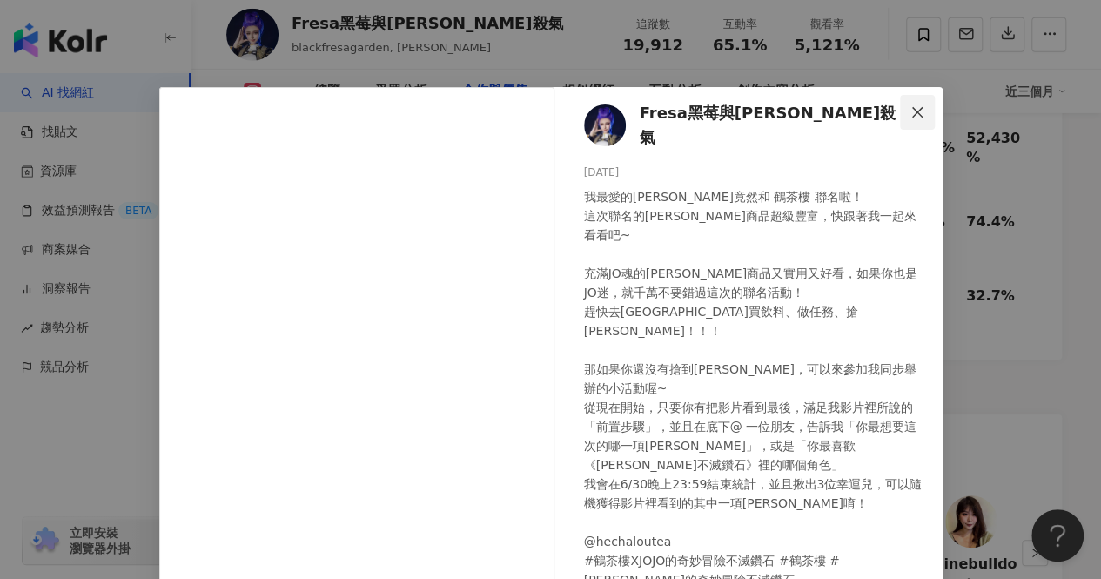
click at [910, 105] on icon "close" at bounding box center [917, 112] width 14 height 14
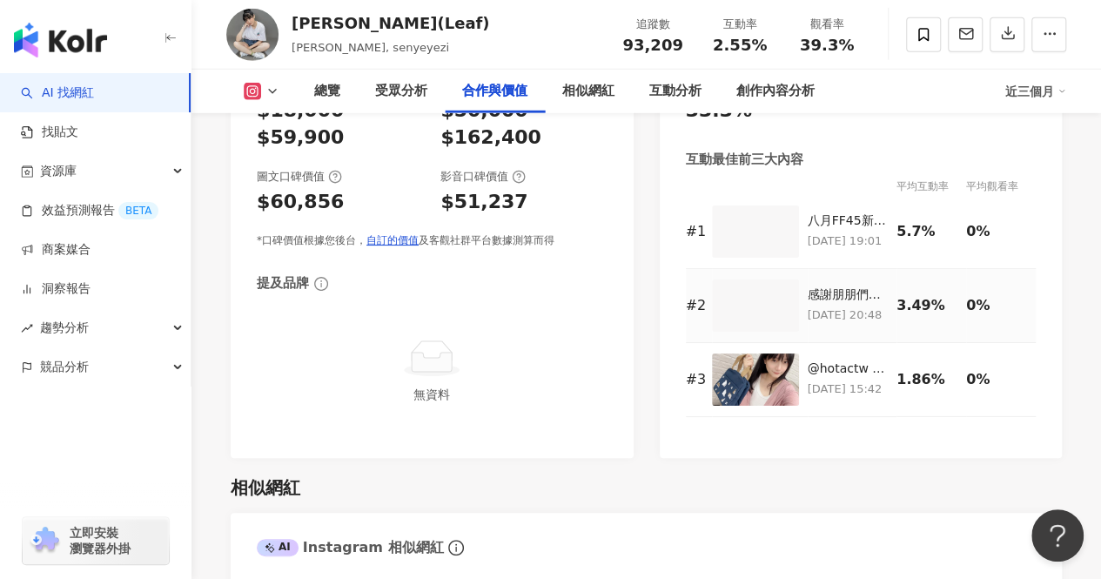
scroll to position [2556, 0]
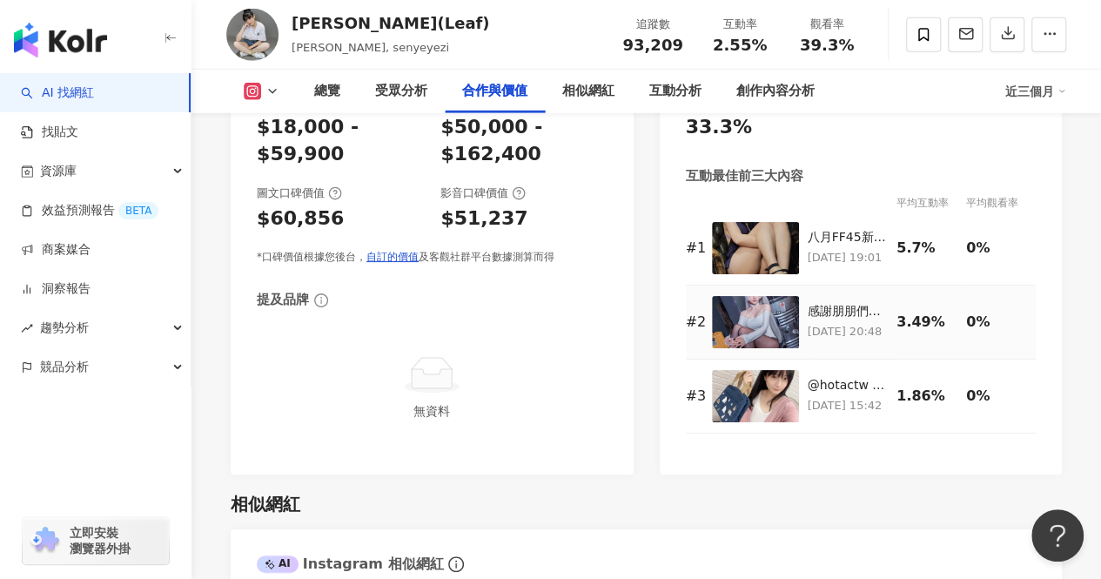
click at [790, 296] on img at bounding box center [755, 322] width 87 height 52
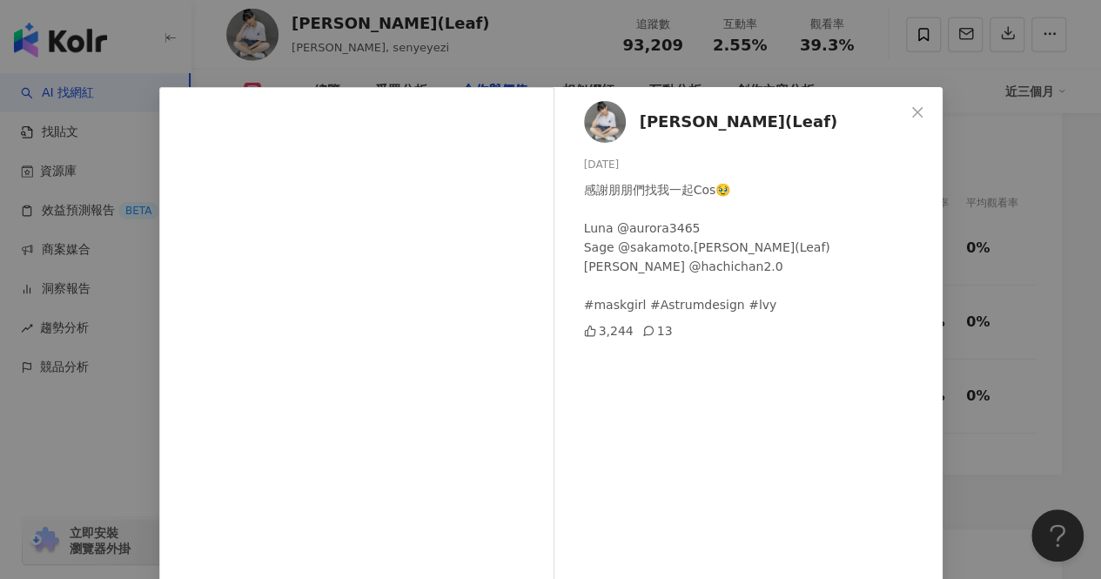
scroll to position [104, 0]
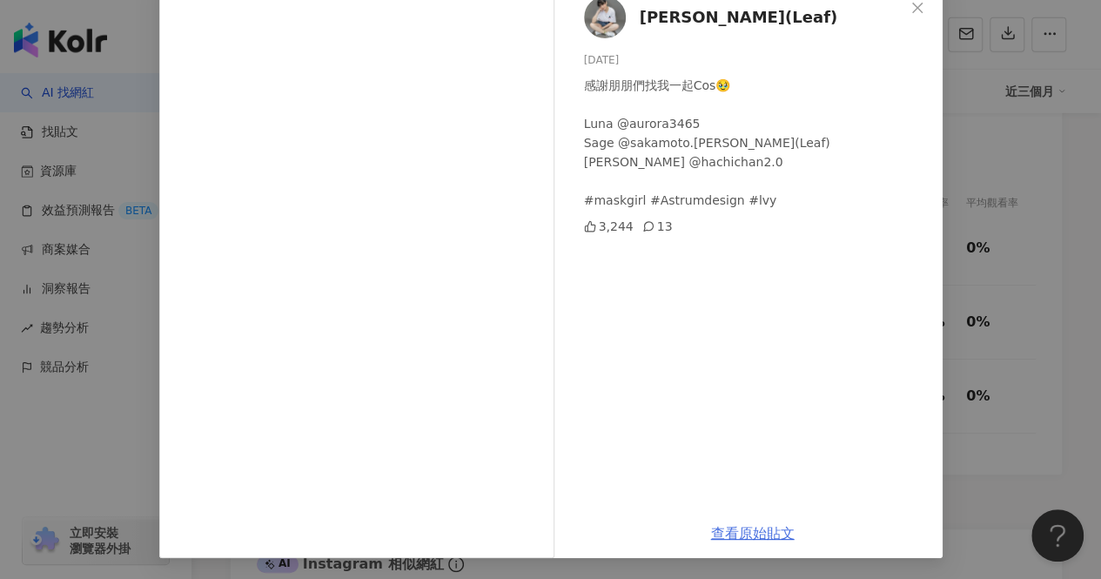
click at [757, 534] on link "查看原始貼文" at bounding box center [753, 533] width 84 height 17
click at [912, 8] on icon "close" at bounding box center [917, 7] width 10 height 10
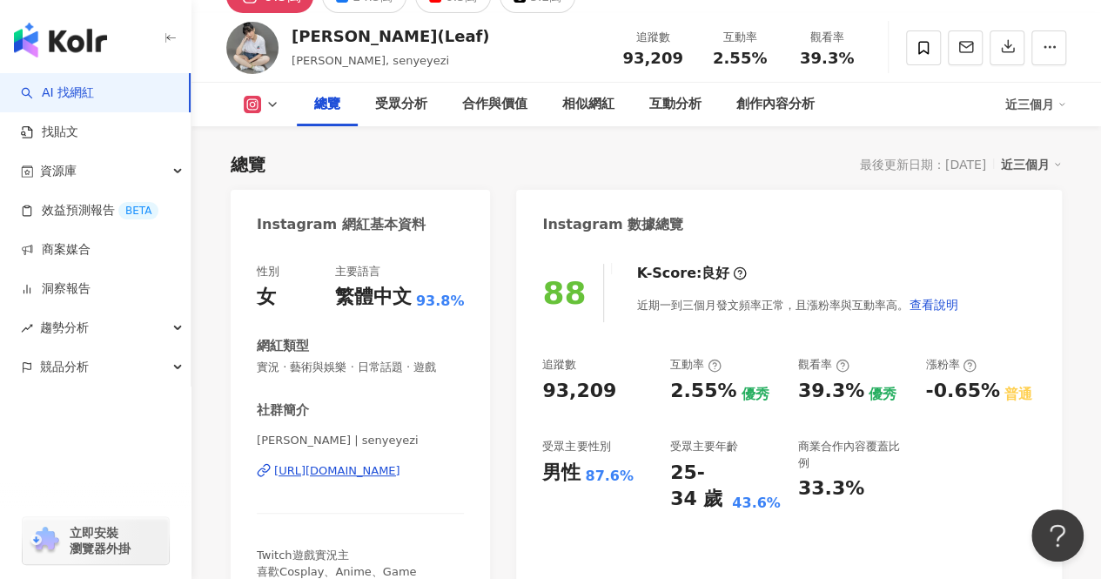
scroll to position [87, 0]
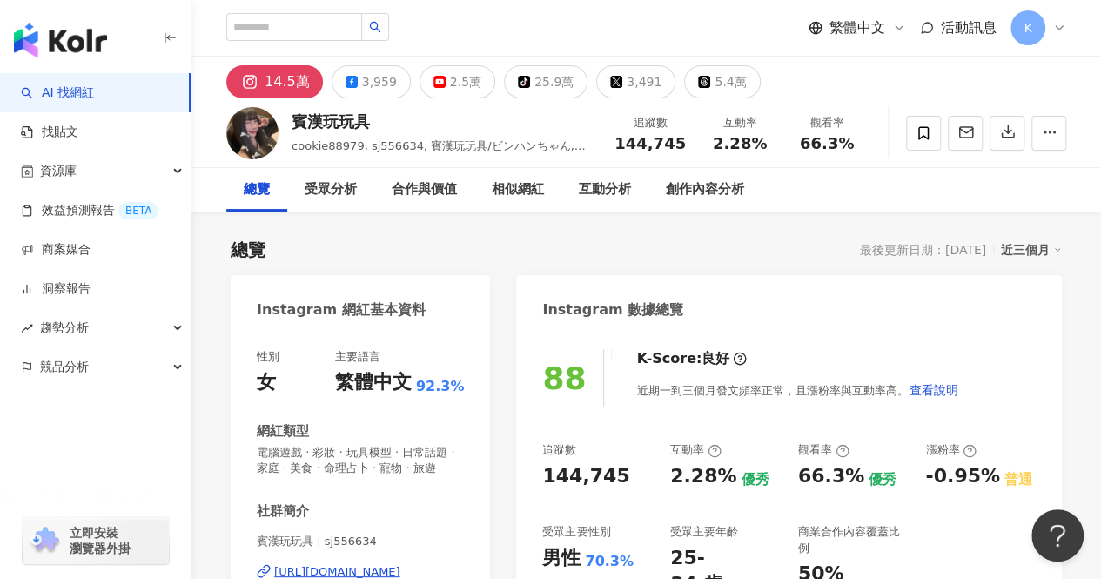
click at [280, 84] on div "14.5萬" at bounding box center [287, 82] width 45 height 24
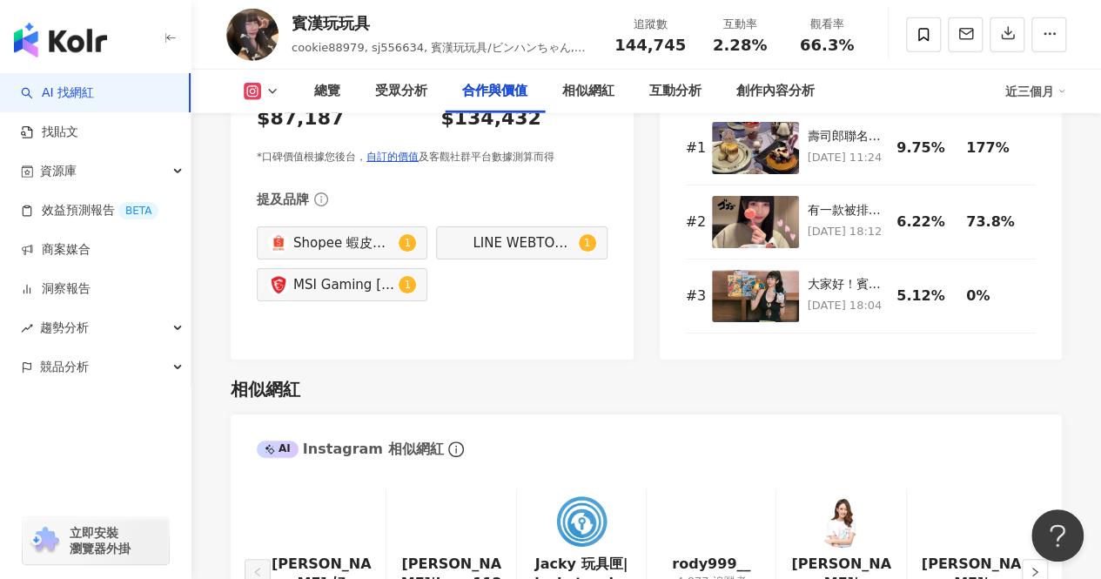
scroll to position [2611, 0]
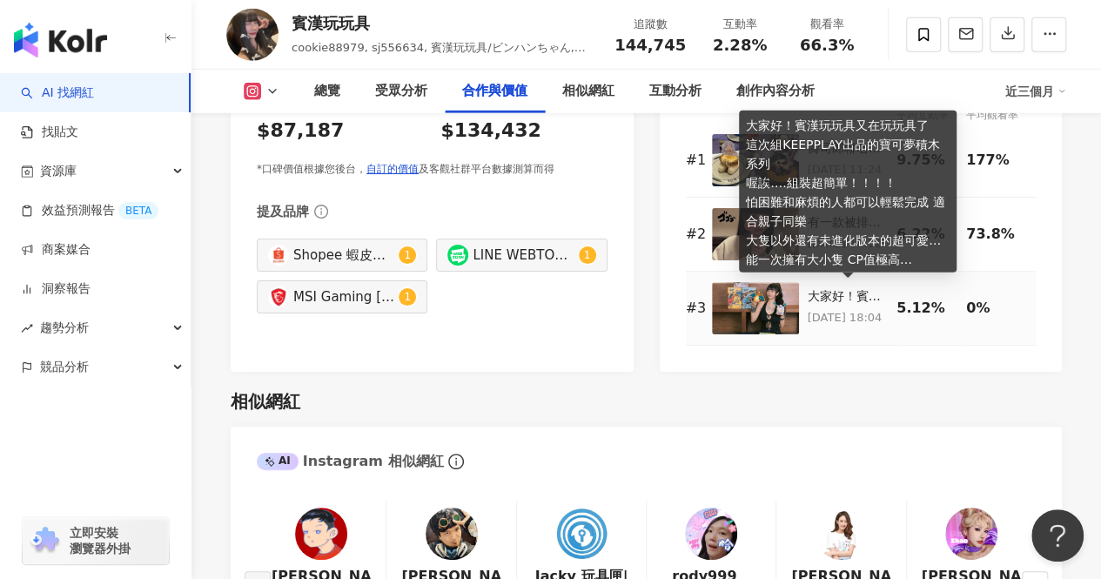
click at [836, 290] on div "大家好！賓漢玩玩具又在玩玩具了 這次組KEEPPLAY出品的寶可夢積木系列 喔誒….組裝超簡單！！！！ 怕困難和麻煩的人都可以輕鬆完成 適合親子同樂 大隻以外…" at bounding box center [848, 296] width 81 height 17
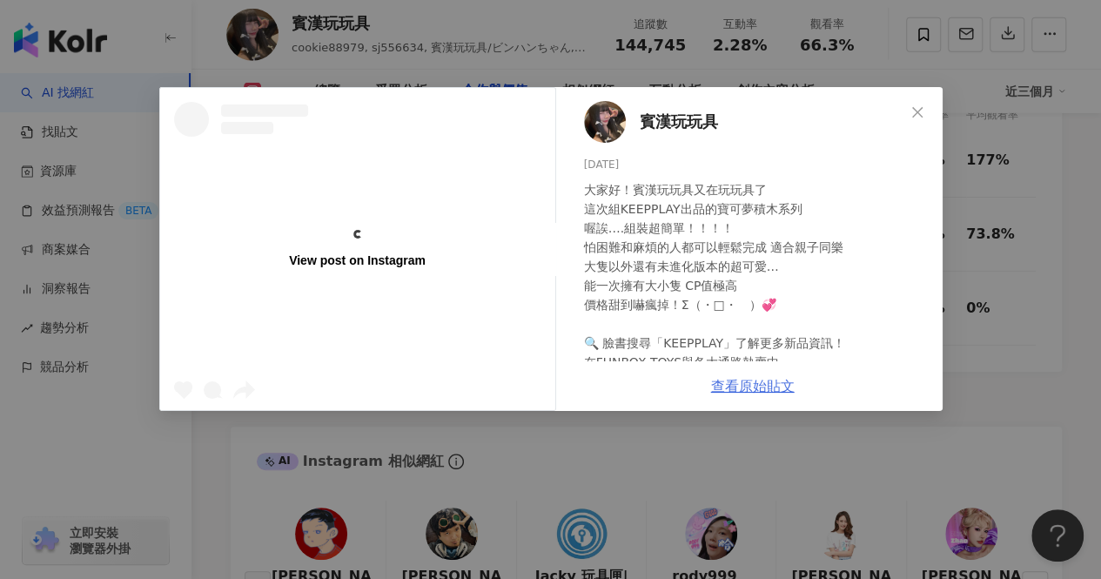
click at [764, 386] on div "賓漢玩玩具 2025/8/8 大家好！賓漢玩玩具又在玩玩具了 這次組KEEPPLAY出品的寶可夢積木系列 喔誒….組裝超簡單！！！！ 怕困難和麻煩的人都可以輕…" at bounding box center [753, 249] width 380 height 324
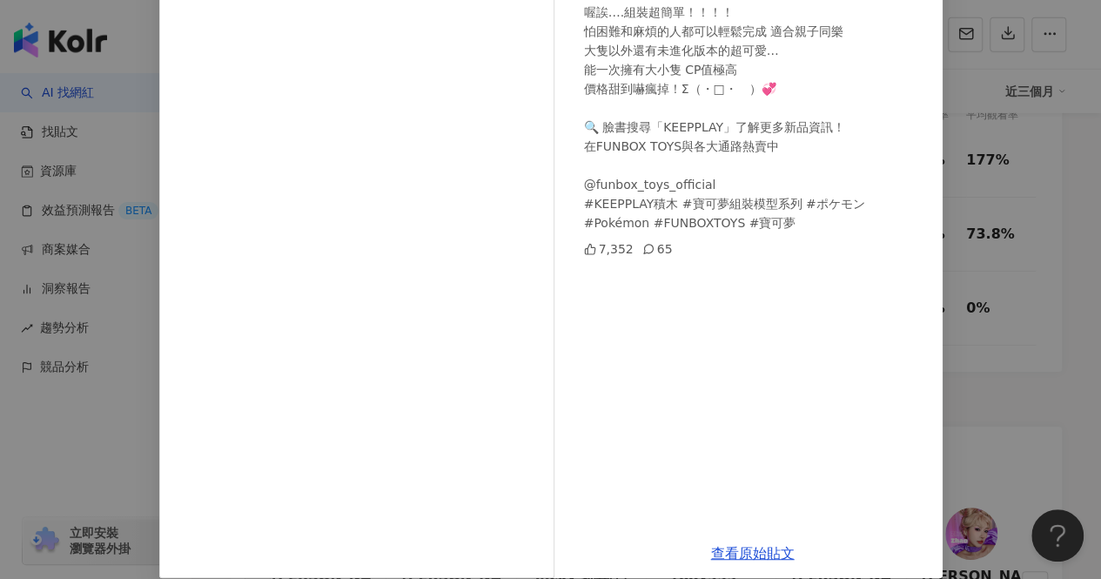
scroll to position [235, 0]
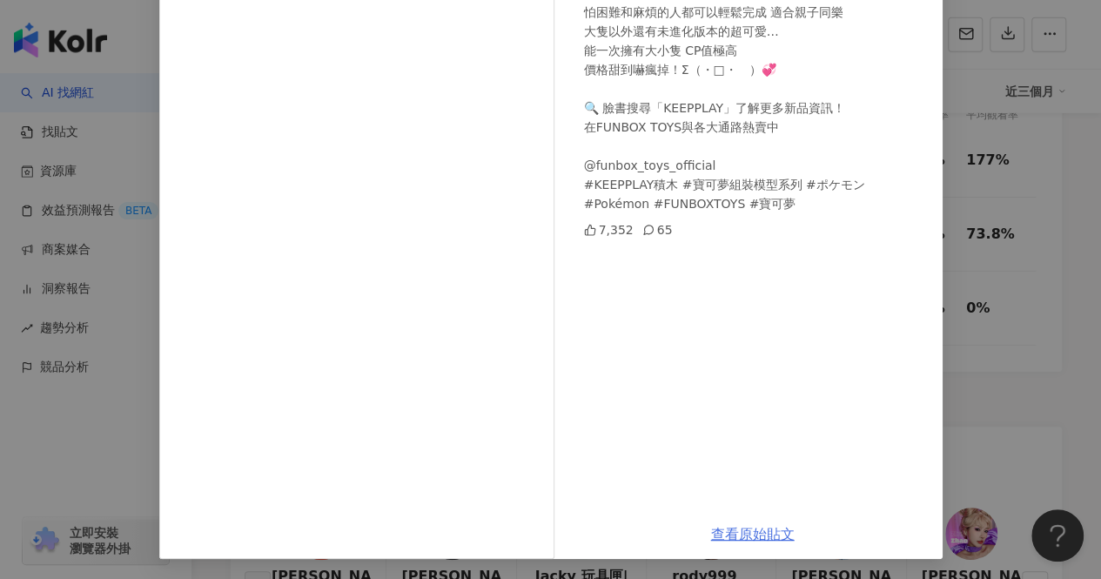
click at [763, 537] on link "查看原始貼文" at bounding box center [753, 534] width 84 height 17
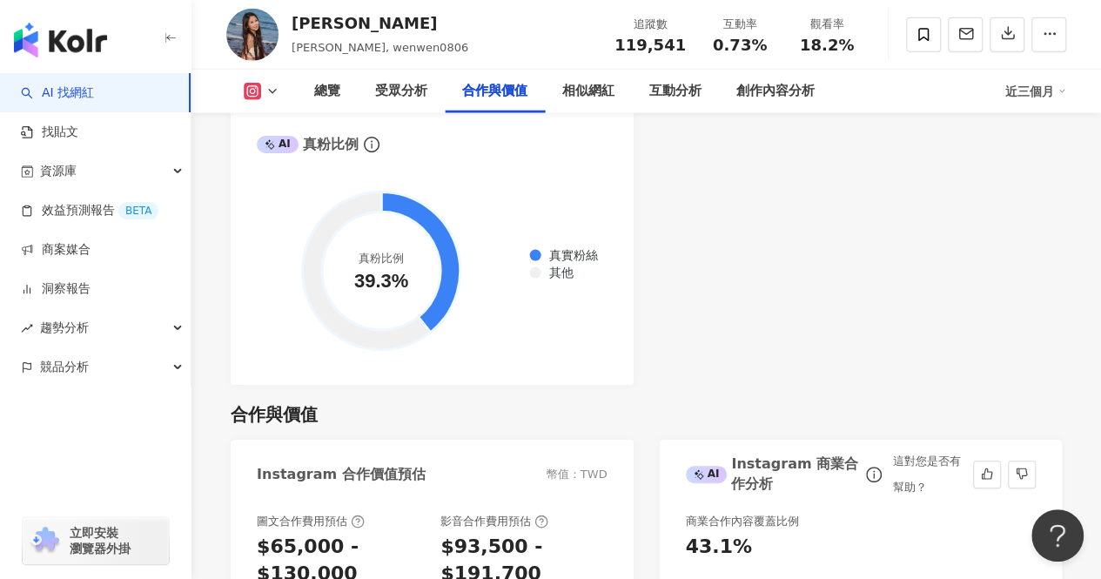
scroll to position [2462, 0]
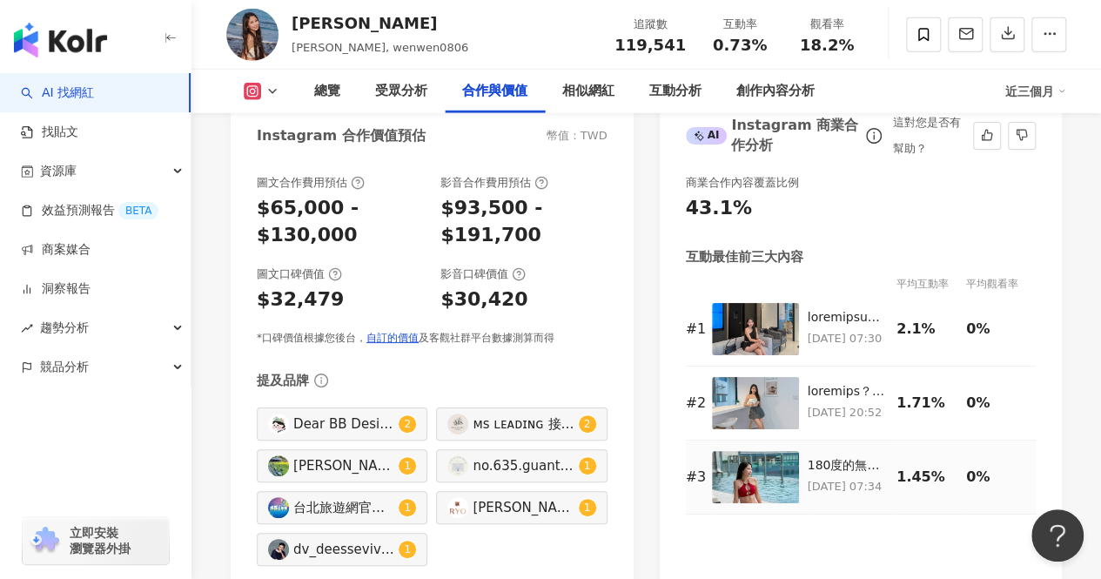
click at [820, 477] on p "[DATE] 07:34" at bounding box center [848, 486] width 81 height 19
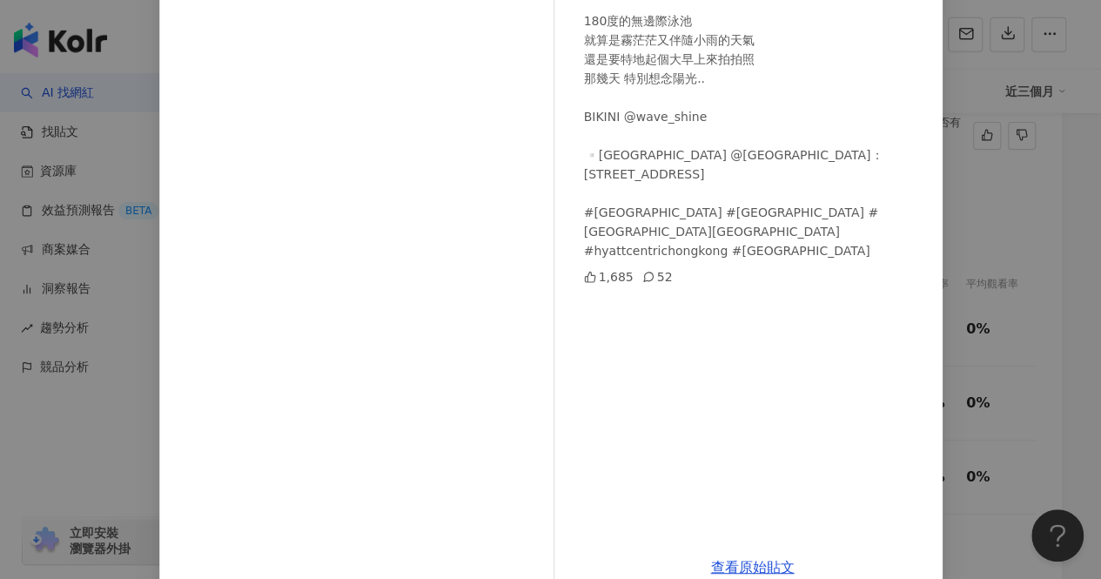
scroll to position [202, 0]
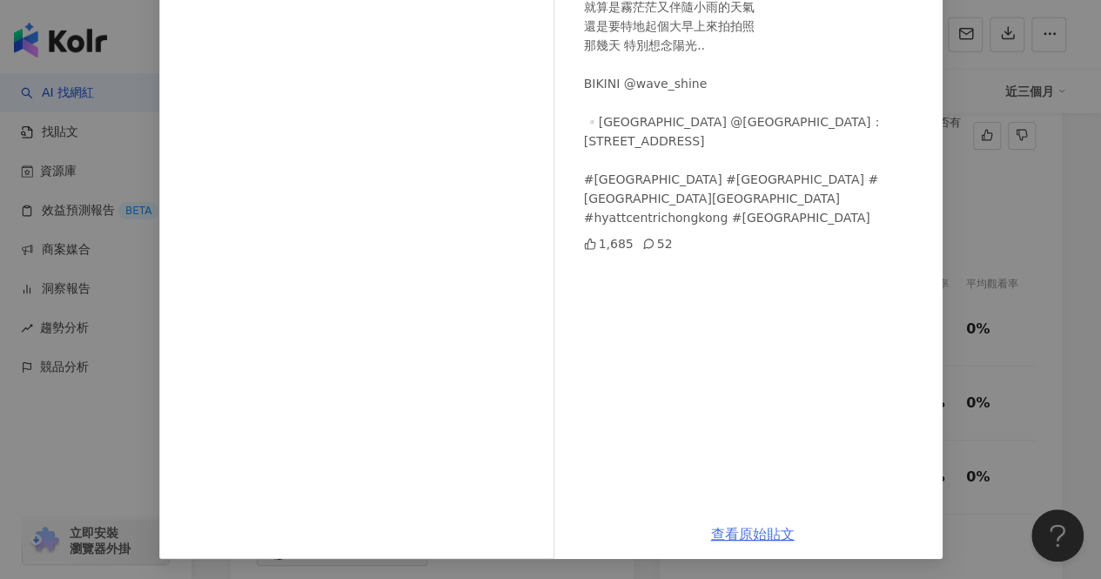
click at [742, 535] on link "查看原始貼文" at bounding box center [753, 534] width 84 height 17
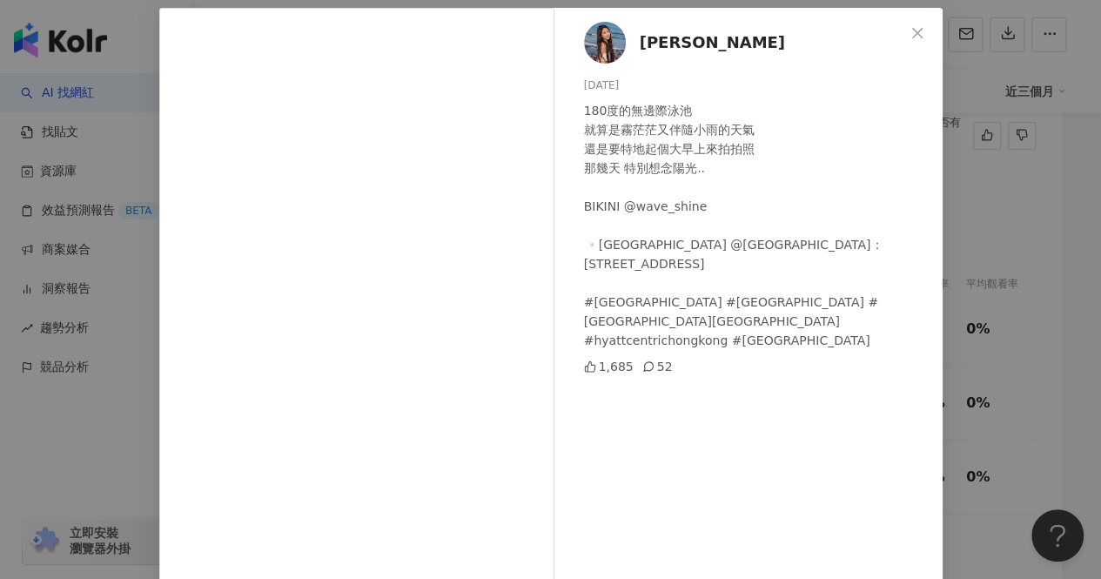
scroll to position [0, 0]
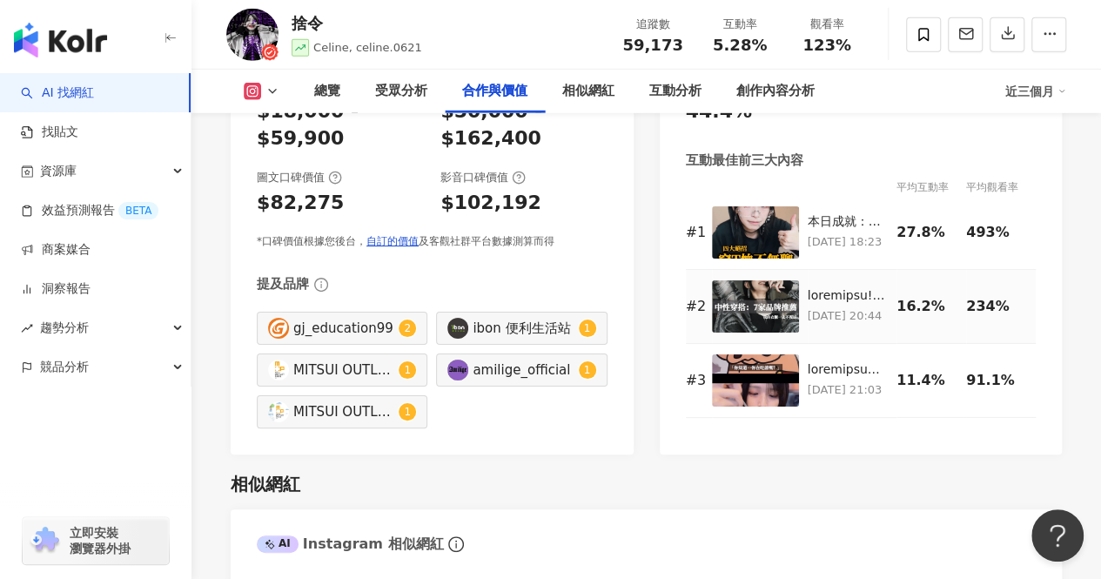
scroll to position [2539, 0]
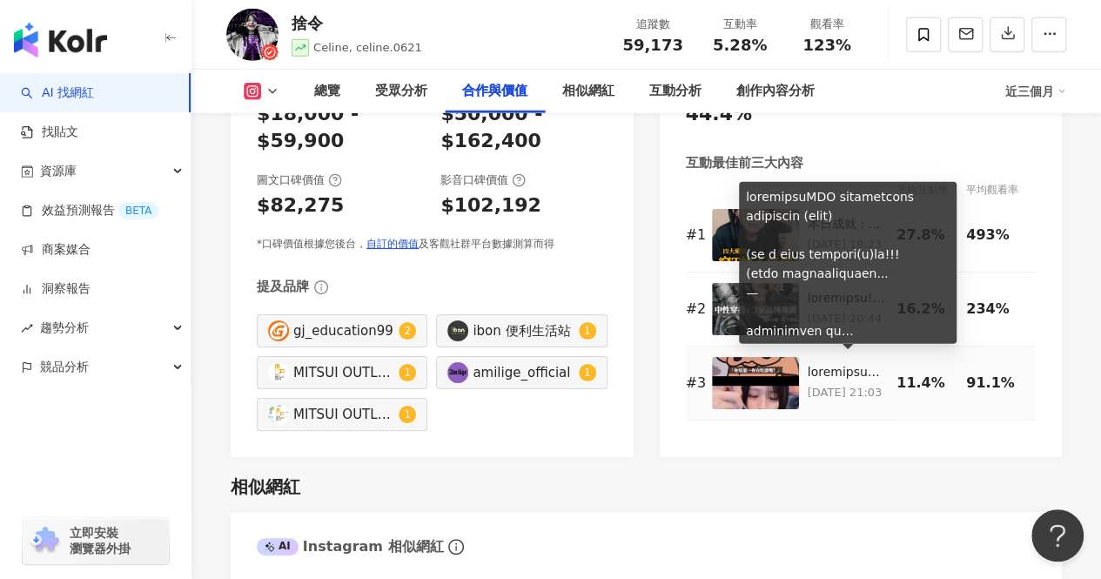
click at [846, 371] on div at bounding box center [848, 372] width 81 height 17
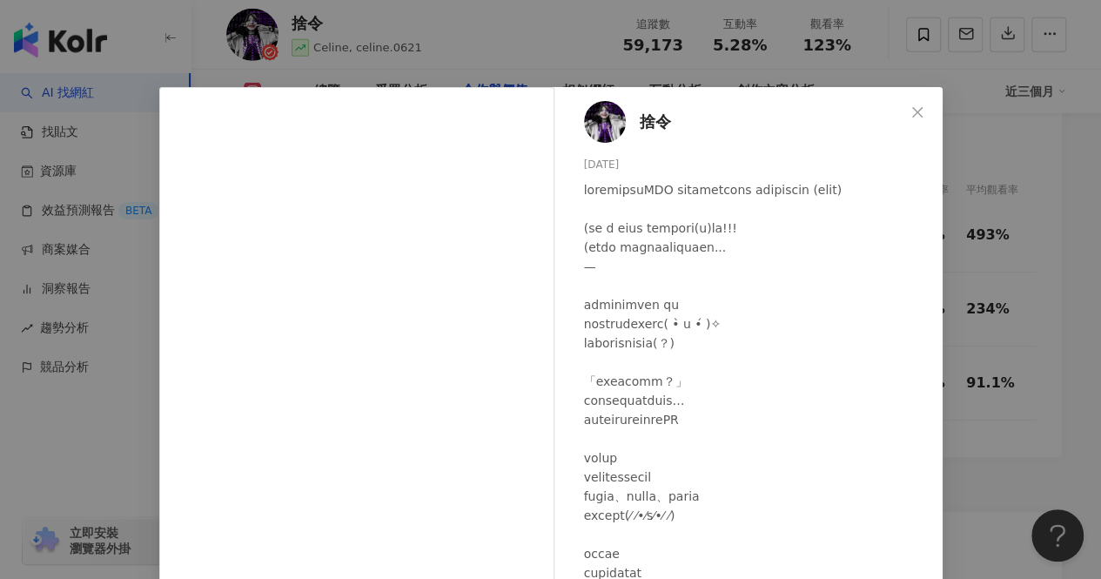
click at [910, 108] on icon "close" at bounding box center [917, 112] width 14 height 14
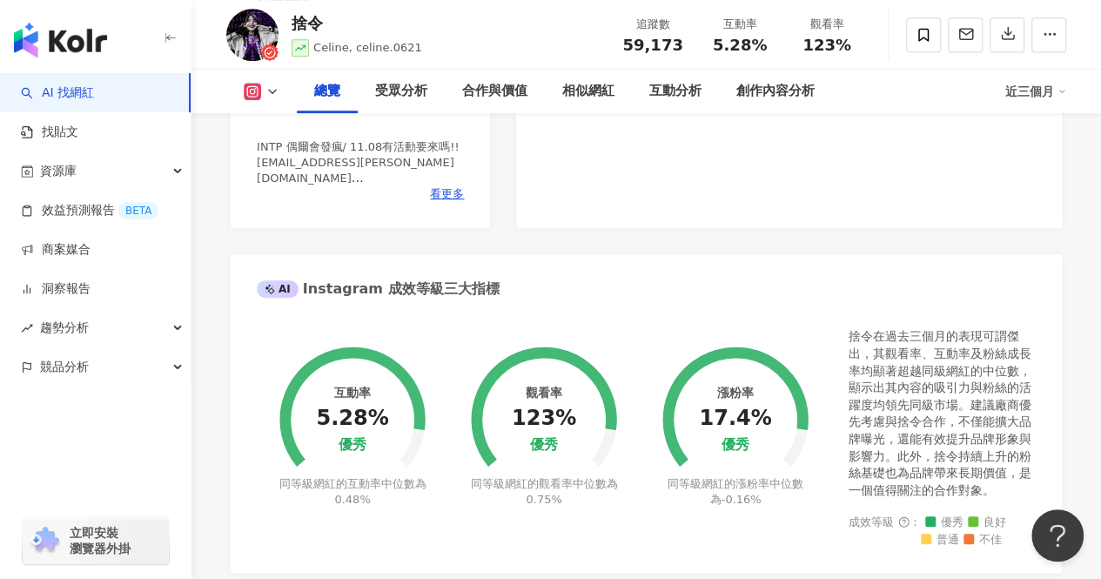
scroll to position [189, 0]
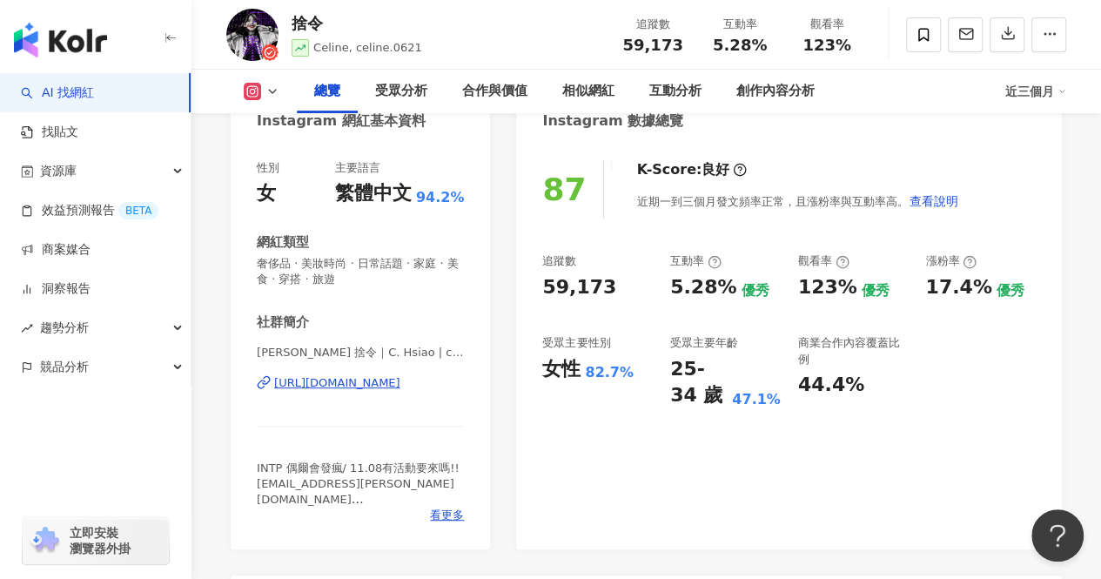
click at [357, 381] on div "https://www.instagram.com/celine.0621/" at bounding box center [337, 383] width 126 height 16
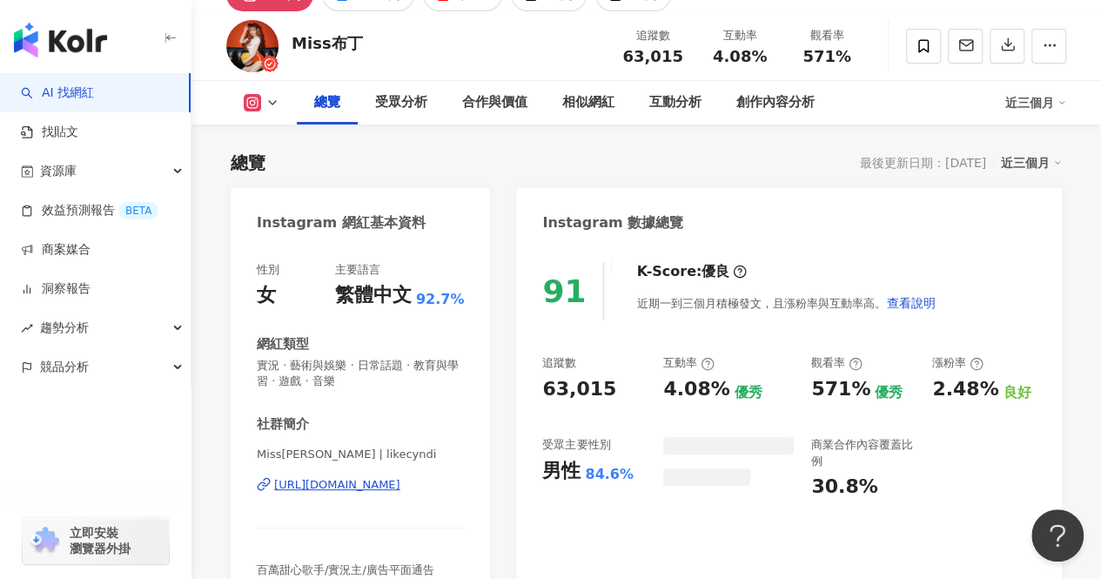
scroll to position [329, 0]
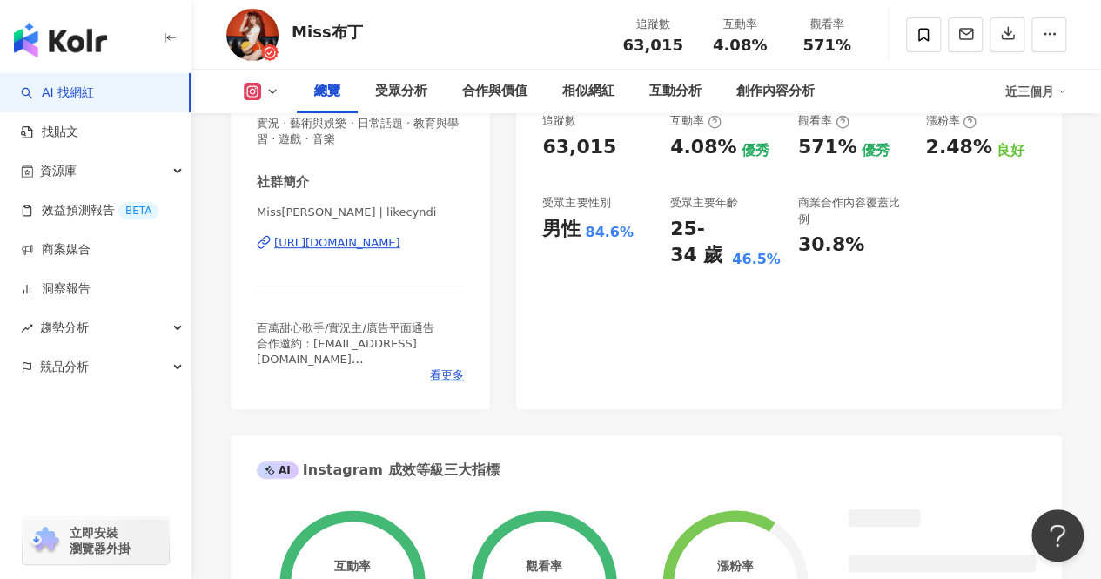
click at [400, 246] on div "https://www.instagram.com/likecyndi/" at bounding box center [337, 243] width 126 height 16
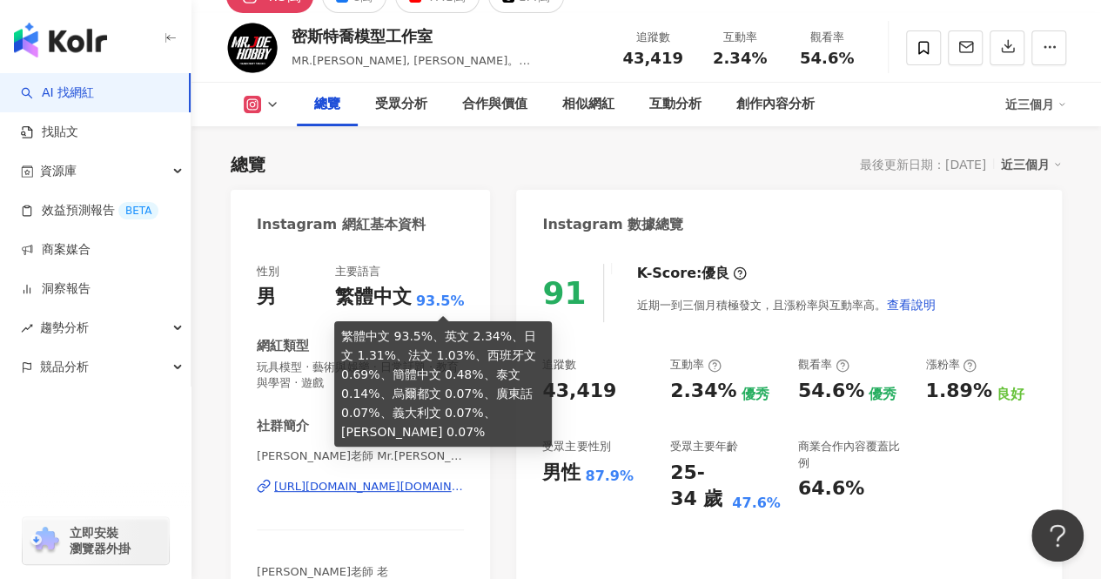
scroll to position [87, 0]
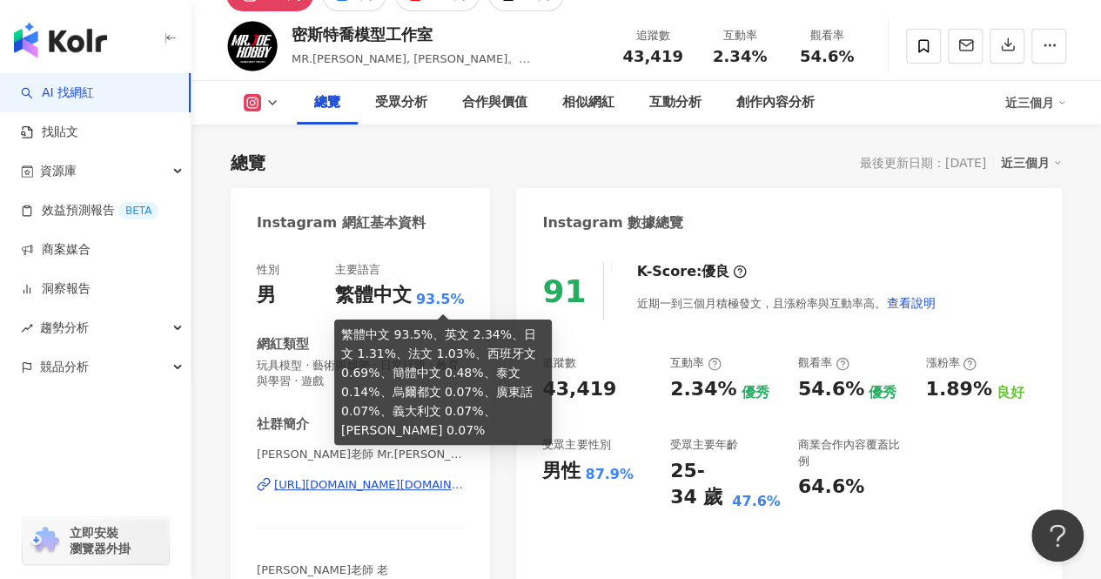
click at [355, 487] on div "[URL][DOMAIN_NAME][DOMAIN_NAME]" at bounding box center [369, 485] width 190 height 16
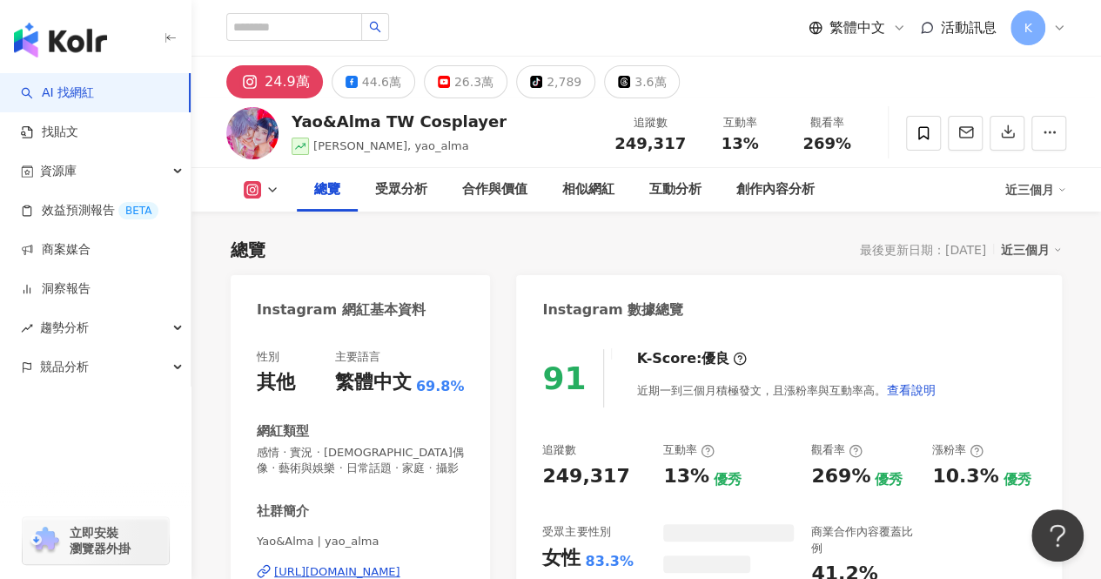
click at [389, 564] on div "https://www.instagram.com/yao_alma/" at bounding box center [337, 572] width 126 height 16
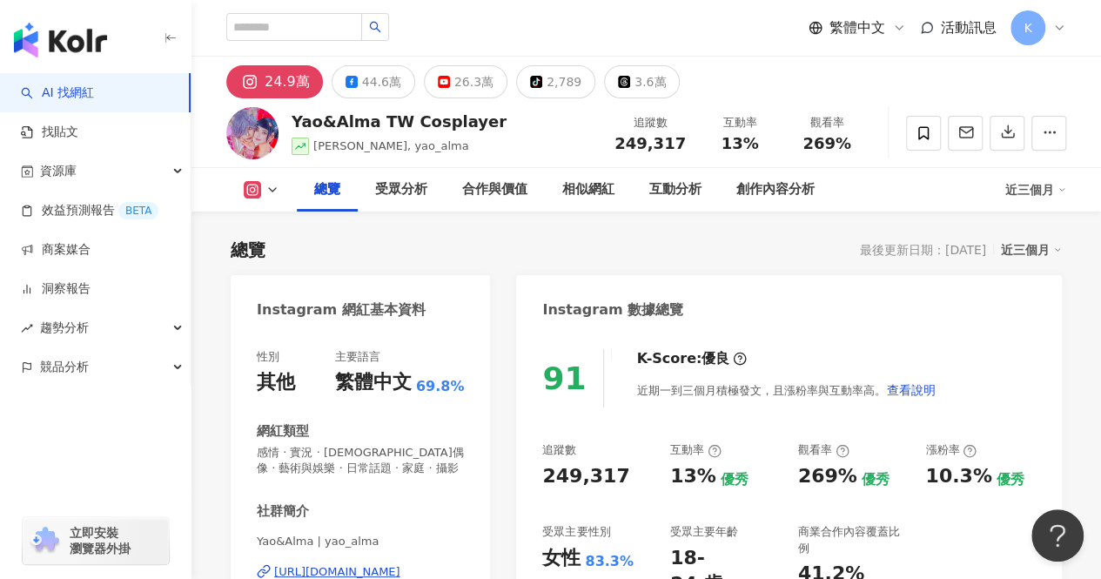
scroll to position [348, 0]
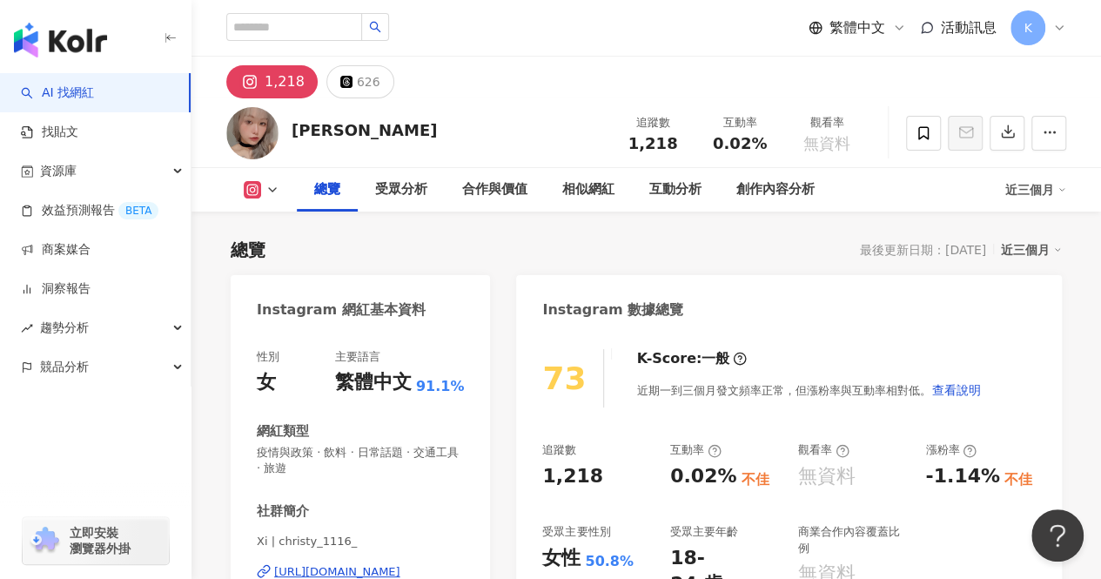
scroll to position [261, 0]
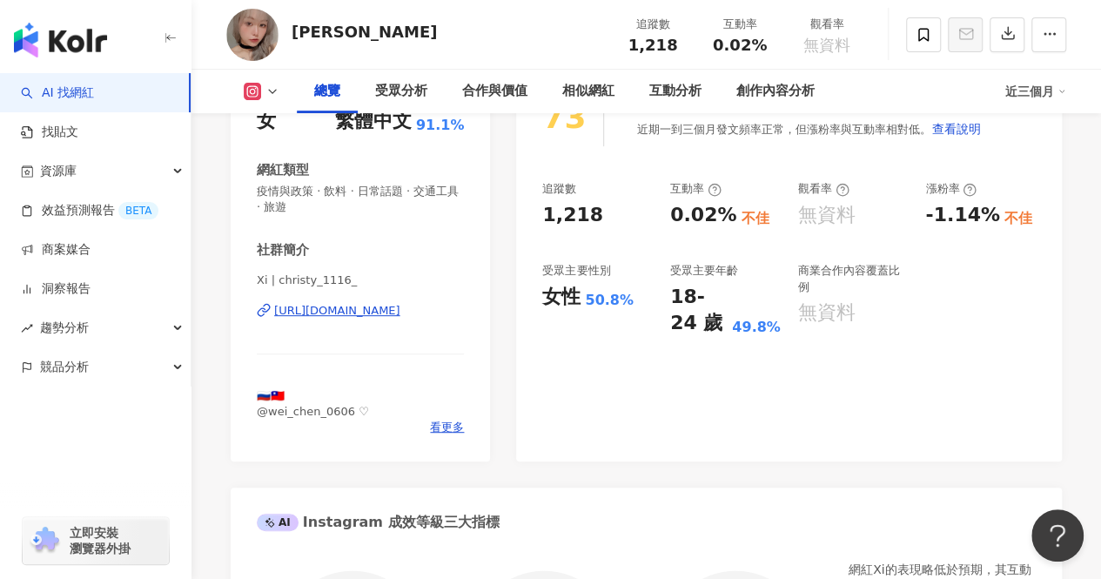
click at [390, 311] on div "[URL][DOMAIN_NAME]" at bounding box center [337, 311] width 126 height 16
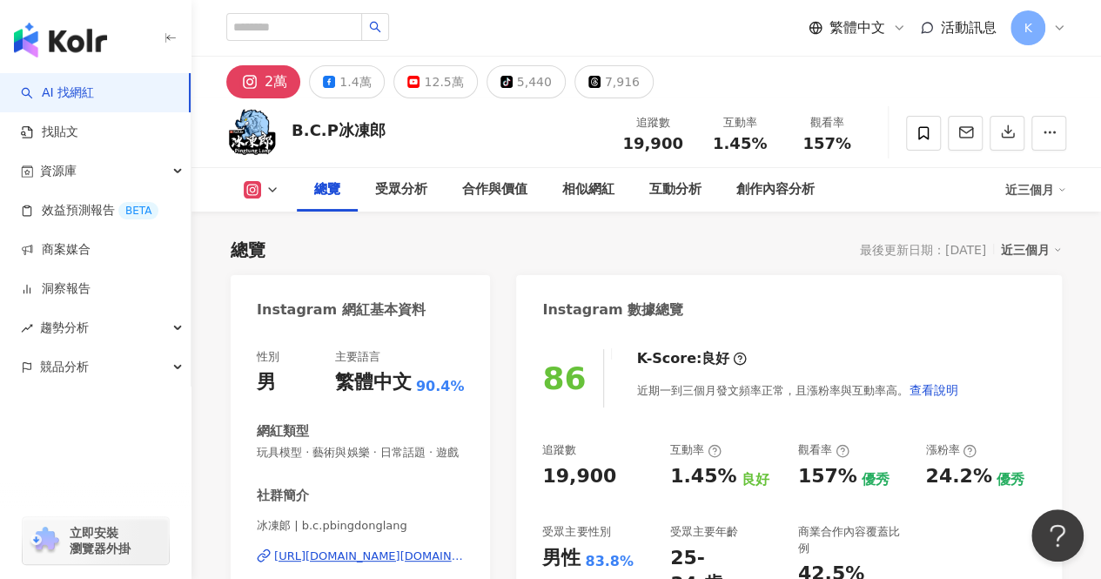
scroll to position [430, 0]
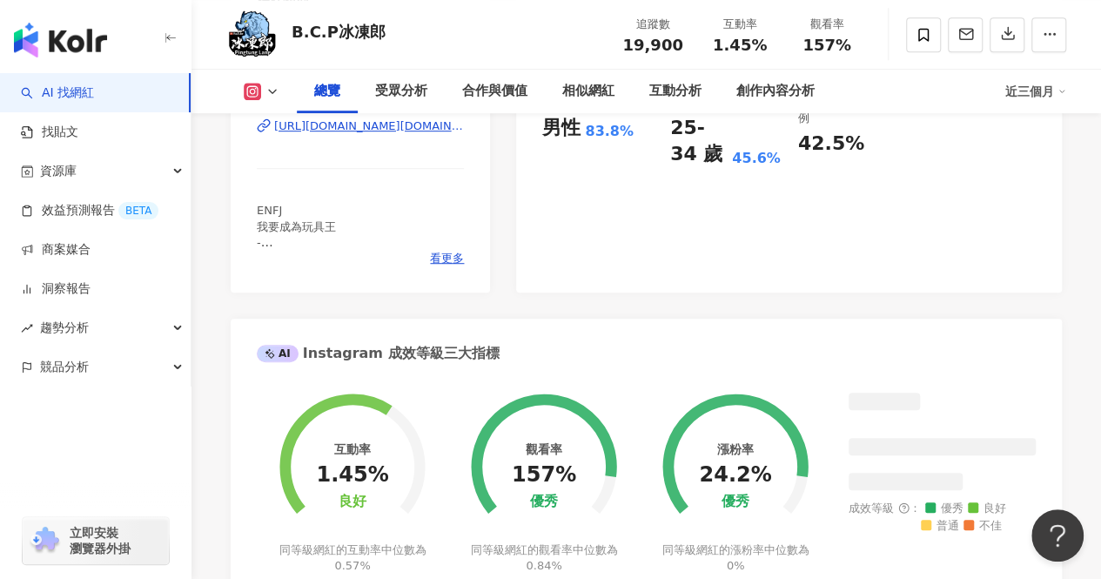
click at [393, 134] on div "[URL][DOMAIN_NAME][DOMAIN_NAME]" at bounding box center [369, 126] width 190 height 16
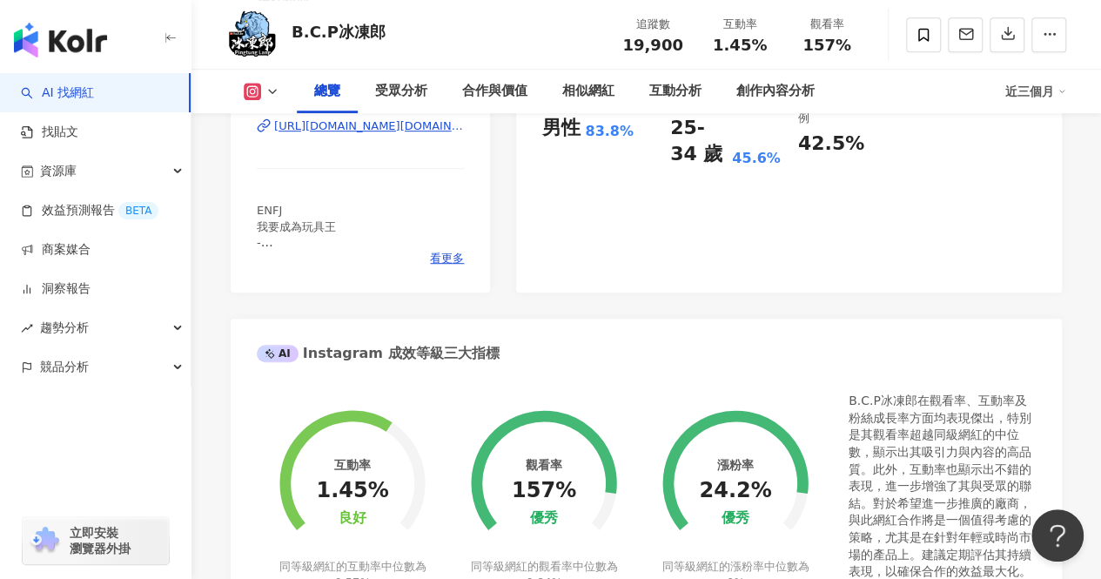
scroll to position [435, 0]
